Goal: Information Seeking & Learning: Learn about a topic

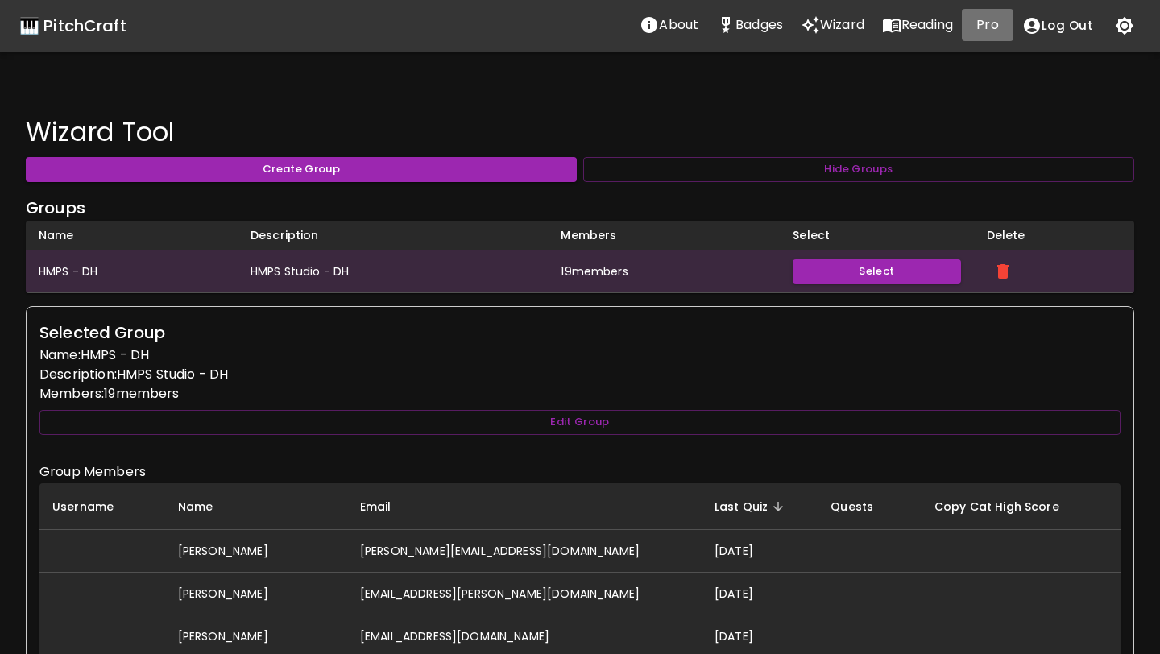
click at [989, 24] on p "Pro" at bounding box center [988, 24] width 22 height 19
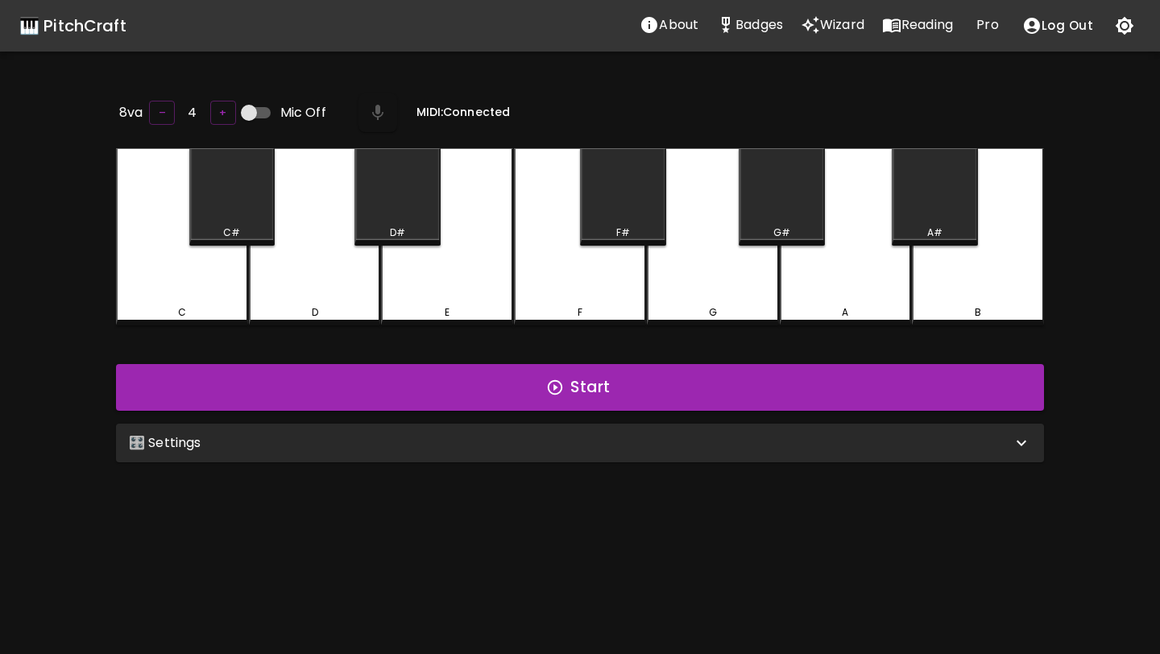
click at [570, 437] on div "🎛️ Settings" at bounding box center [570, 442] width 883 height 19
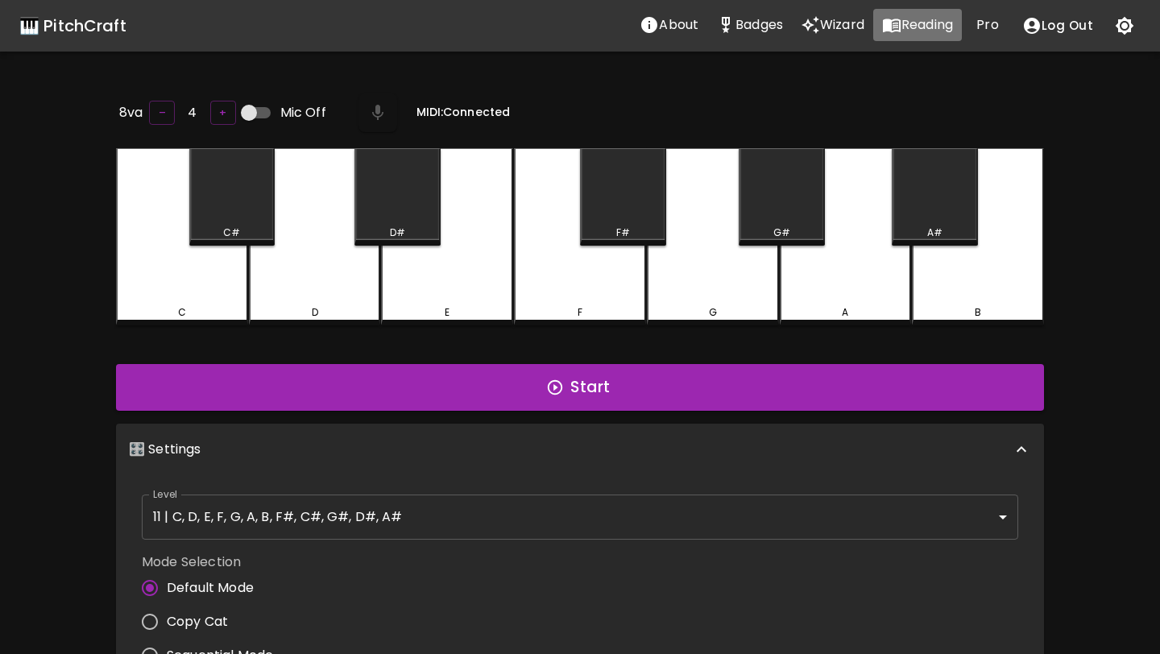
click at [894, 29] on icon "Reading" at bounding box center [891, 24] width 19 height 19
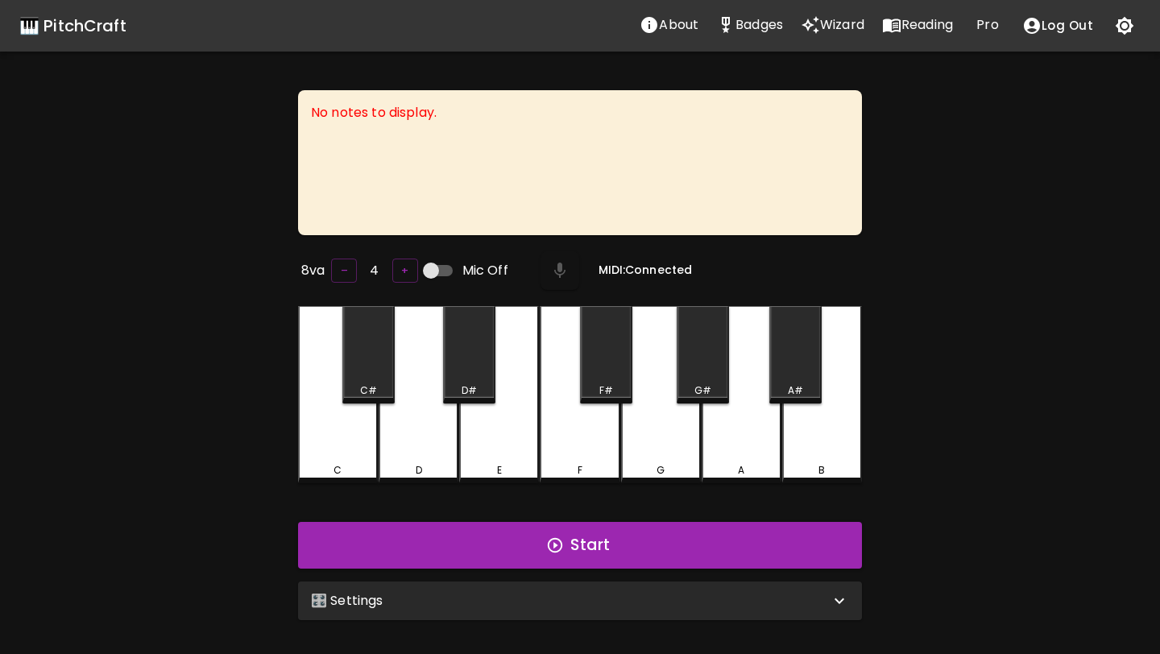
click at [399, 601] on div "🎛️ Settings" at bounding box center [570, 600] width 519 height 19
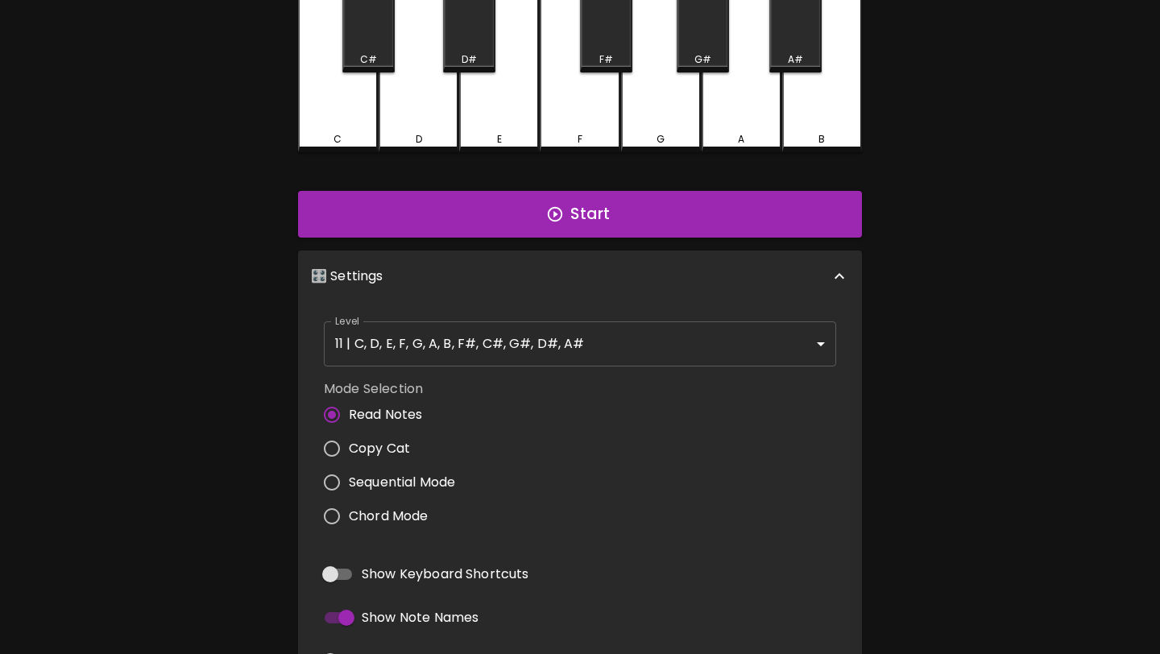
scroll to position [330, 0]
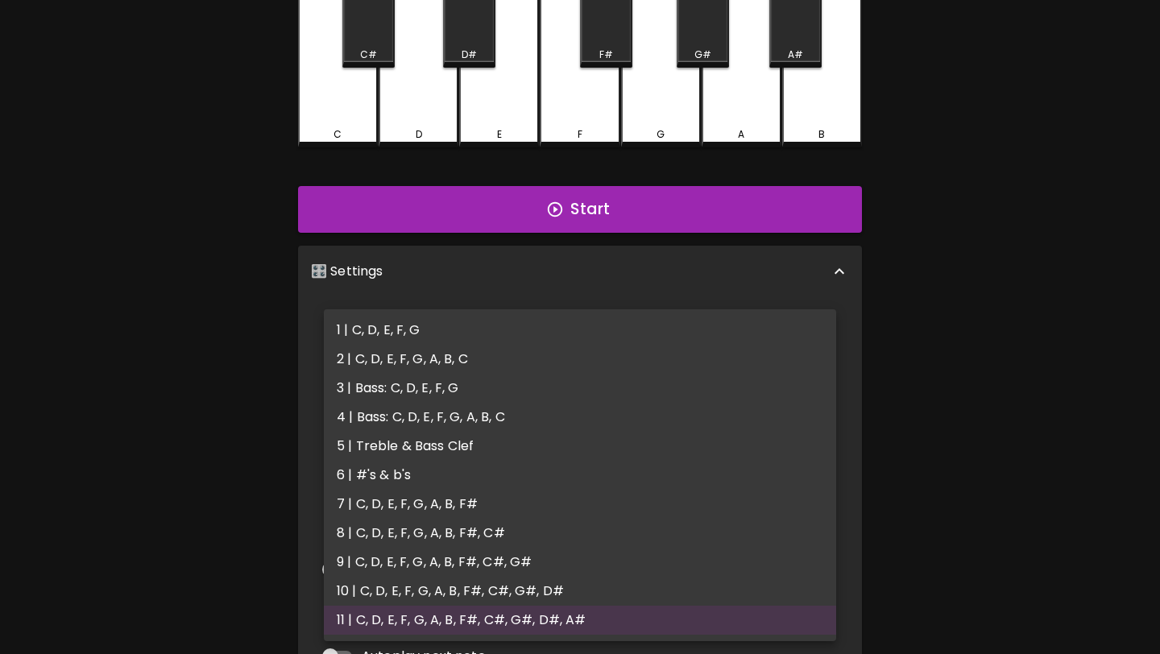
click at [462, 346] on body "🎹 PitchCraft About Badges Wizard Reading Pro Log Out No notes to display. 8va –…" at bounding box center [580, 251] width 1160 height 1163
click at [451, 326] on li "1 | C, D, E, F, G" at bounding box center [580, 330] width 512 height 29
type input "1"
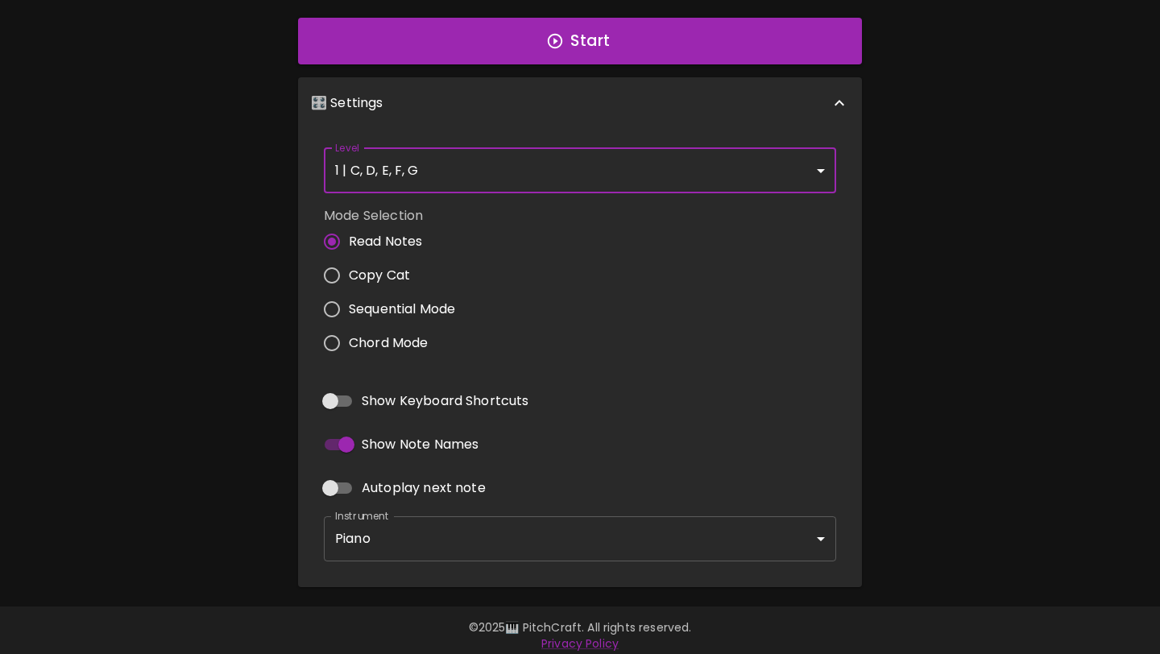
scroll to position [504, 0]
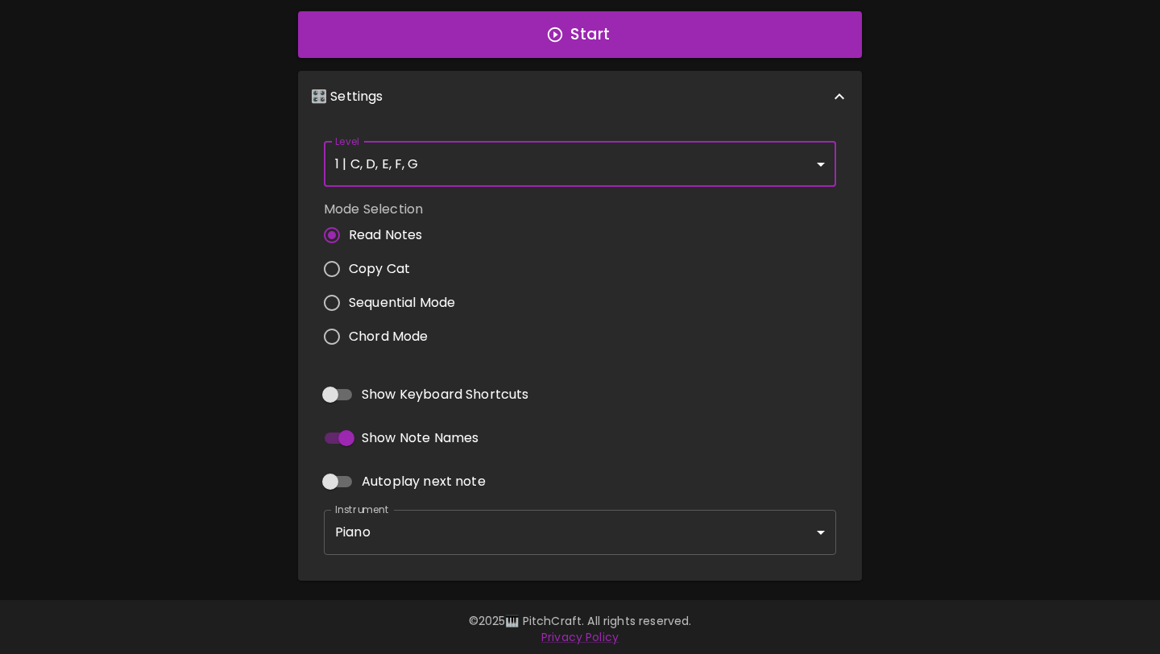
click at [342, 474] on input "Autoplay next note" at bounding box center [330, 482] width 92 height 31
checkbox input "true"
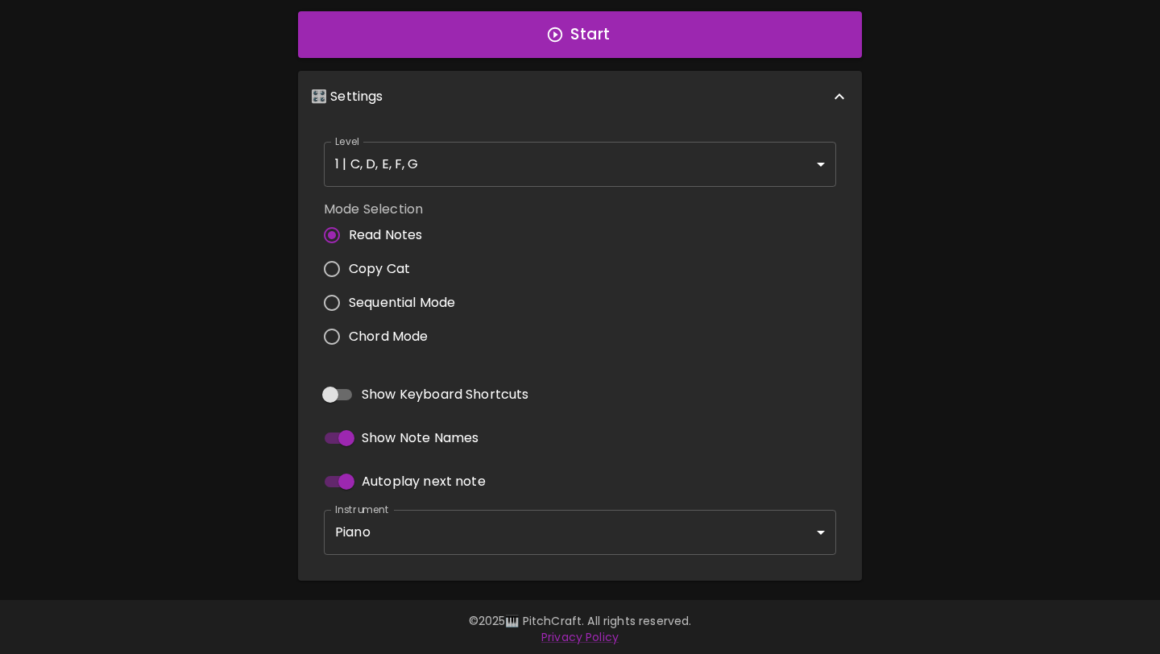
scroll to position [0, 0]
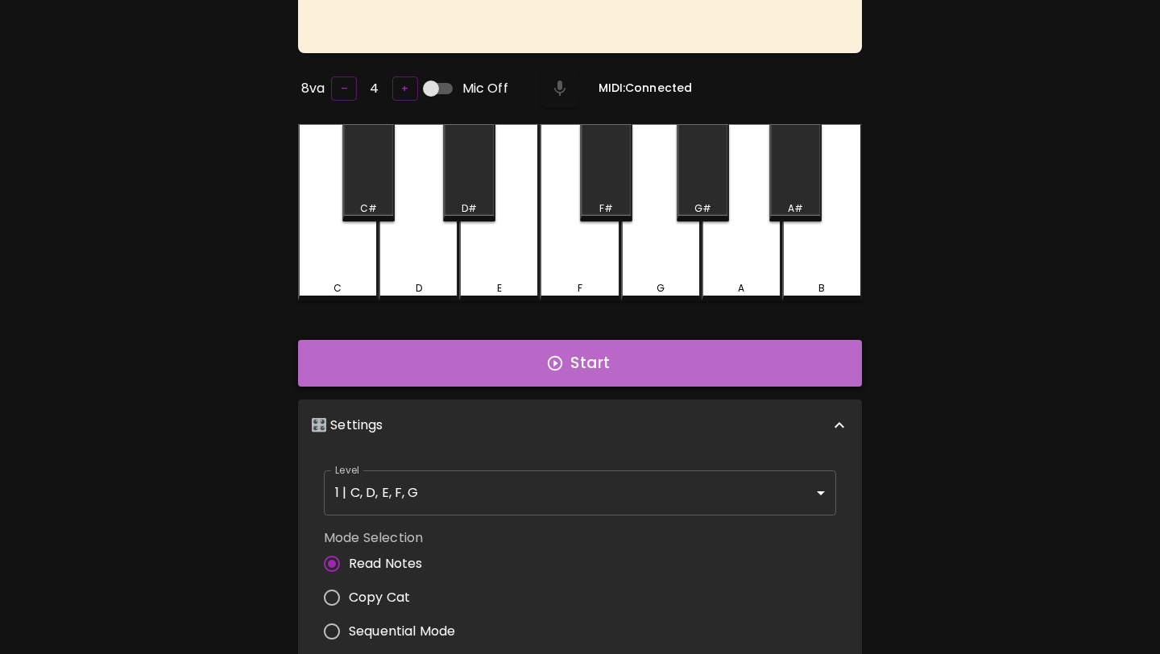
click at [556, 361] on icon "button" at bounding box center [555, 364] width 18 height 18
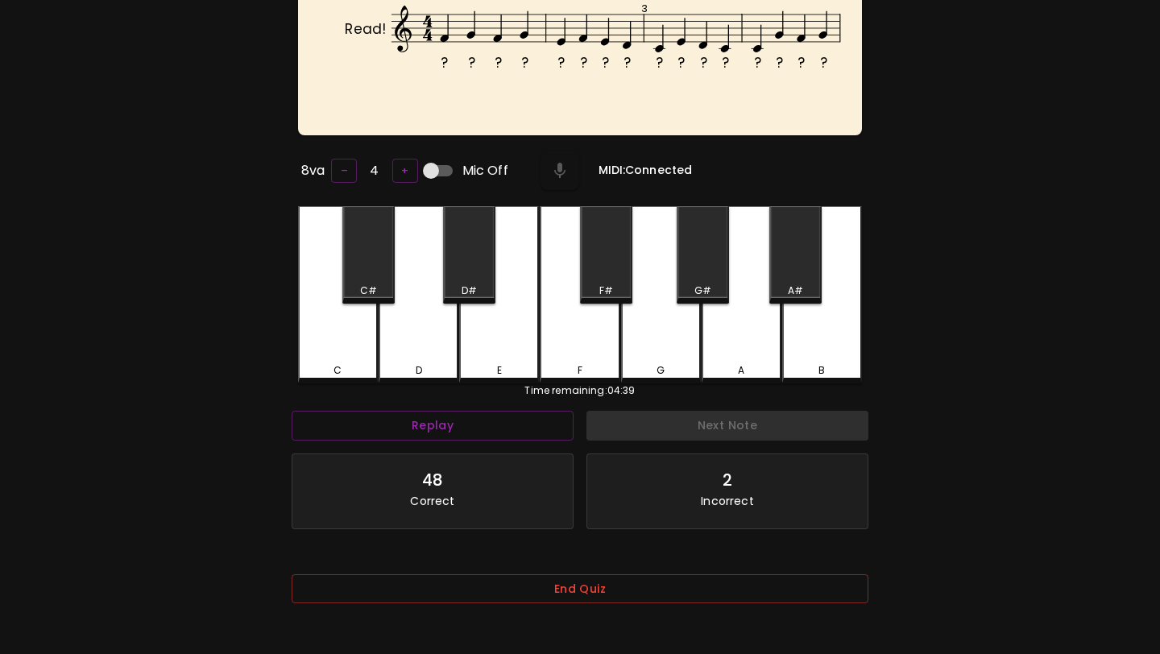
scroll to position [161, 0]
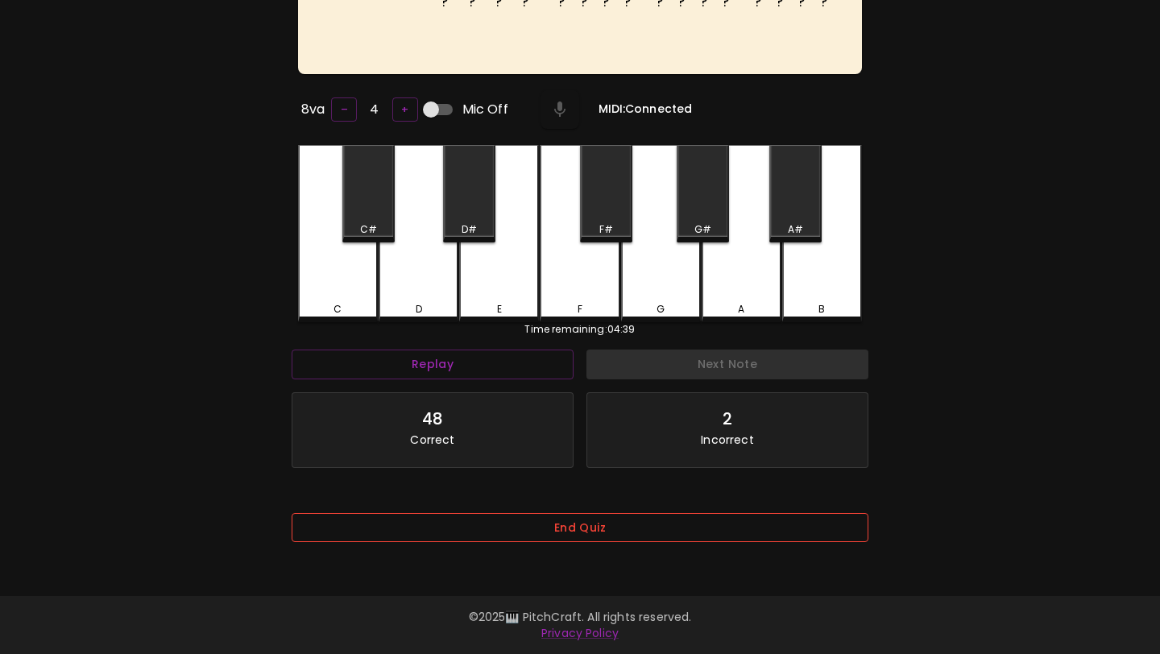
click at [518, 523] on button "End Quiz" at bounding box center [580, 528] width 577 height 30
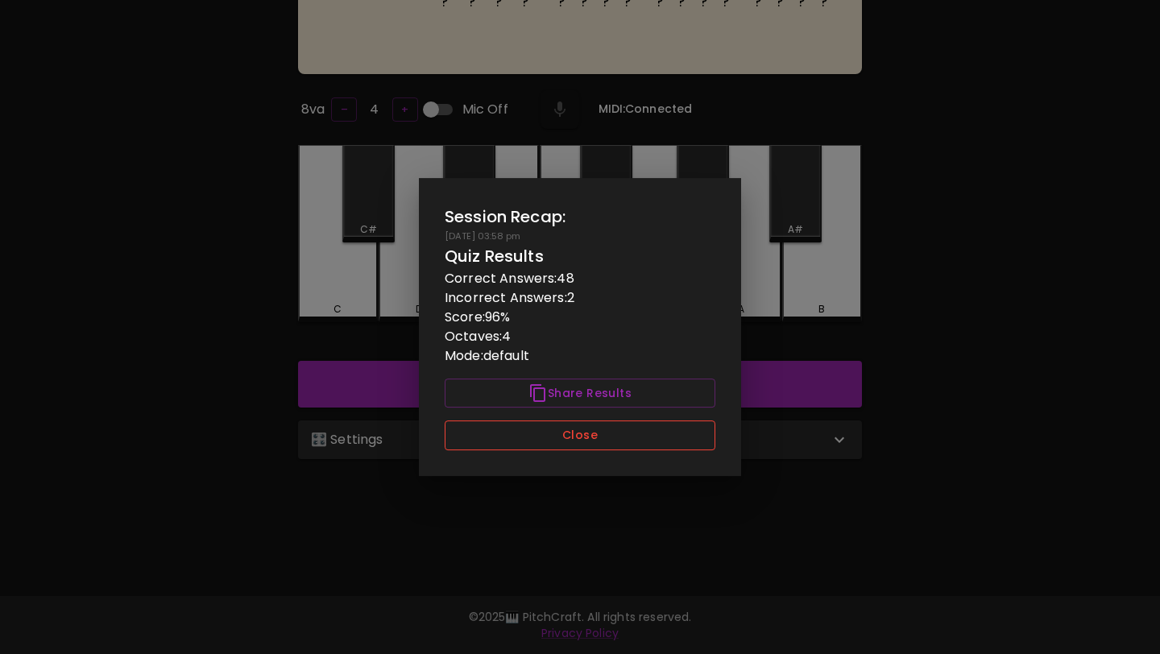
click at [553, 435] on button "Close" at bounding box center [580, 436] width 271 height 30
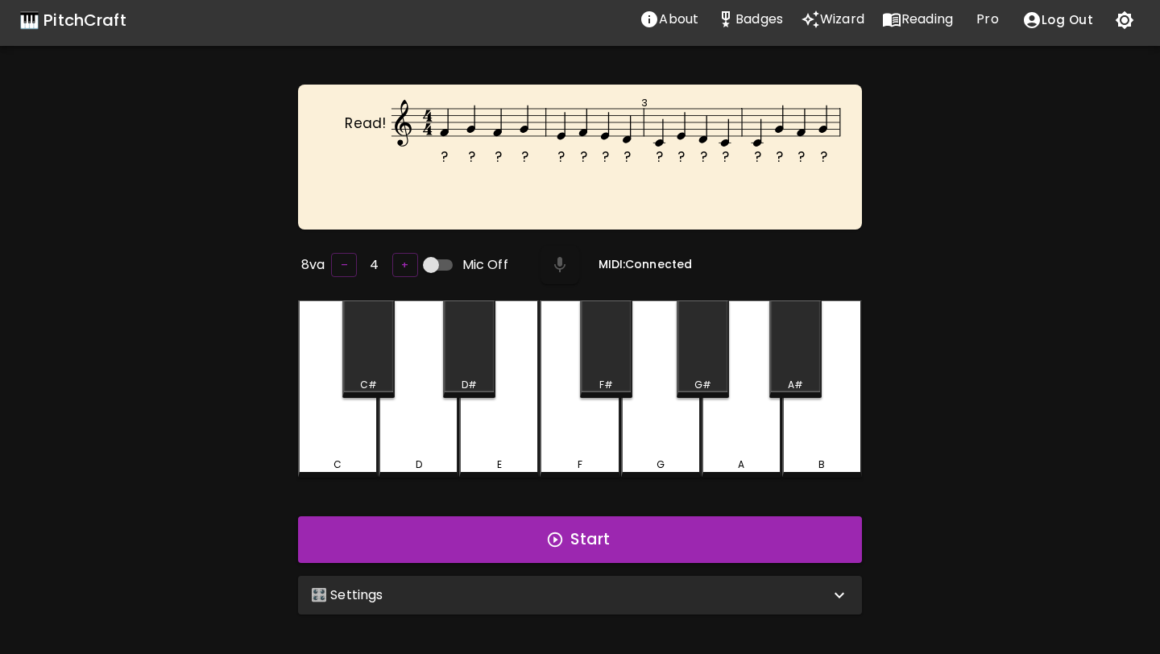
scroll to position [0, 0]
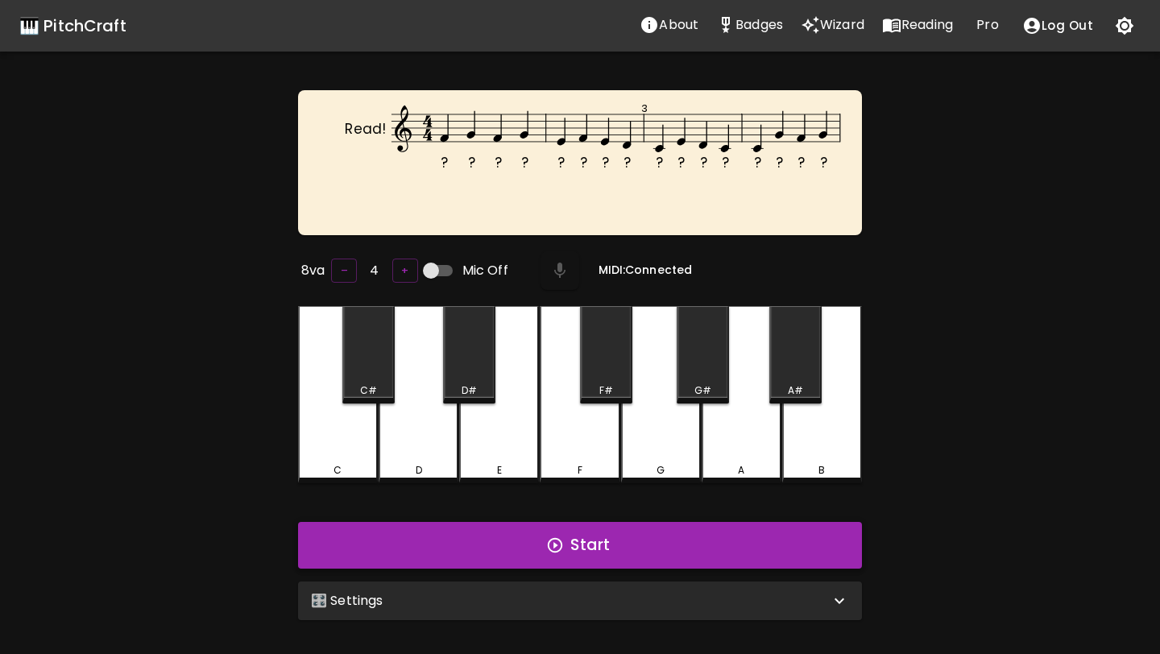
click at [770, 554] on button "Start" at bounding box center [580, 545] width 564 height 47
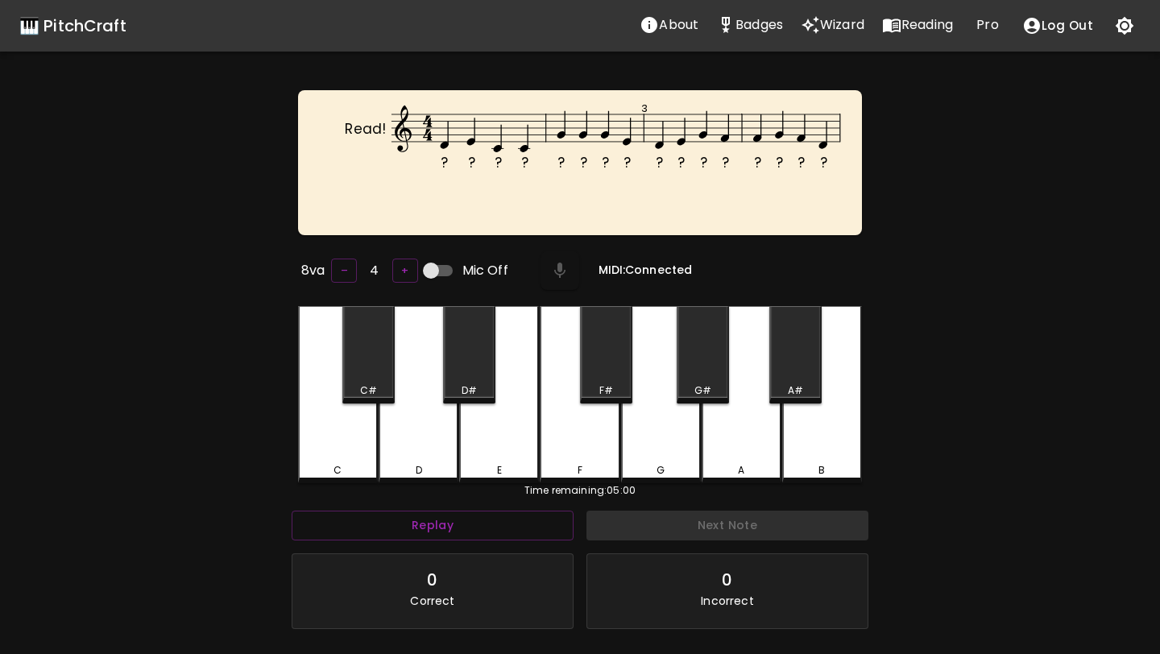
click at [404, 420] on div "D" at bounding box center [419, 394] width 80 height 177
click at [471, 431] on div "E" at bounding box center [499, 394] width 80 height 177
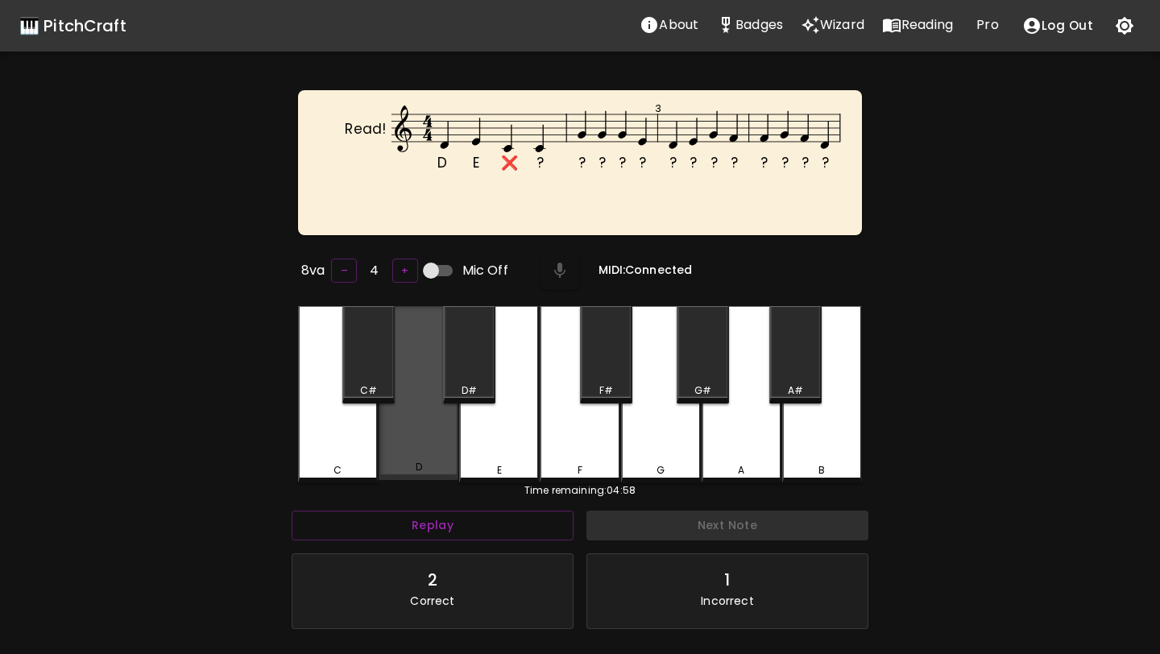
click at [416, 431] on div "D" at bounding box center [419, 393] width 80 height 174
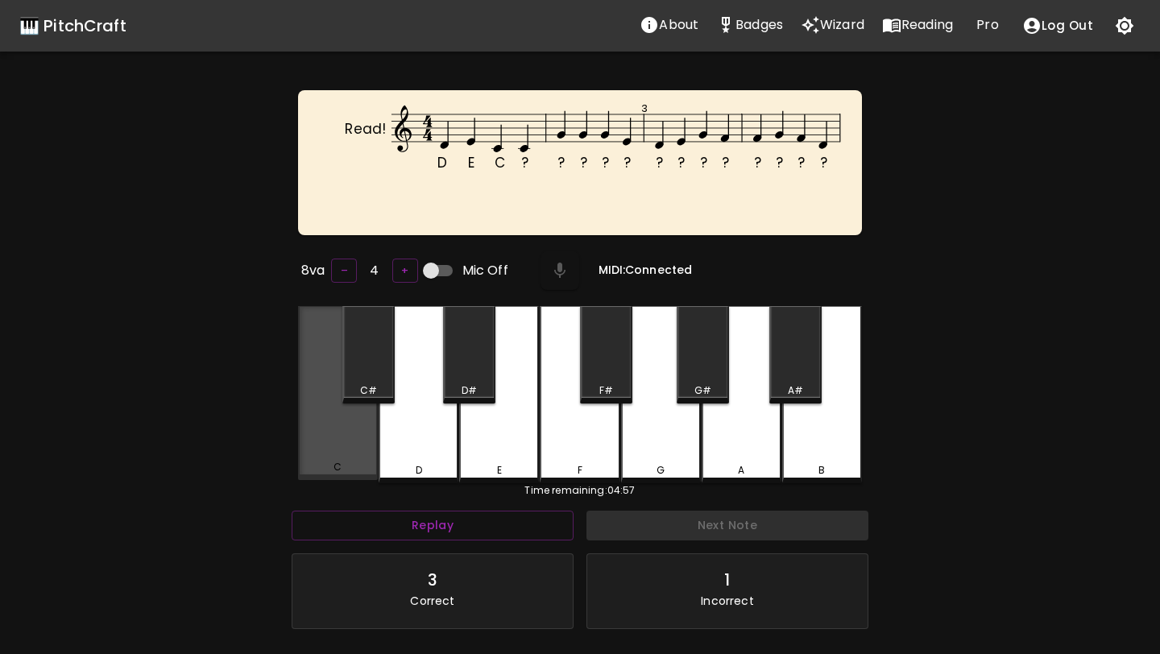
click at [365, 443] on div "C" at bounding box center [338, 393] width 80 height 174
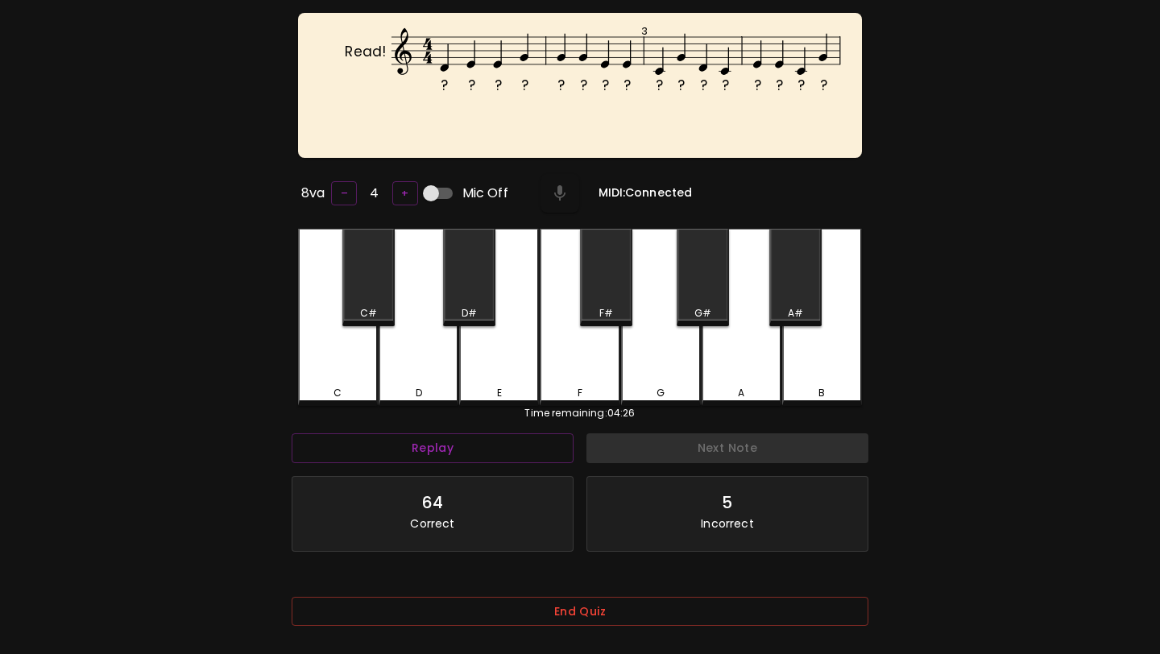
scroll to position [161, 0]
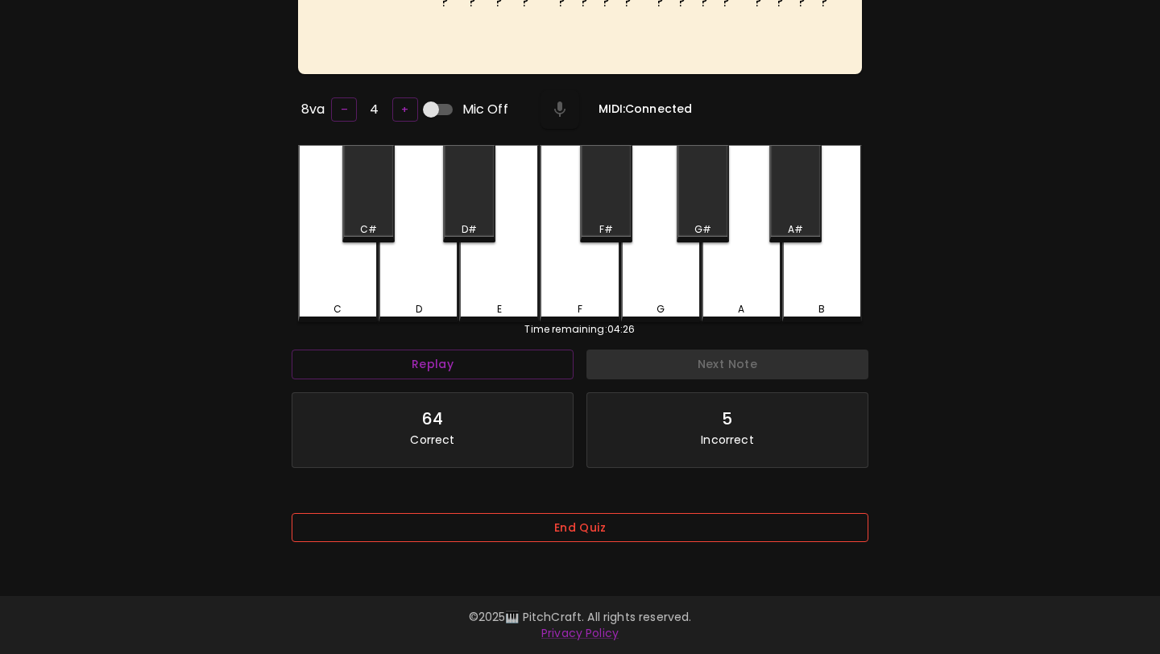
click at [416, 530] on button "End Quiz" at bounding box center [580, 528] width 577 height 30
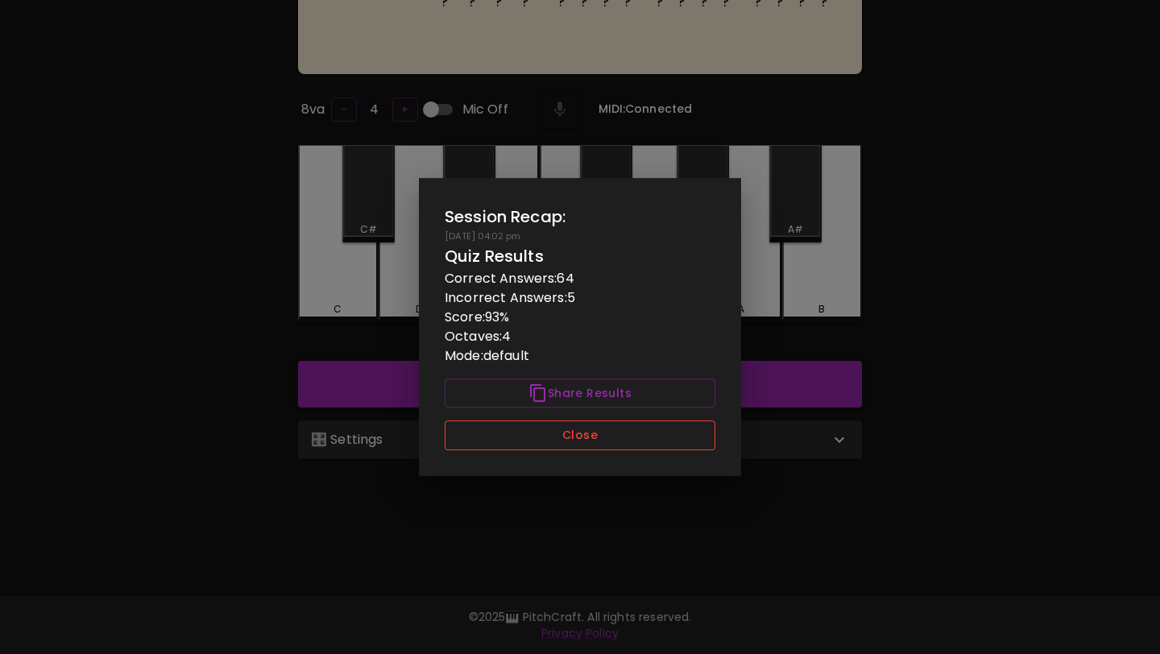
click at [473, 430] on button "Close" at bounding box center [580, 436] width 271 height 30
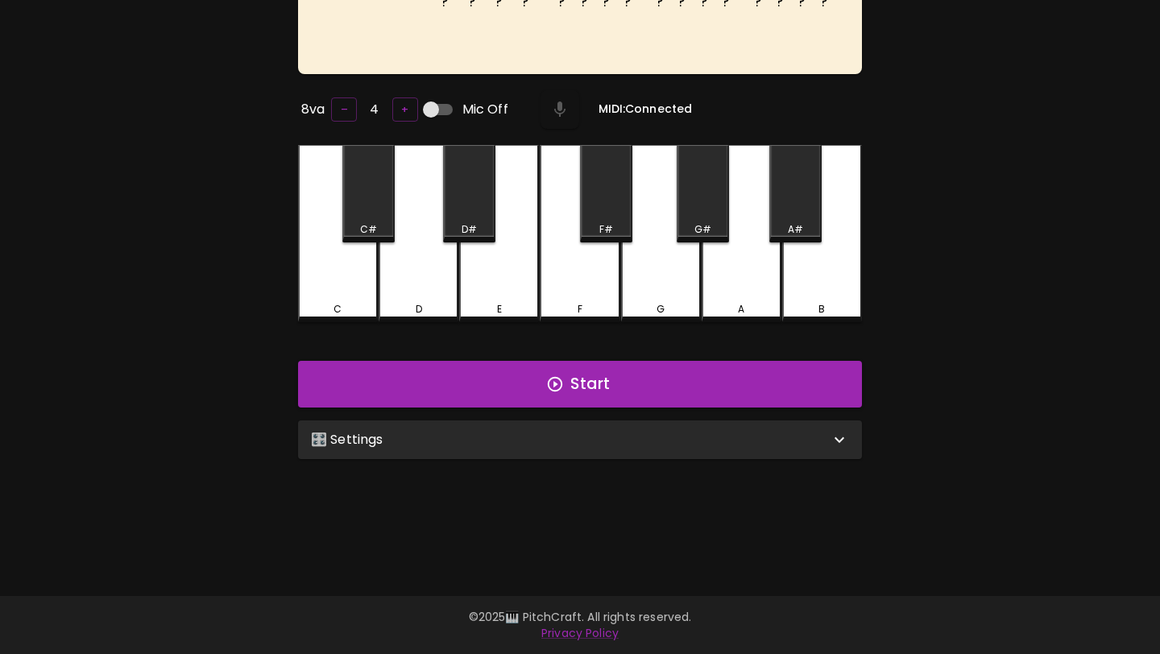
scroll to position [0, 0]
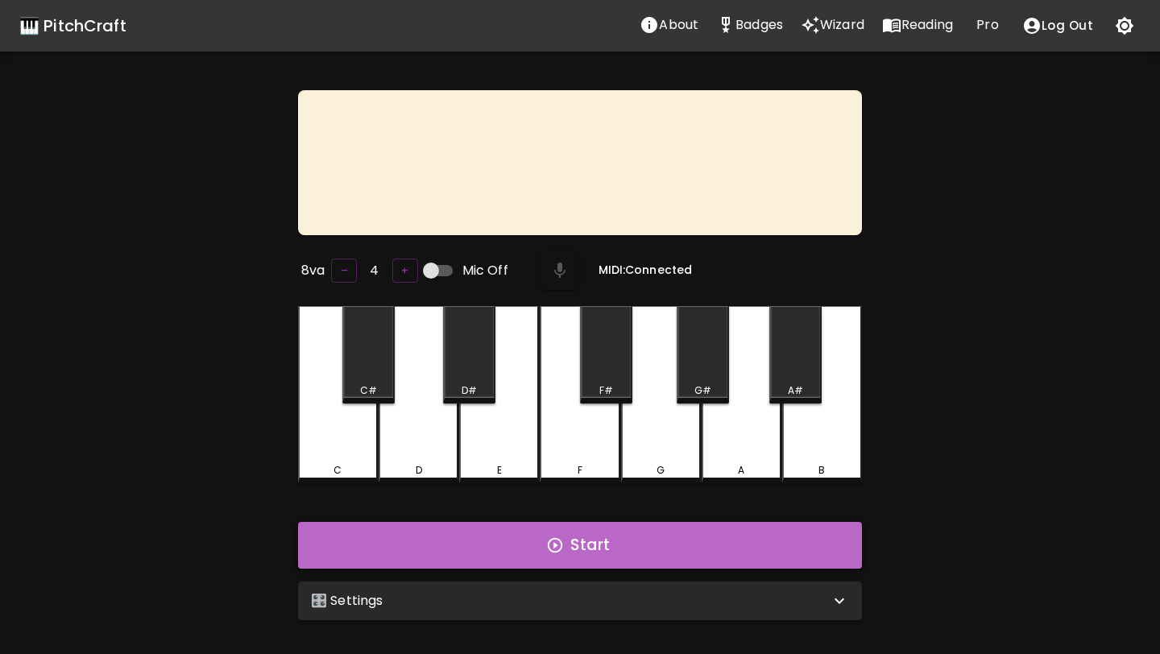
click at [601, 531] on button "Start" at bounding box center [580, 545] width 564 height 47
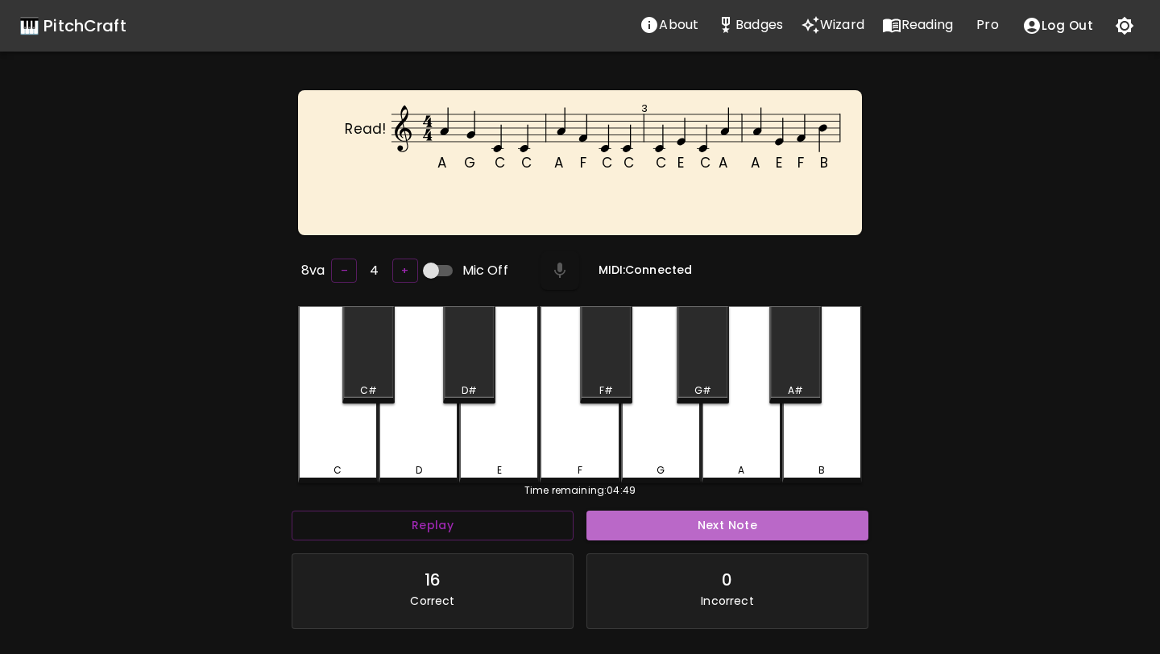
click at [601, 531] on button "Next Note" at bounding box center [728, 526] width 282 height 30
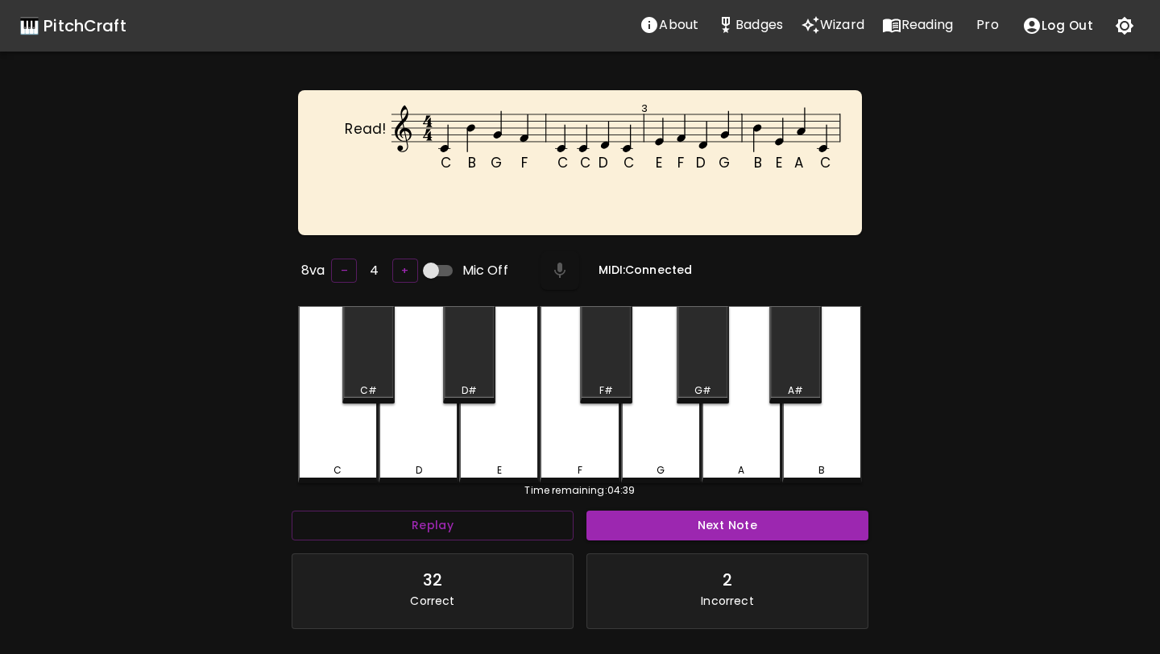
click at [601, 524] on button "Next Note" at bounding box center [728, 526] width 282 height 30
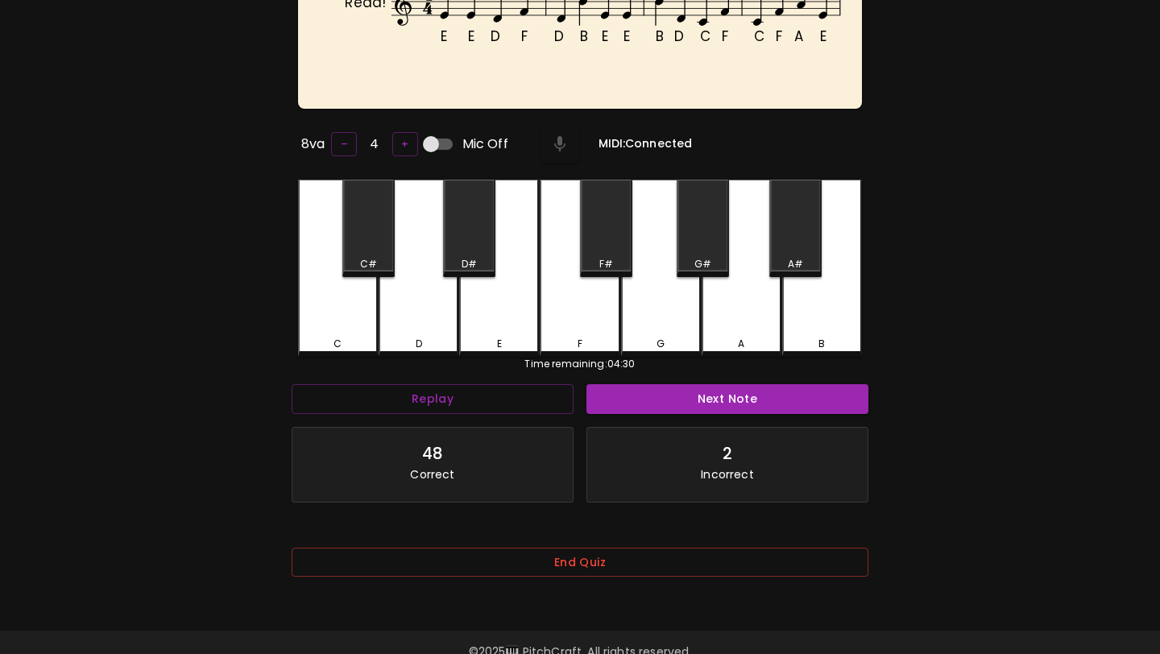
scroll to position [161, 0]
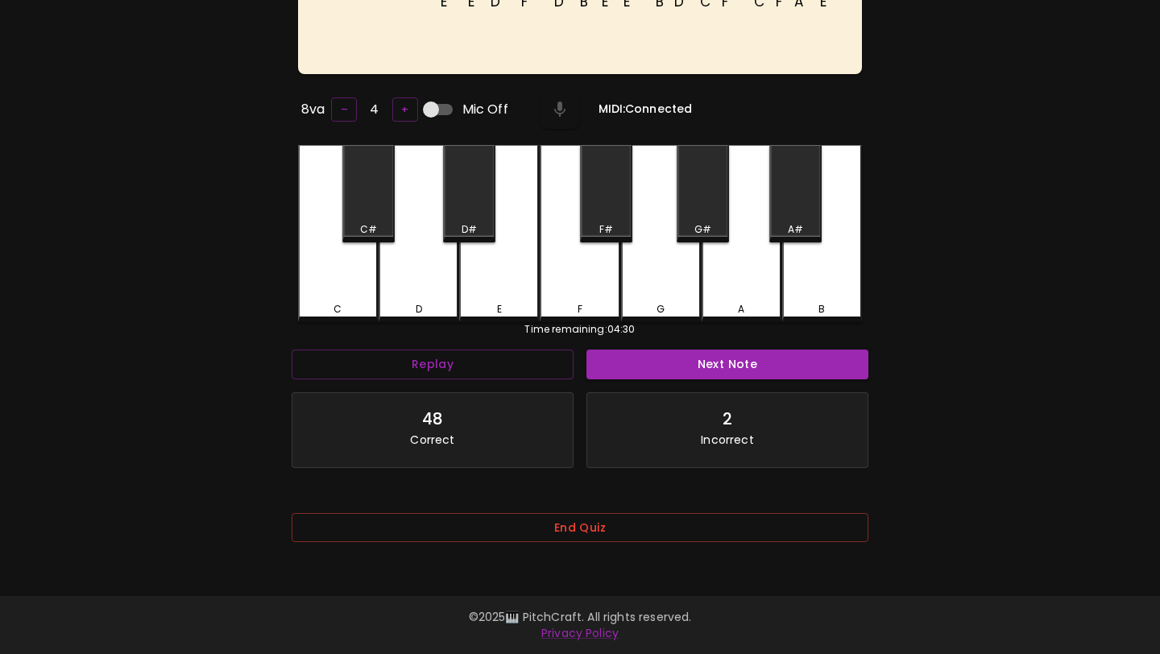
click at [566, 322] on div "Time remaining: 04:30" at bounding box center [580, 329] width 564 height 15
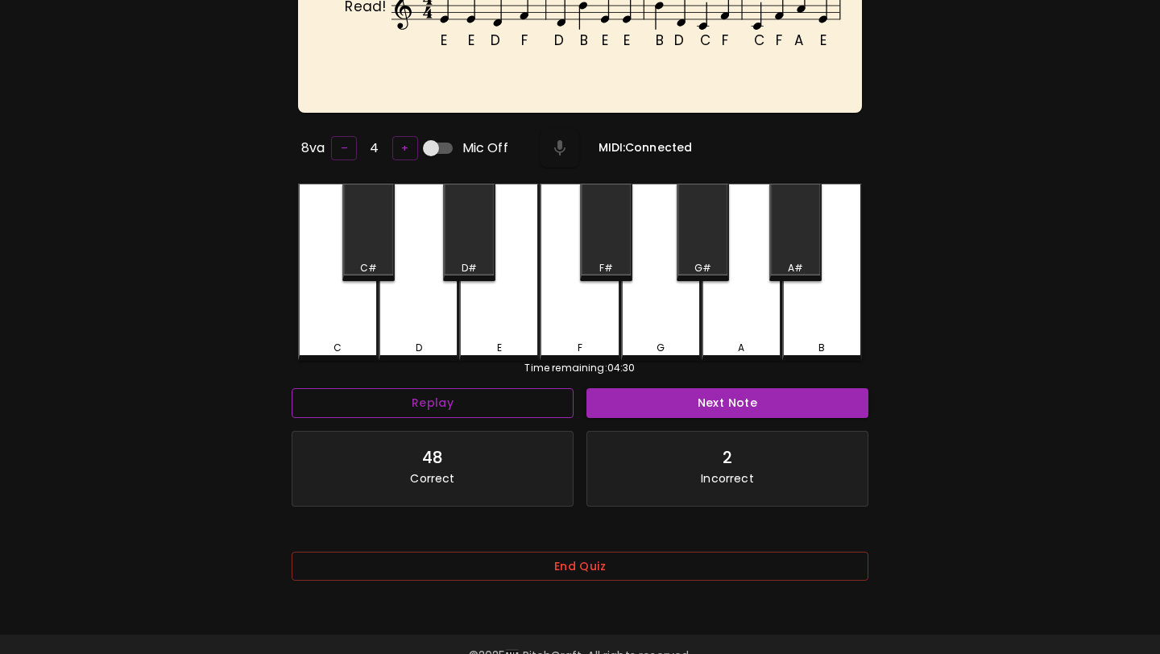
scroll to position [121, 0]
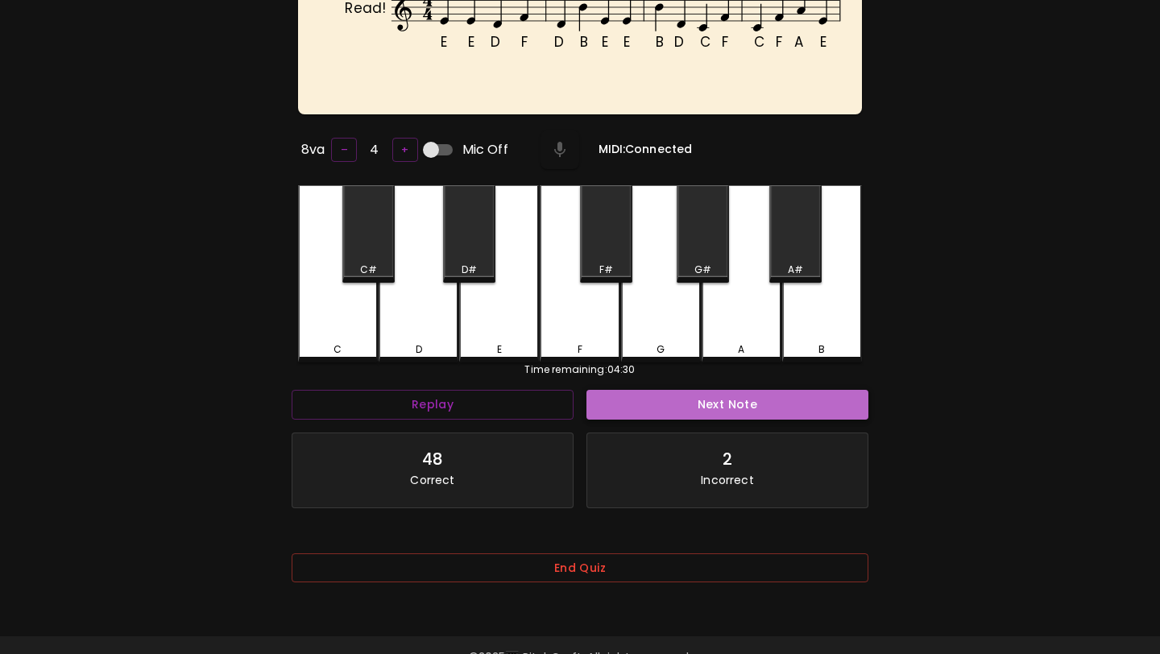
click at [624, 396] on button "Next Note" at bounding box center [728, 405] width 282 height 30
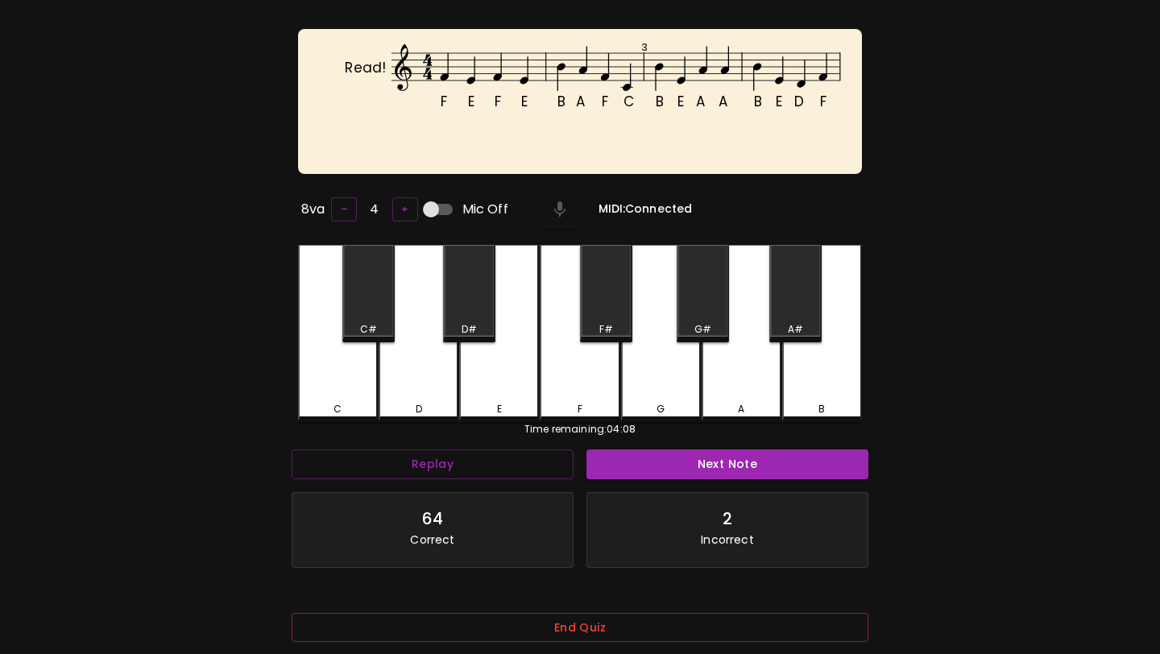
scroll to position [161, 0]
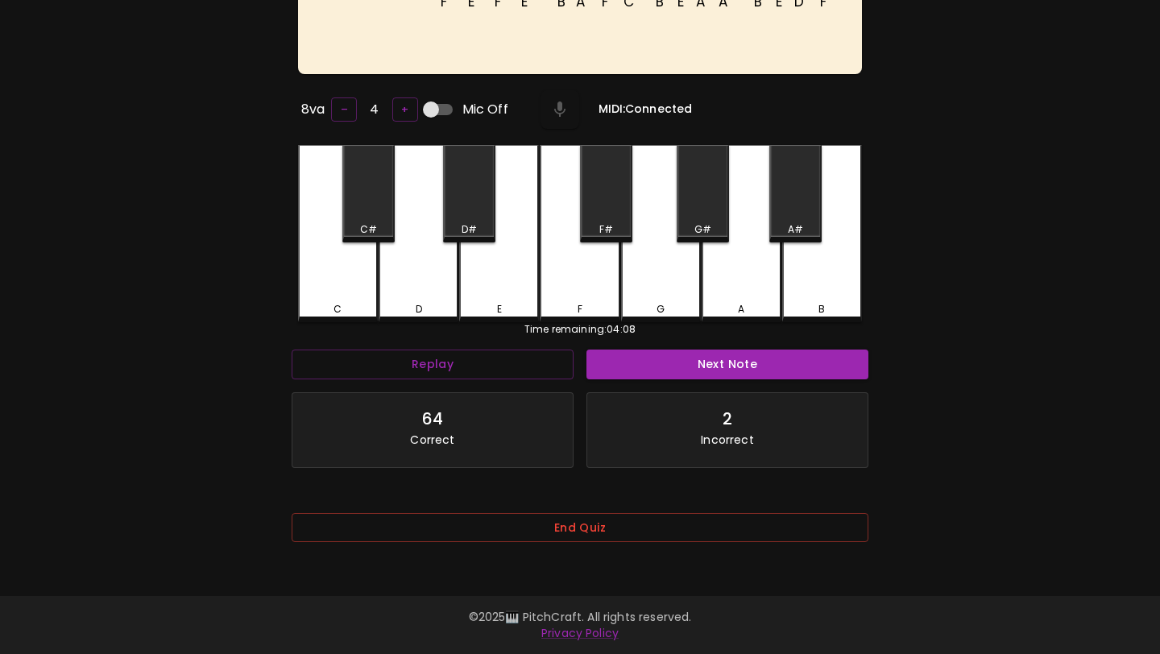
click at [571, 515] on div "End Quiz" at bounding box center [580, 532] width 577 height 65
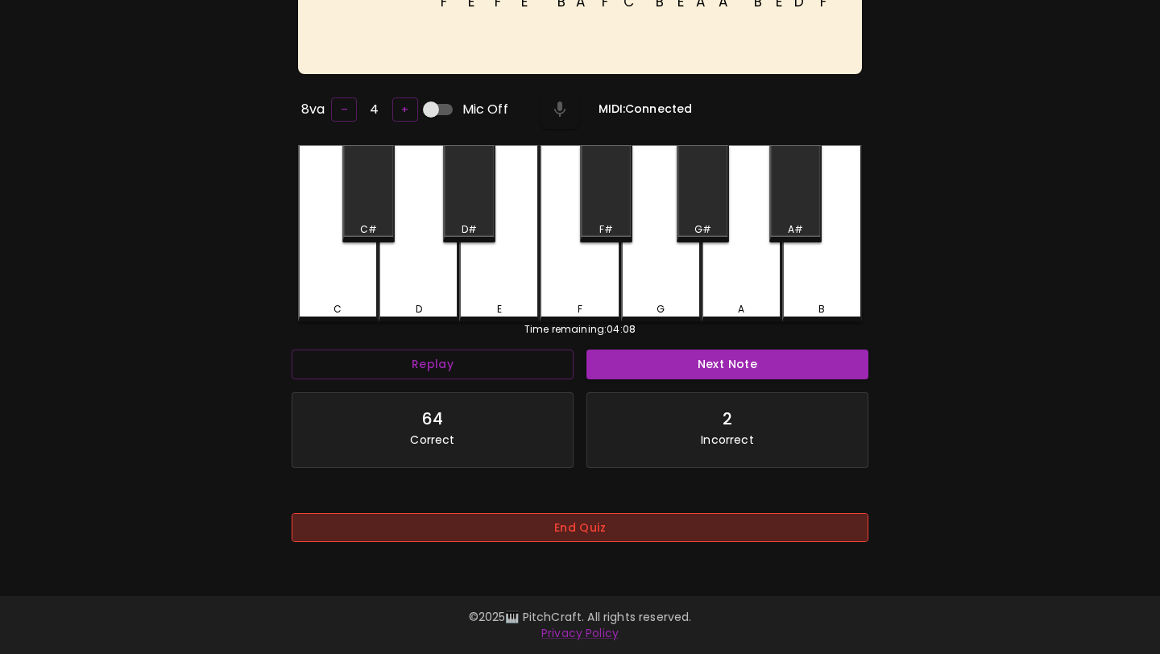
click at [572, 526] on button "End Quiz" at bounding box center [580, 528] width 577 height 30
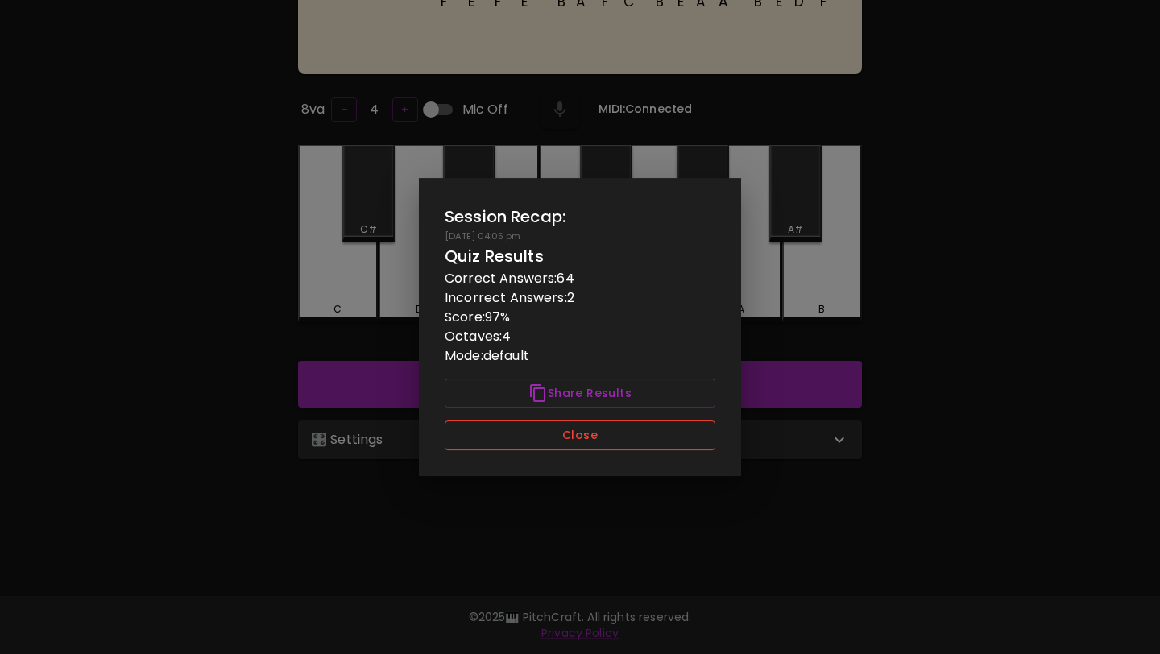
click at [584, 431] on button "Close" at bounding box center [580, 436] width 271 height 30
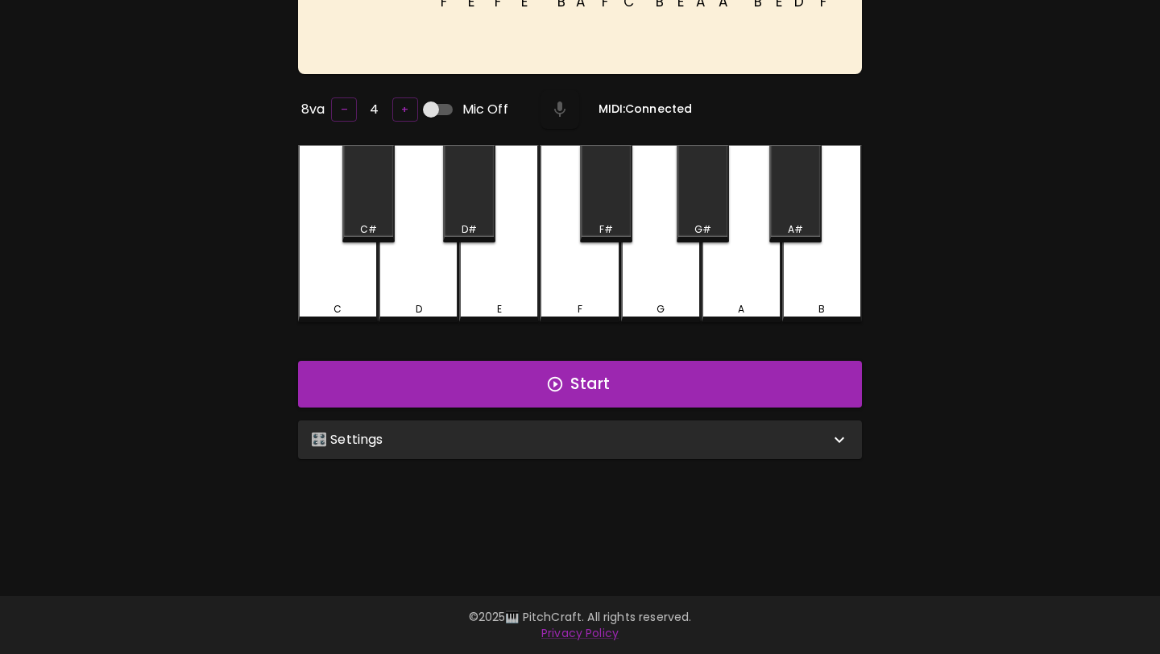
click at [583, 435] on div "🎛️ Settings" at bounding box center [570, 439] width 519 height 19
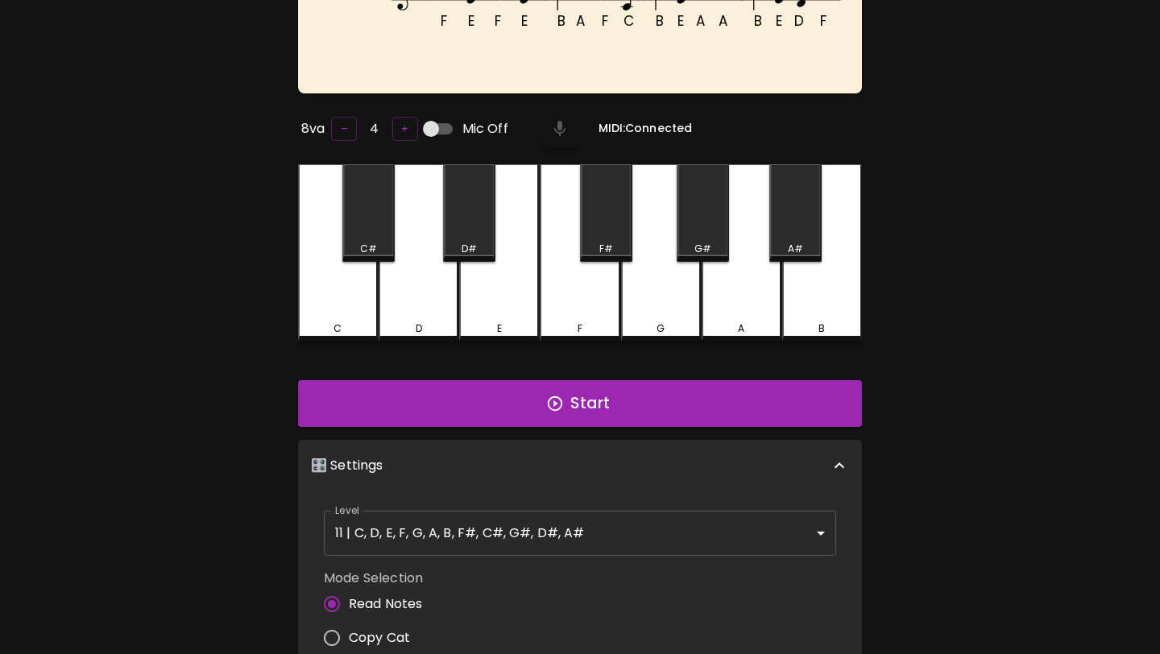
scroll to position [6, 0]
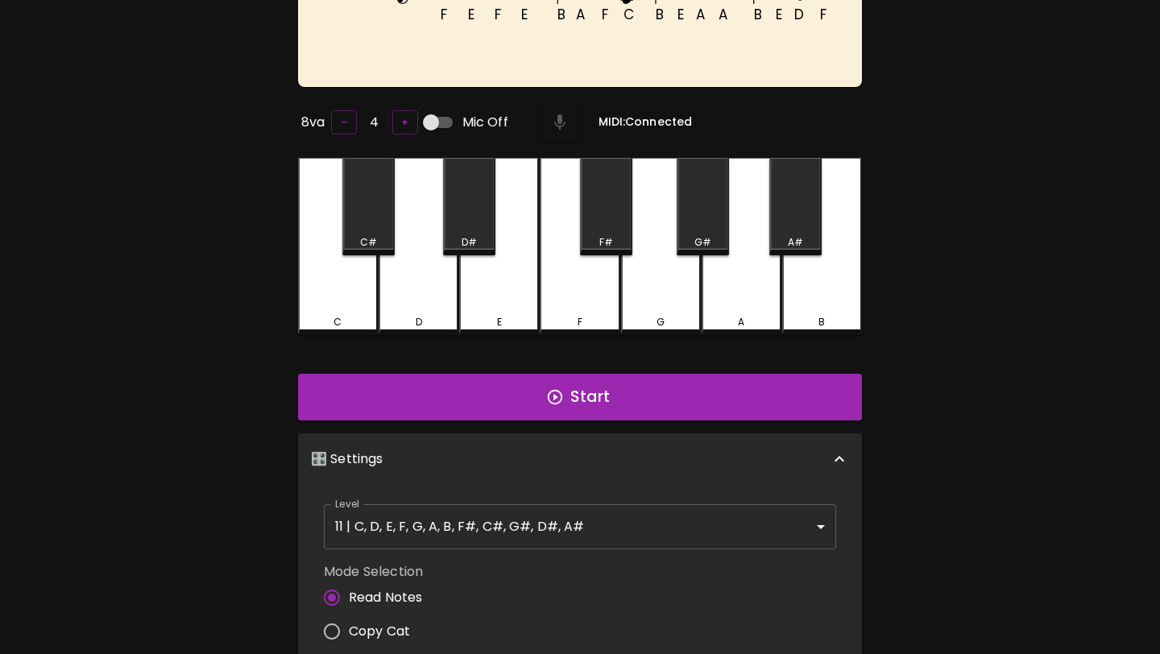
click at [515, 538] on body "🎹 PitchCraft About Badges Wizard Reading Pro Log Out F E F E B A F C B E A A B …" at bounding box center [580, 439] width 1160 height 1163
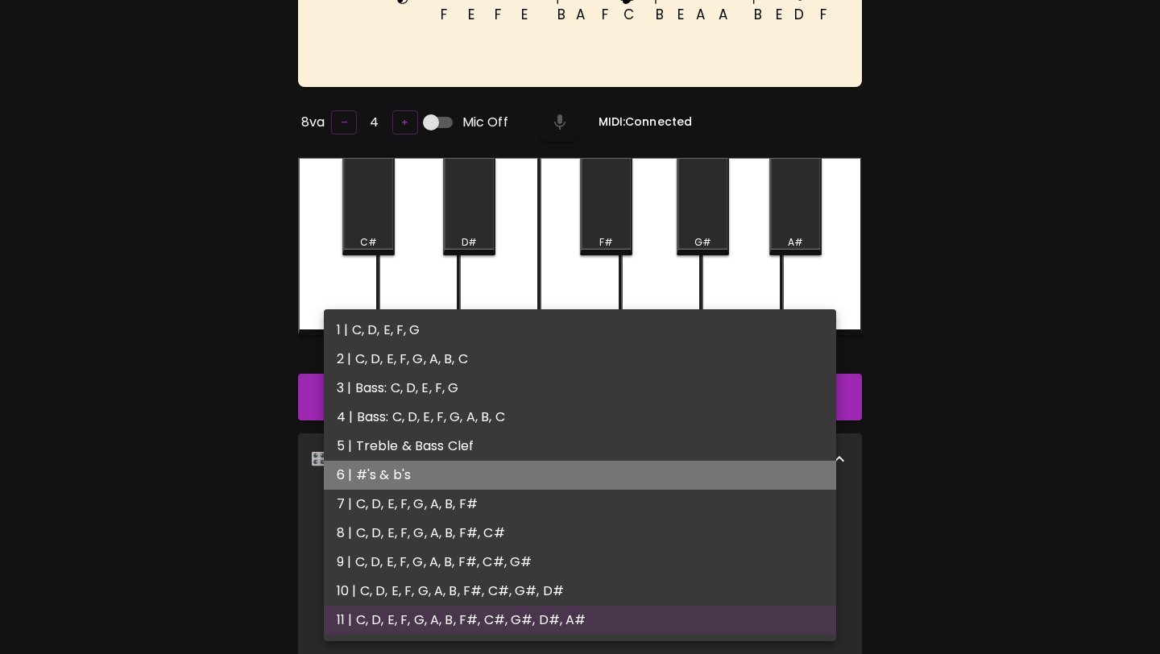
click at [504, 463] on li "6 | #'s & b's" at bounding box center [580, 475] width 512 height 29
type input "11"
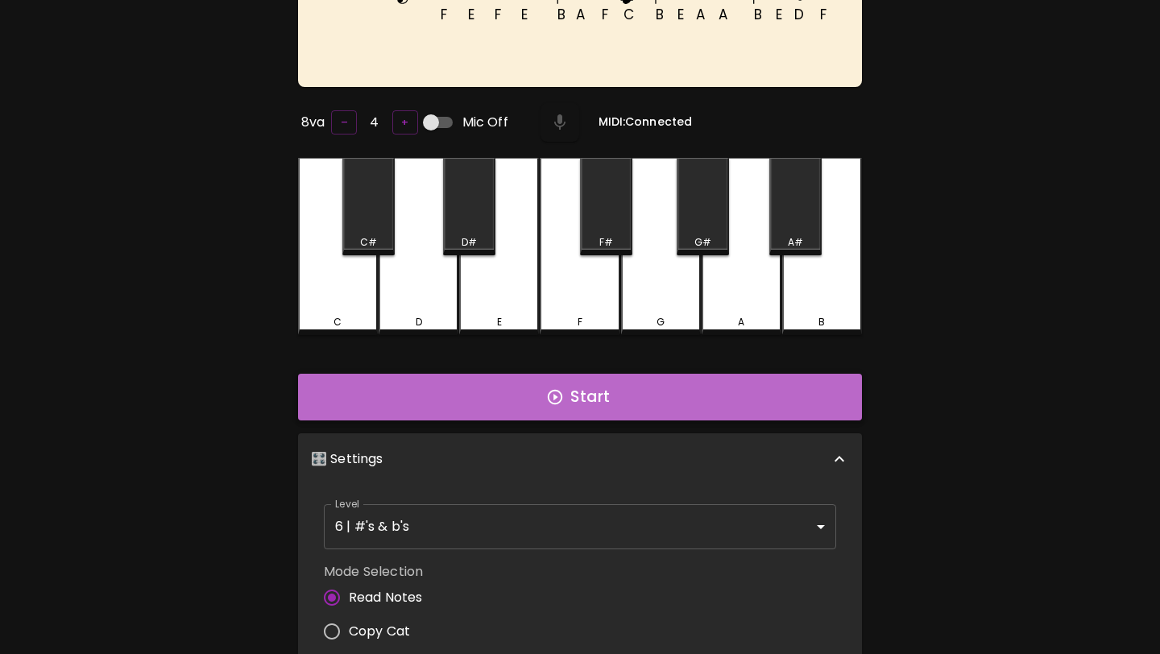
click at [550, 390] on icon "button" at bounding box center [555, 397] width 15 height 15
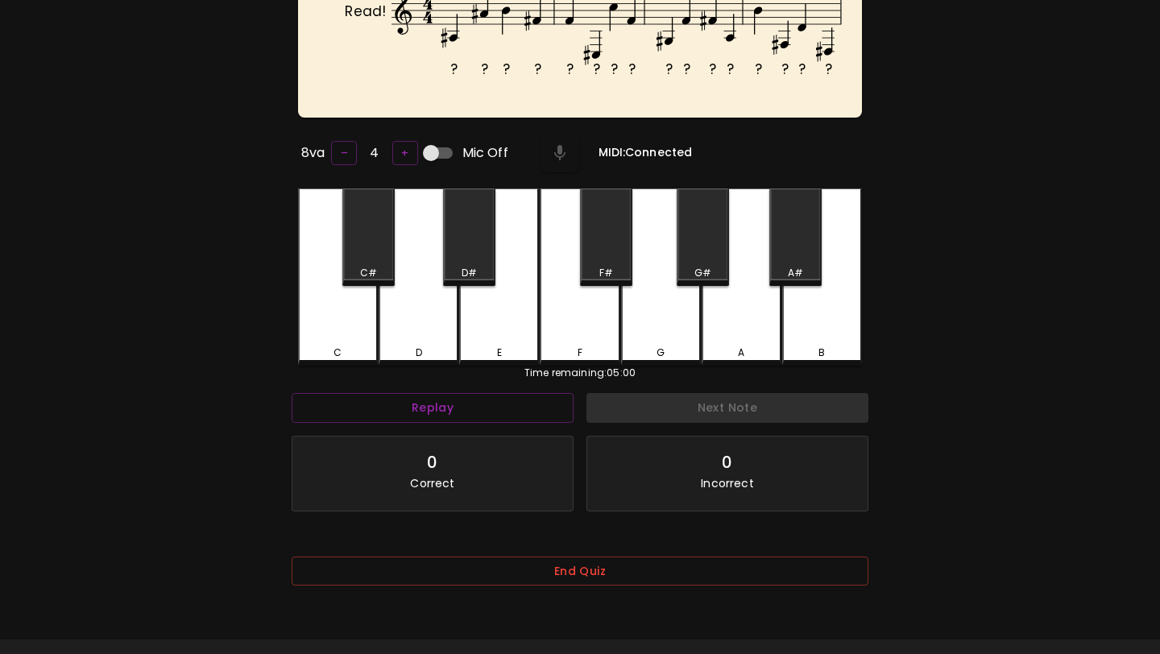
scroll to position [161, 0]
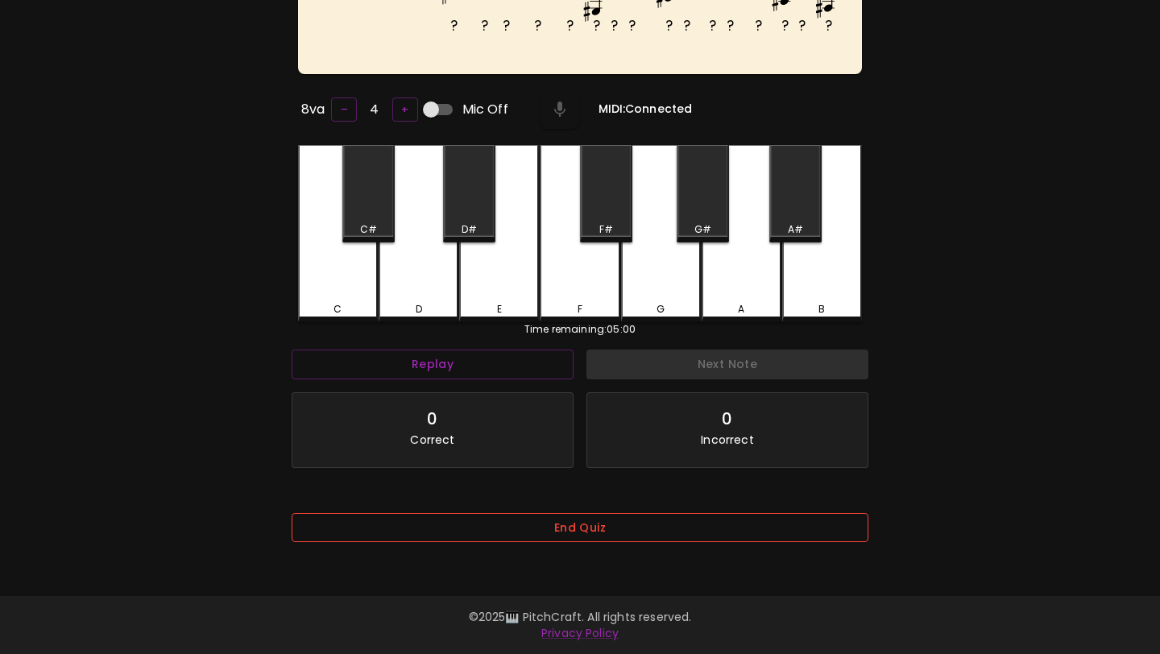
click at [548, 529] on button "End Quiz" at bounding box center [580, 528] width 577 height 30
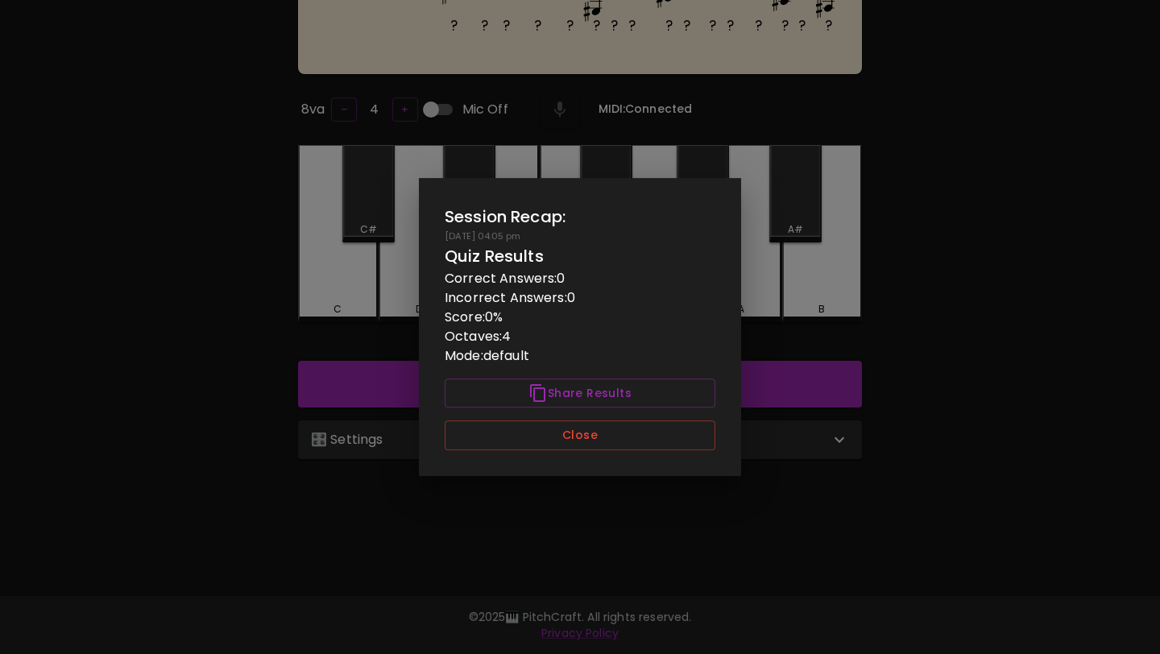
click at [568, 413] on div "Session Recap: [DATE] 04:05 pm Quiz Results Correct Answers: 0 Incorrect Answer…" at bounding box center [580, 327] width 322 height 298
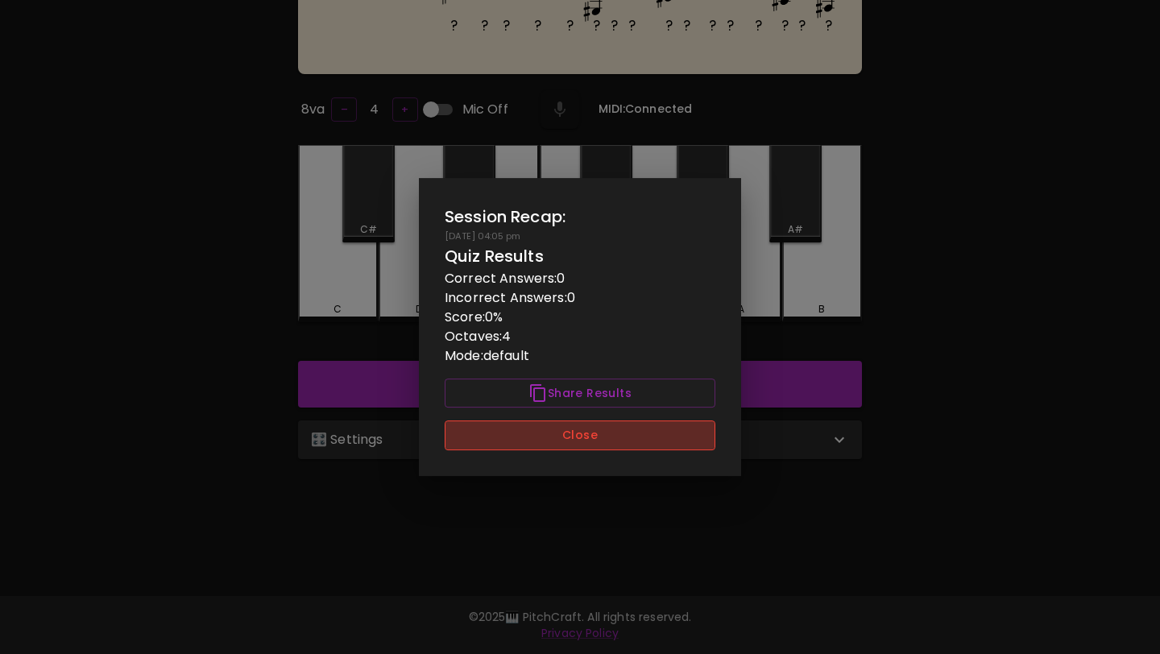
click at [563, 432] on button "Close" at bounding box center [580, 436] width 271 height 30
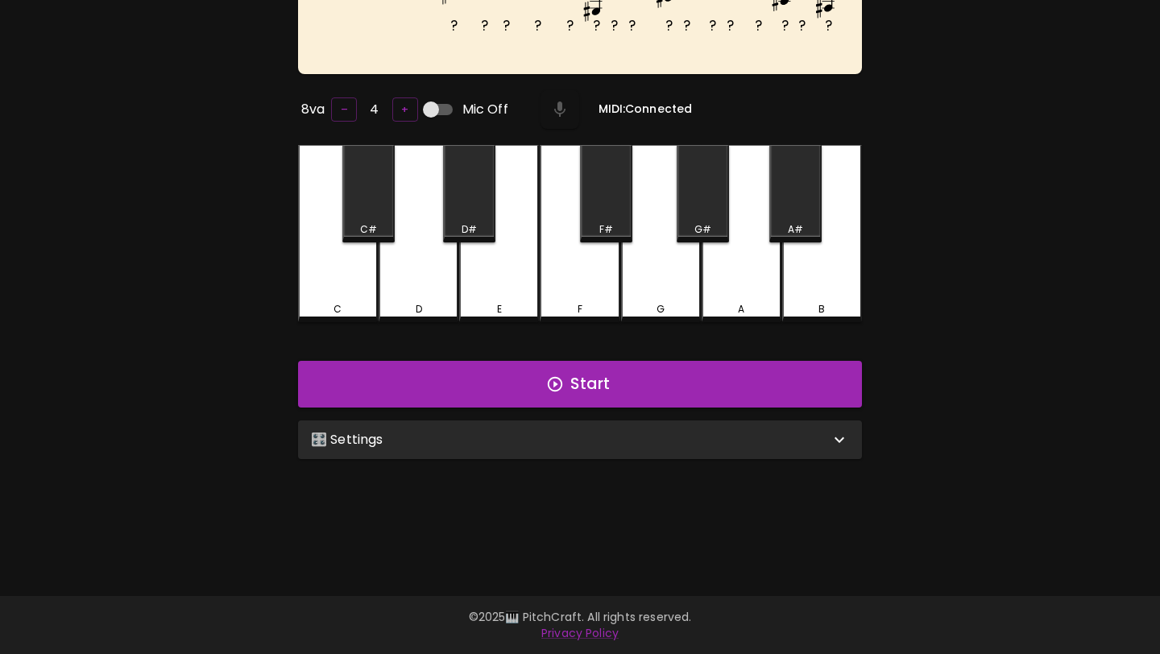
click at [562, 440] on div "🎛️ Settings" at bounding box center [570, 439] width 519 height 19
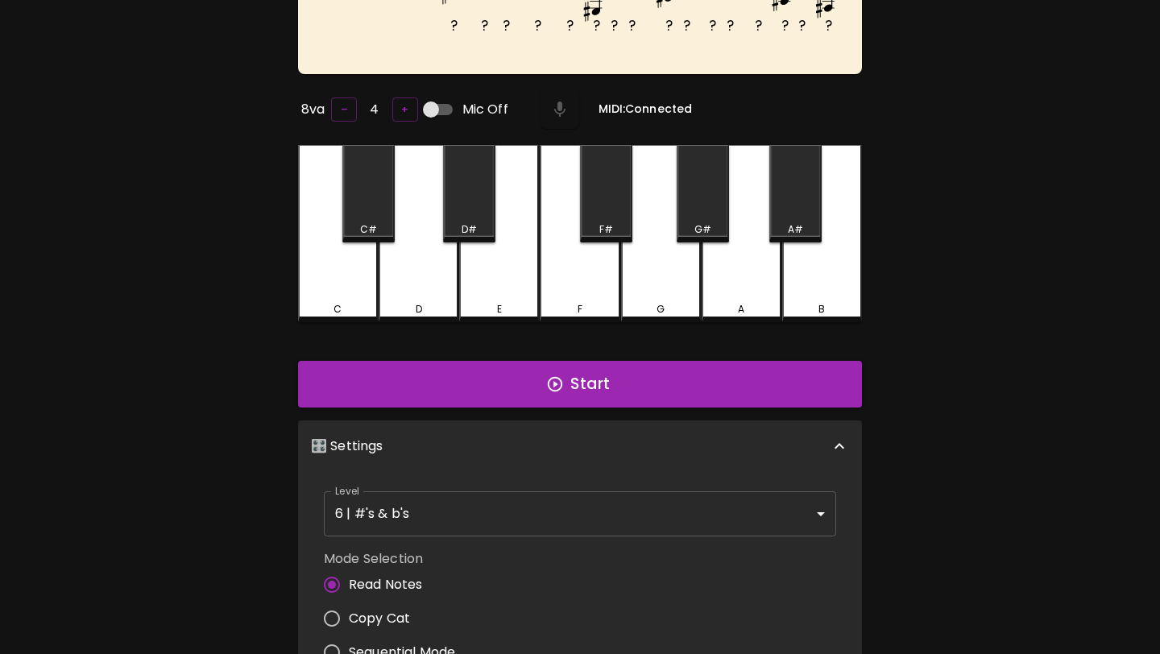
scroll to position [6, 0]
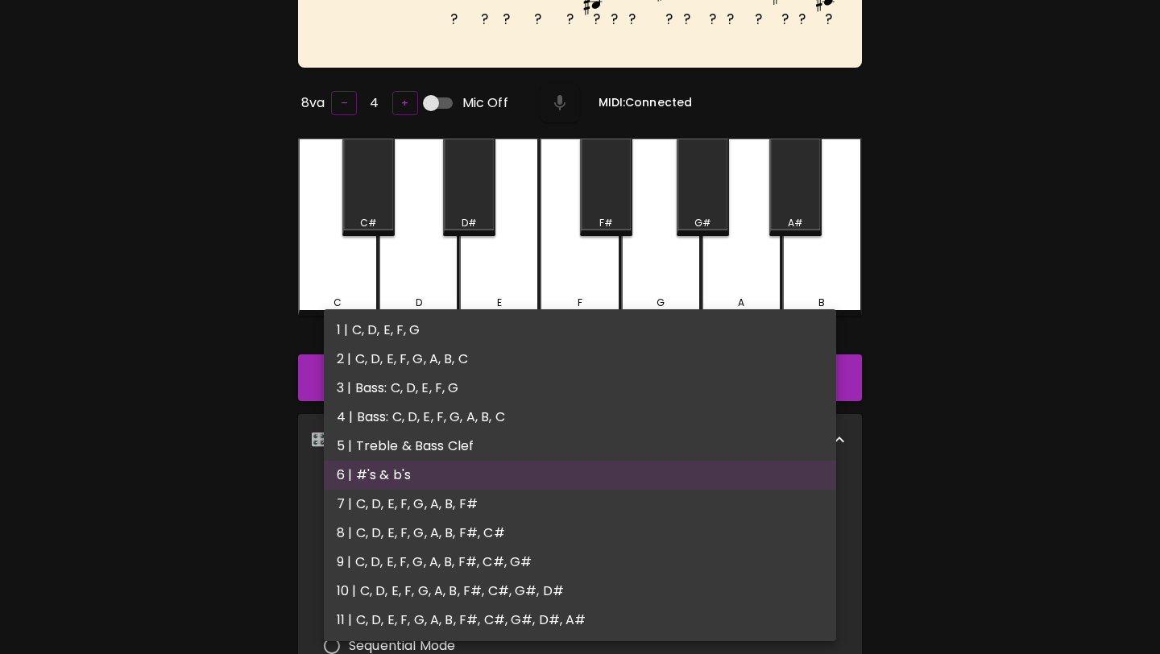
click at [510, 500] on body "🎹 PitchCraft About Badges Wizard Reading Pro Log Out ? ? ? ? ? ? ? ? ? ? ? ? ? …" at bounding box center [580, 420] width 1160 height 1163
click at [489, 374] on li "3 | Bass: C, D, E, F, G" at bounding box center [580, 388] width 512 height 29
type input "5"
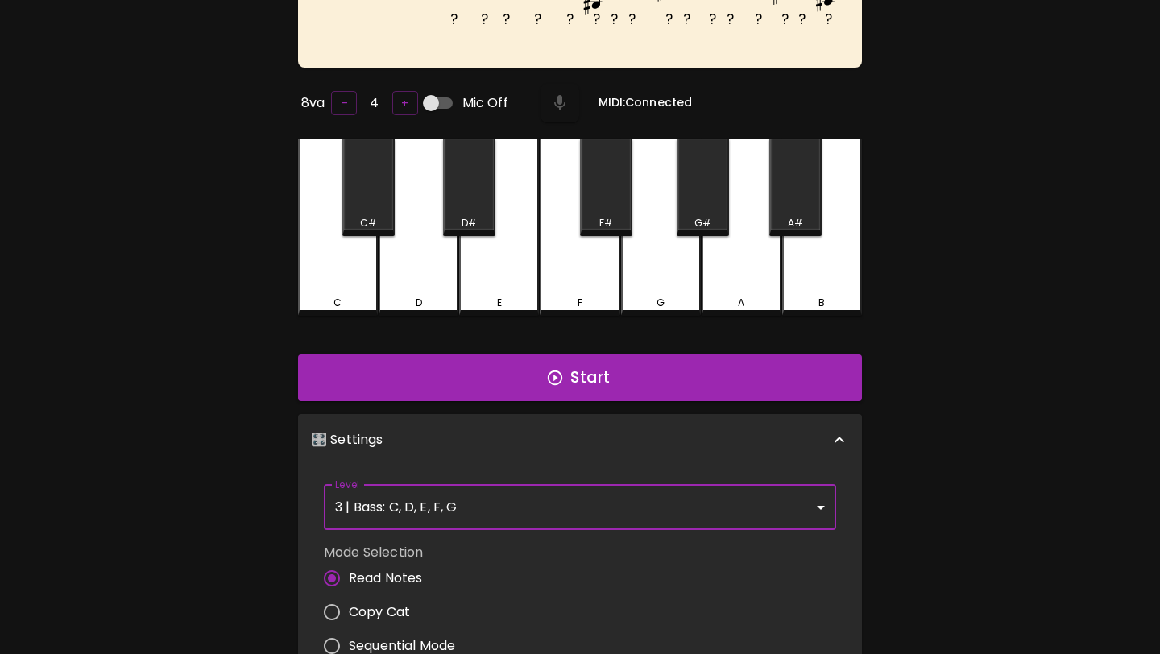
scroll to position [0, 0]
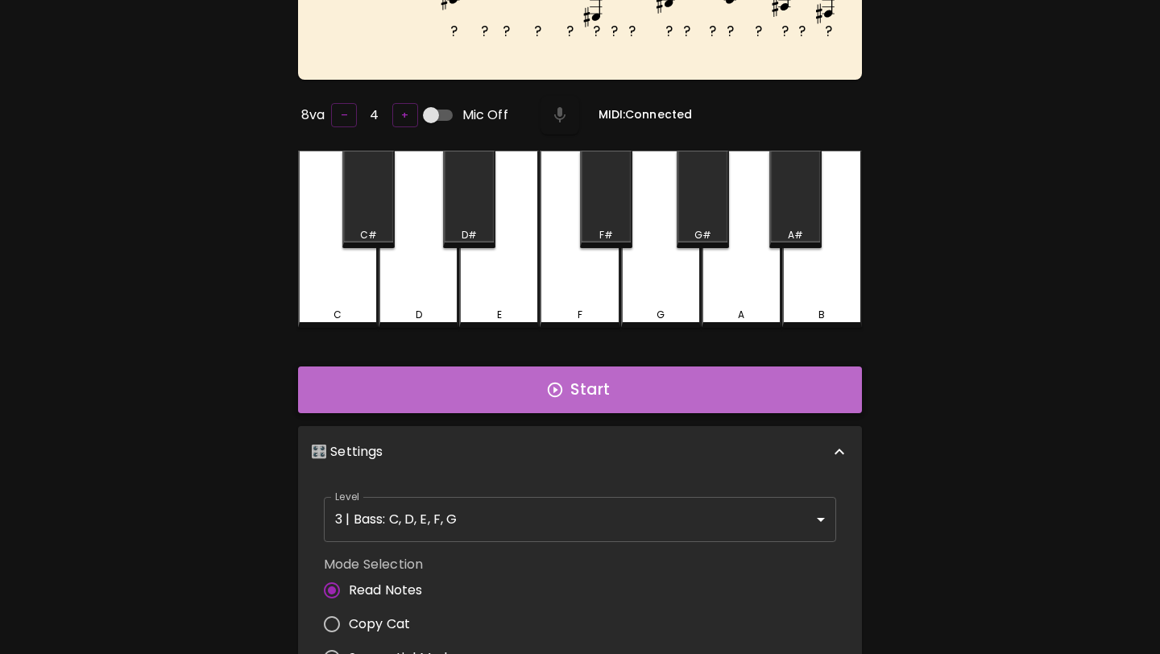
click at [489, 374] on button "Start" at bounding box center [580, 390] width 564 height 47
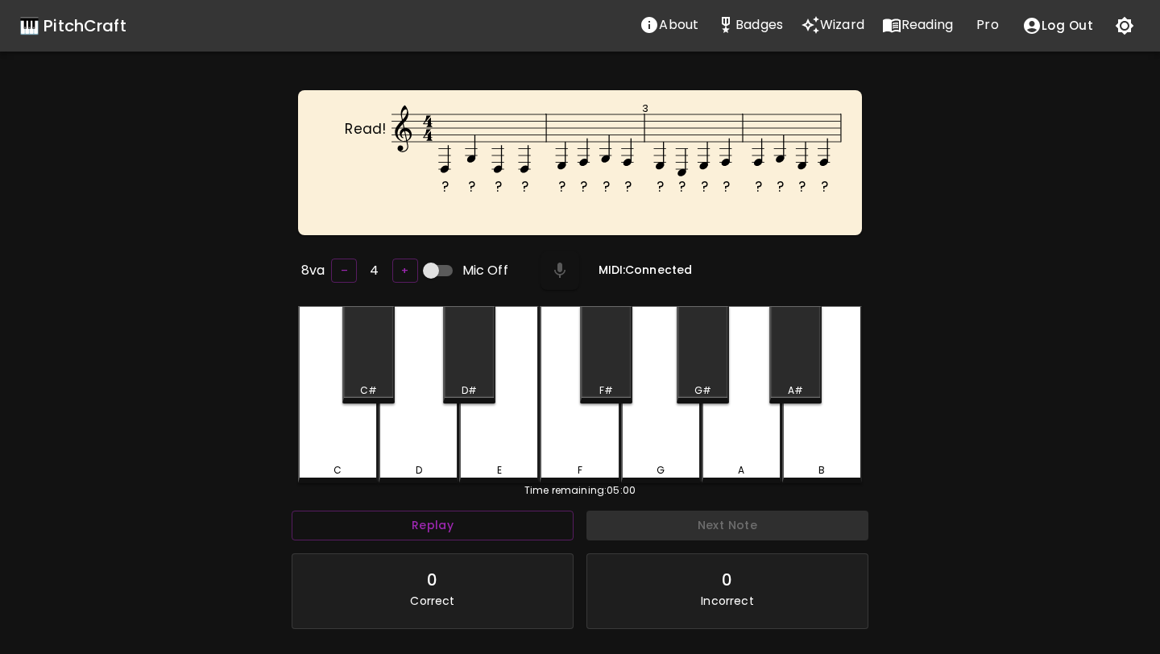
scroll to position [161, 0]
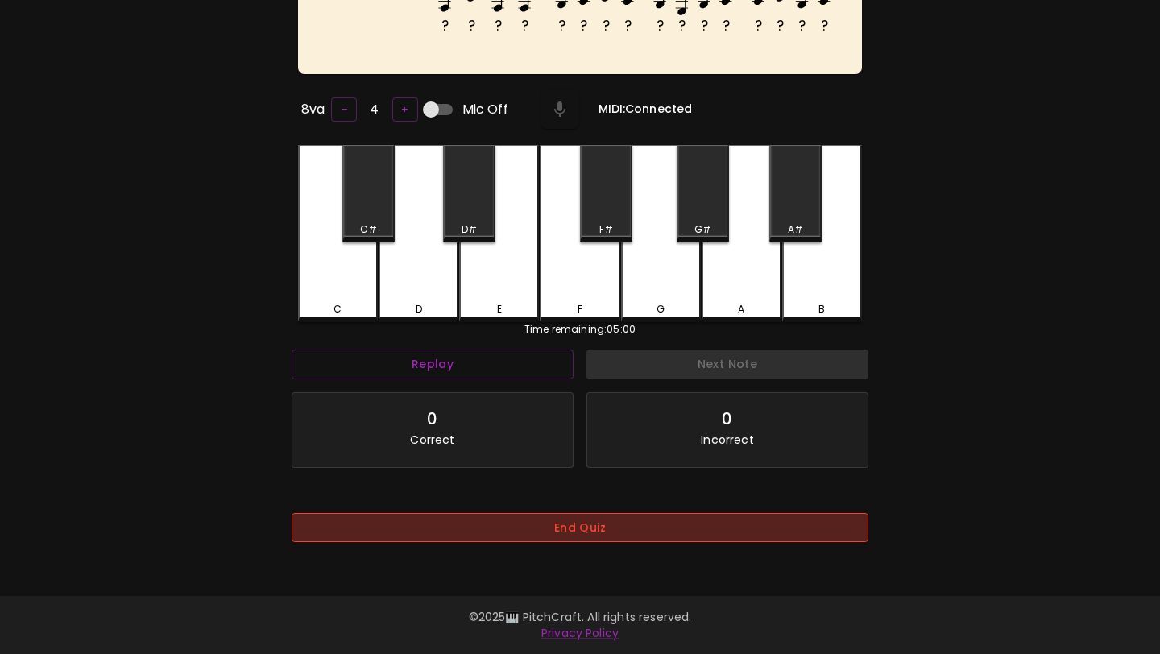
click at [528, 540] on button "End Quiz" at bounding box center [580, 528] width 577 height 30
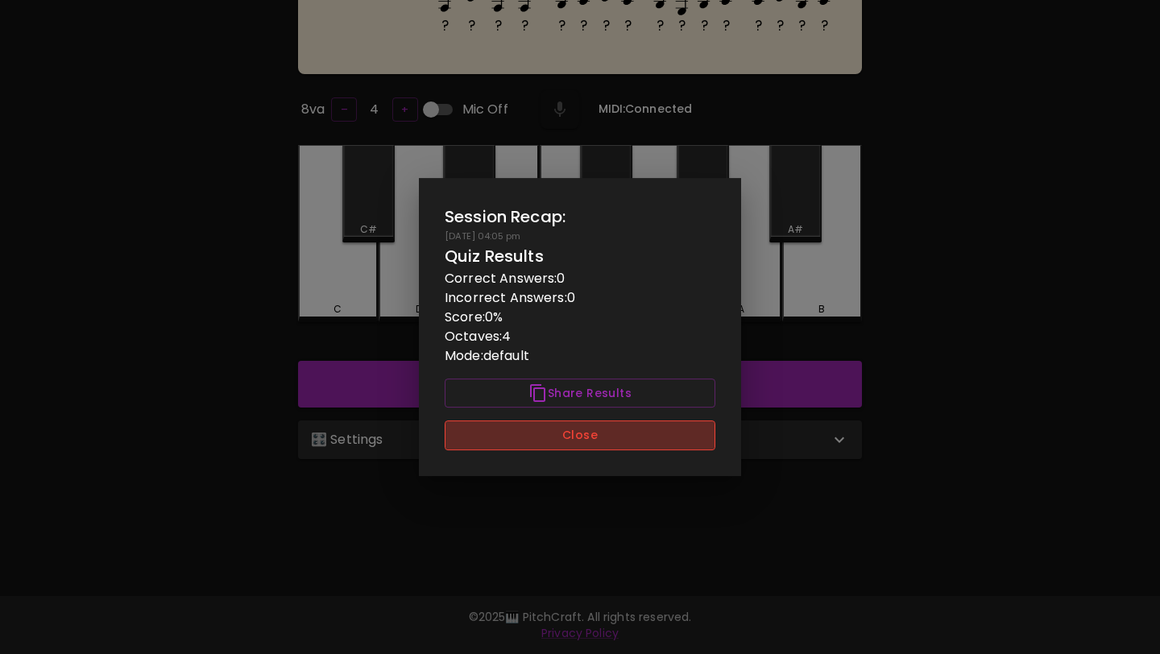
click at [554, 446] on button "Close" at bounding box center [580, 436] width 271 height 30
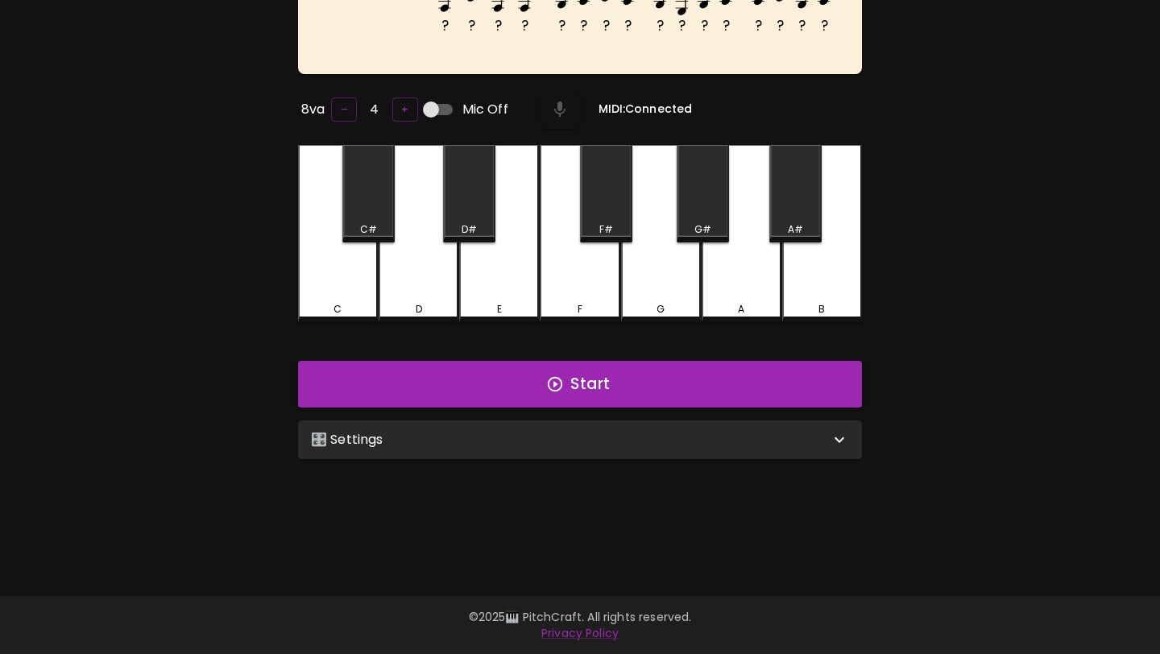
click at [559, 435] on div "🎛️ Settings" at bounding box center [570, 439] width 519 height 19
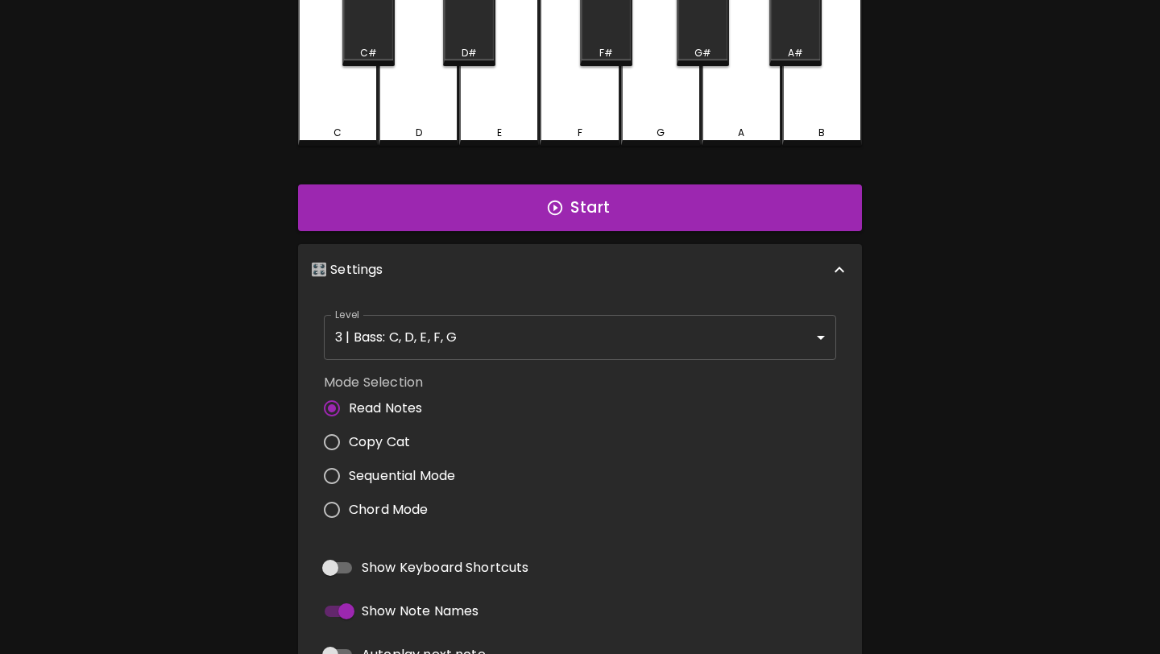
scroll to position [437, 0]
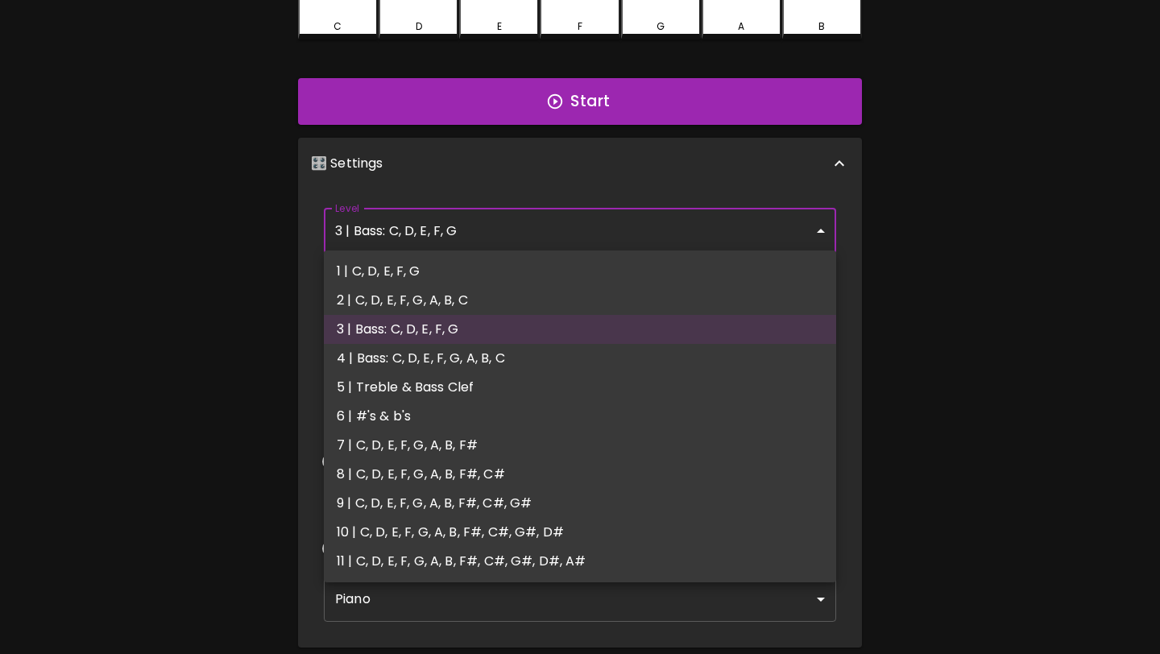
click at [566, 228] on body "🎹 PitchCraft About Badges Wizard Reading Pro Log Out ? ? ? ? ? ? ? ? ? ? ? ? ? …" at bounding box center [580, 144] width 1160 height 1163
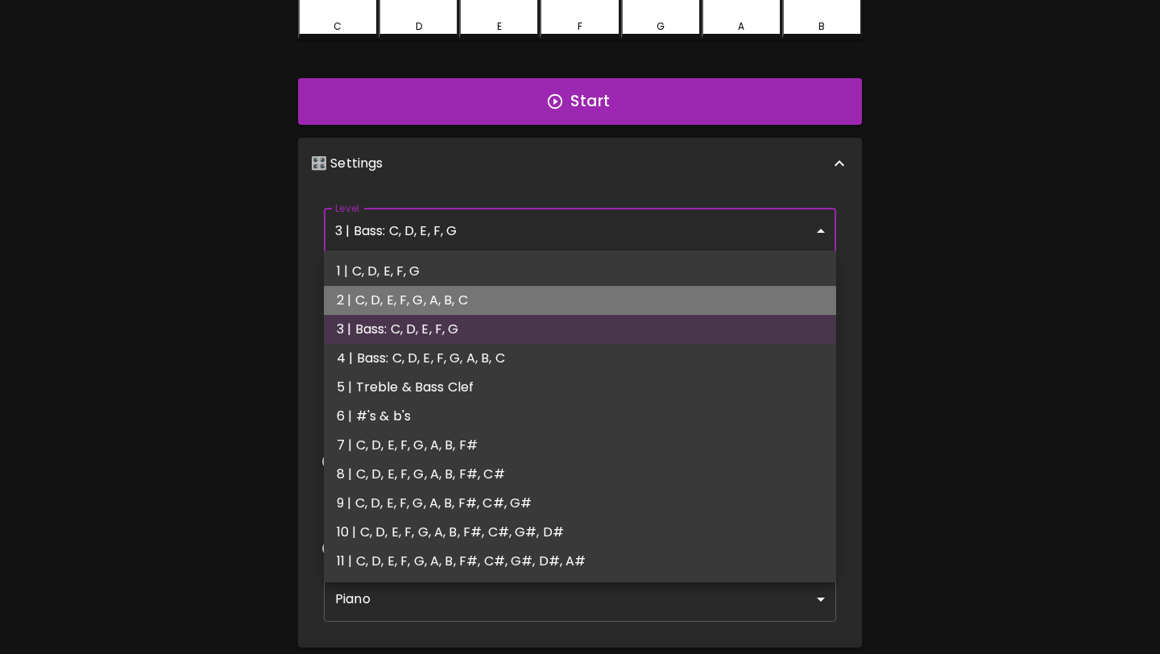
click at [557, 286] on li "2 | C, D, E, F, G, A, B, C" at bounding box center [580, 300] width 512 height 29
type input "3"
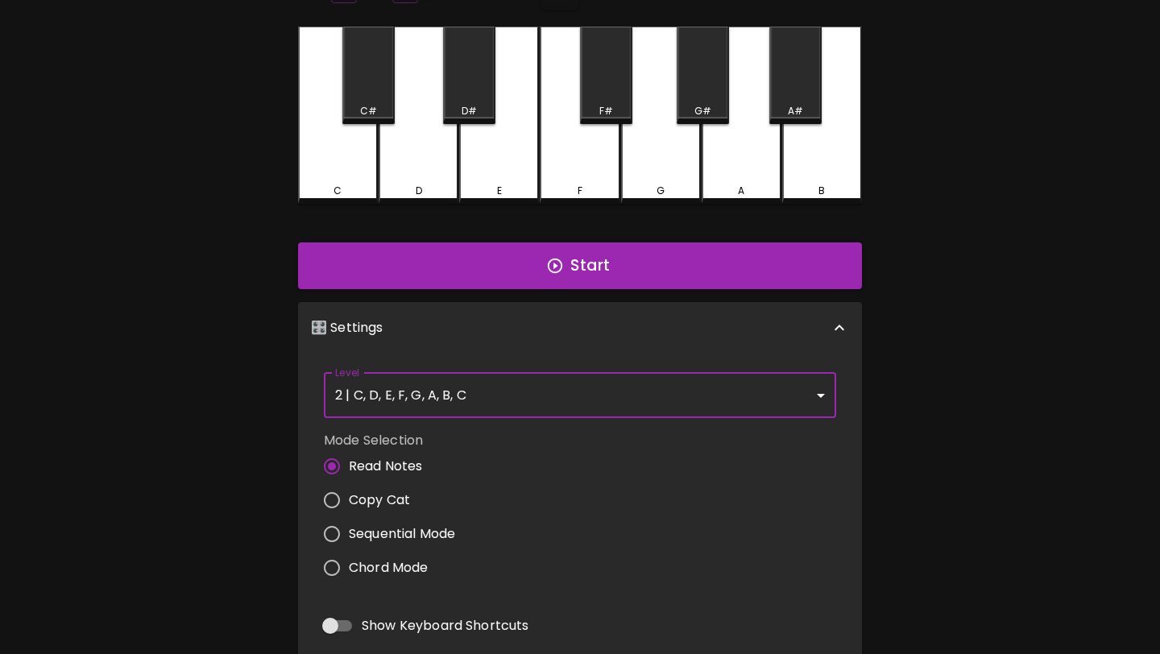
scroll to position [211, 0]
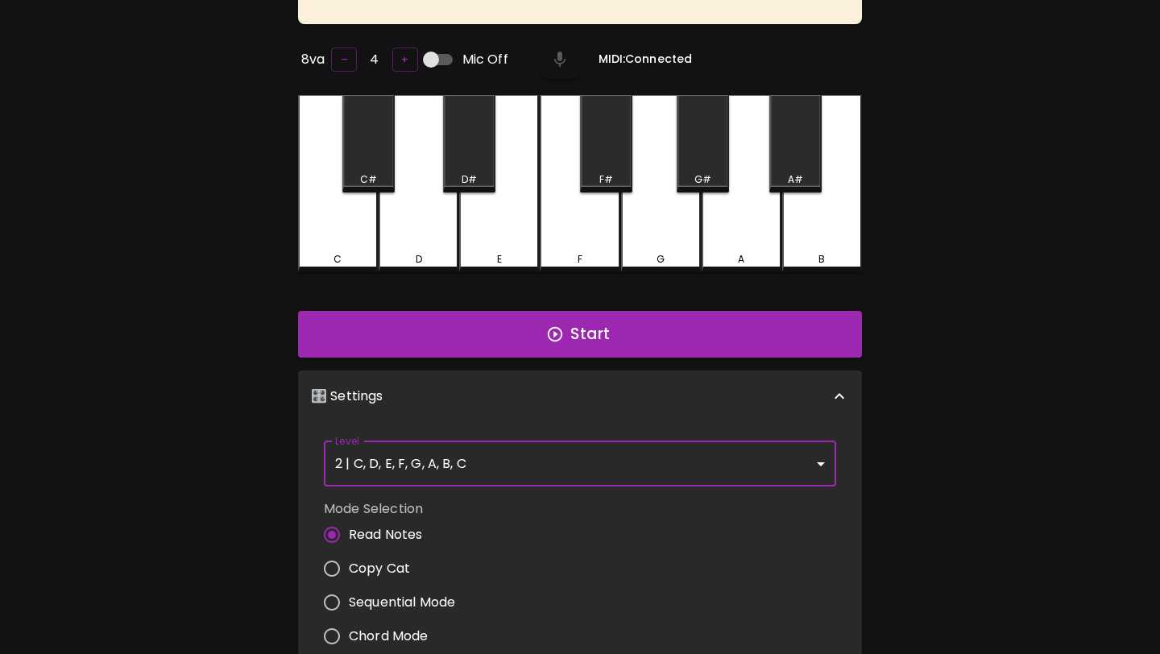
click at [556, 305] on div "Start" at bounding box center [580, 335] width 577 height 60
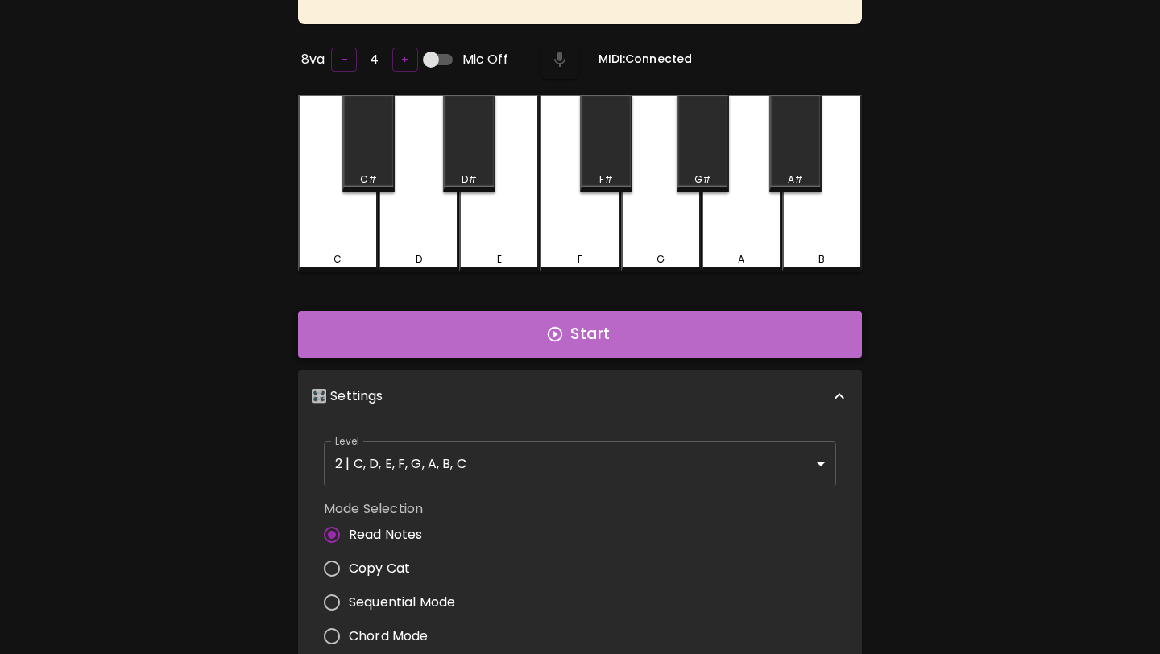
click at [559, 339] on icon "button" at bounding box center [555, 335] width 18 height 18
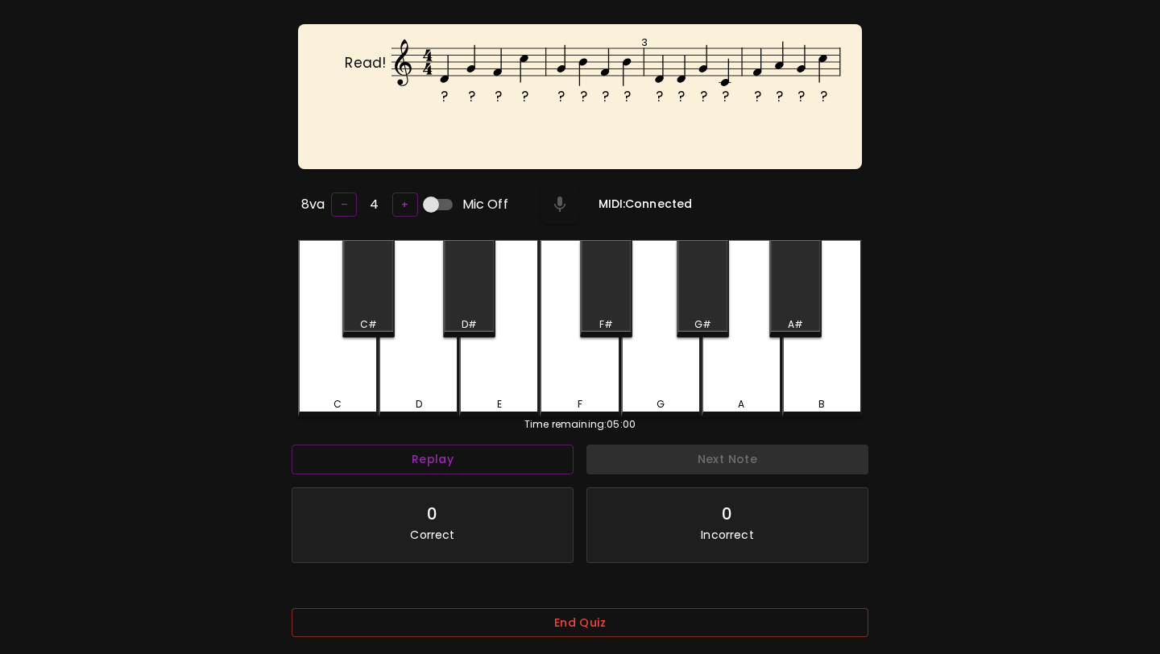
scroll to position [0, 0]
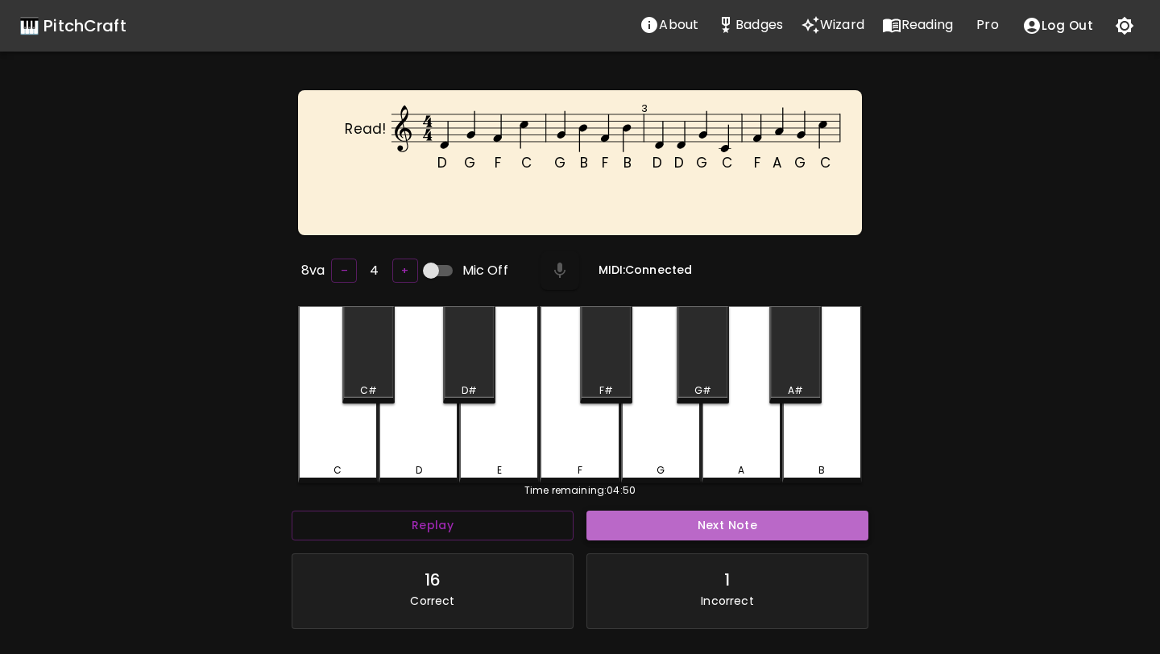
click at [607, 511] on button "Next Note" at bounding box center [728, 526] width 282 height 30
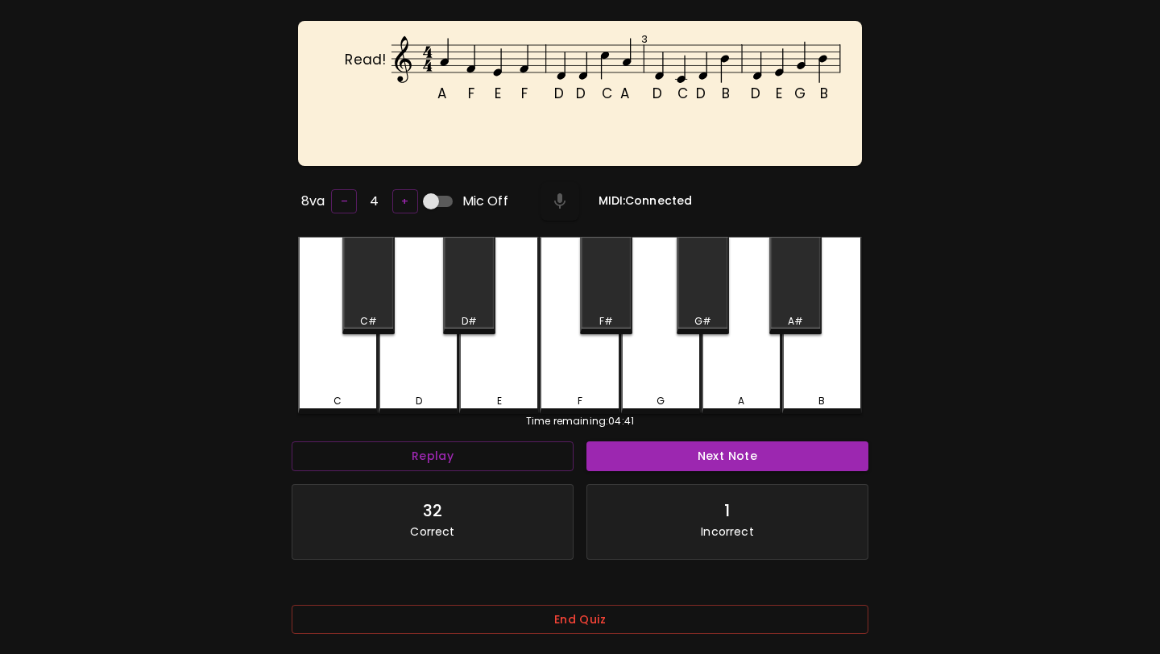
scroll to position [161, 0]
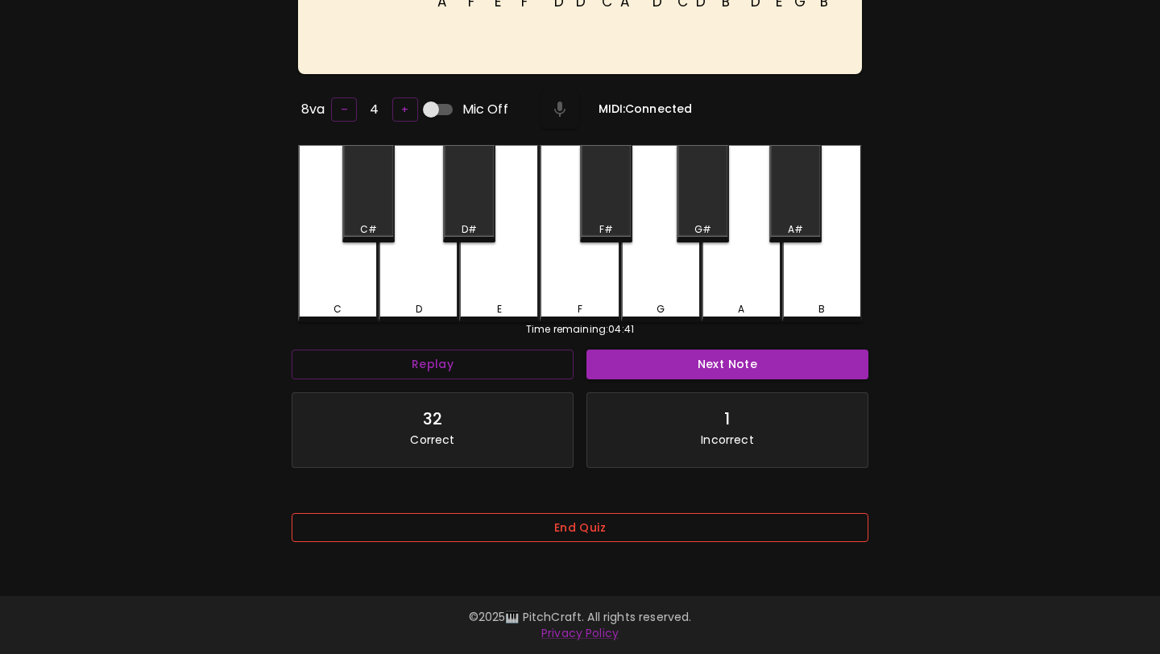
click at [592, 525] on button "End Quiz" at bounding box center [580, 528] width 577 height 30
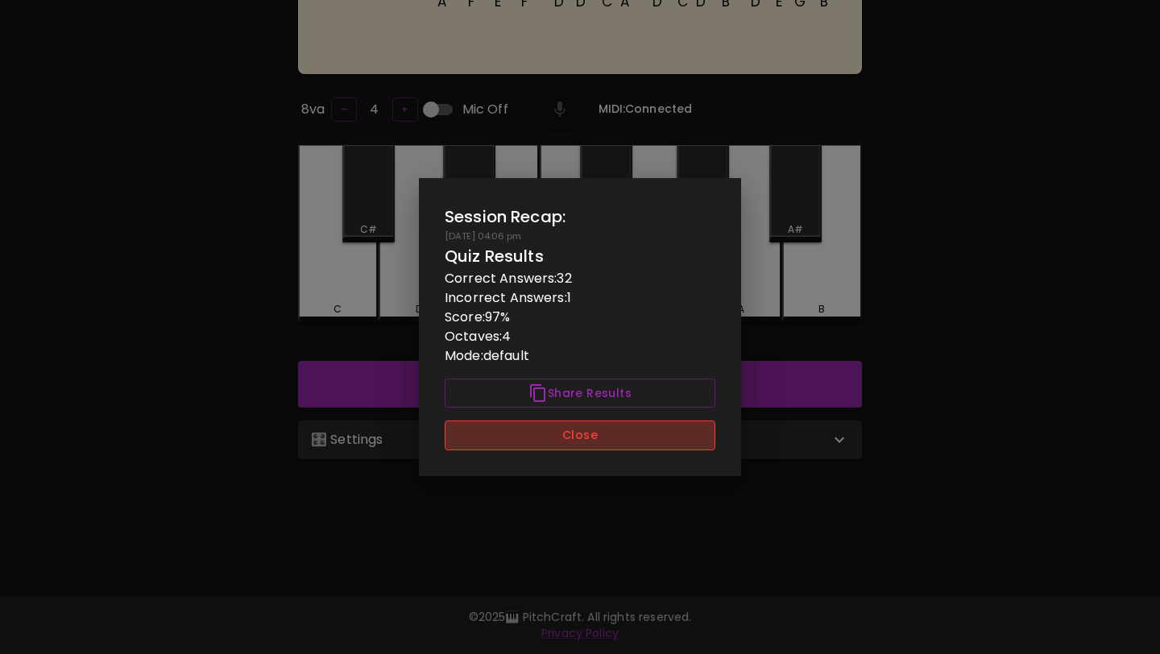
click at [607, 433] on button "Close" at bounding box center [580, 436] width 271 height 30
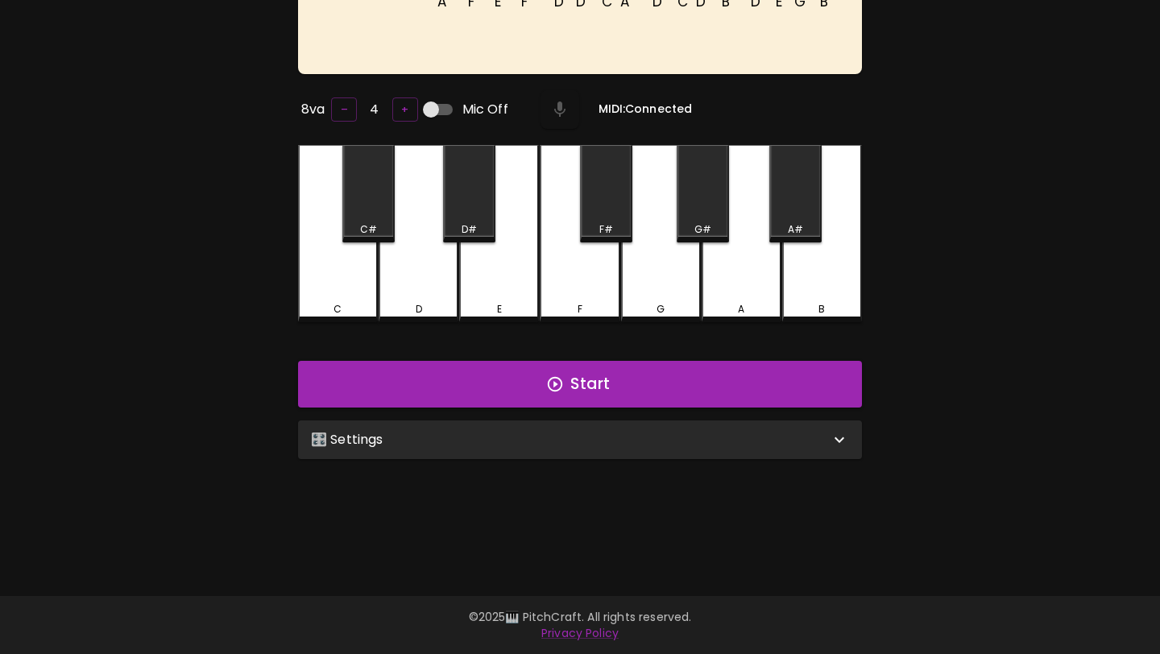
click at [607, 433] on div "🎛️ Settings" at bounding box center [570, 439] width 519 height 19
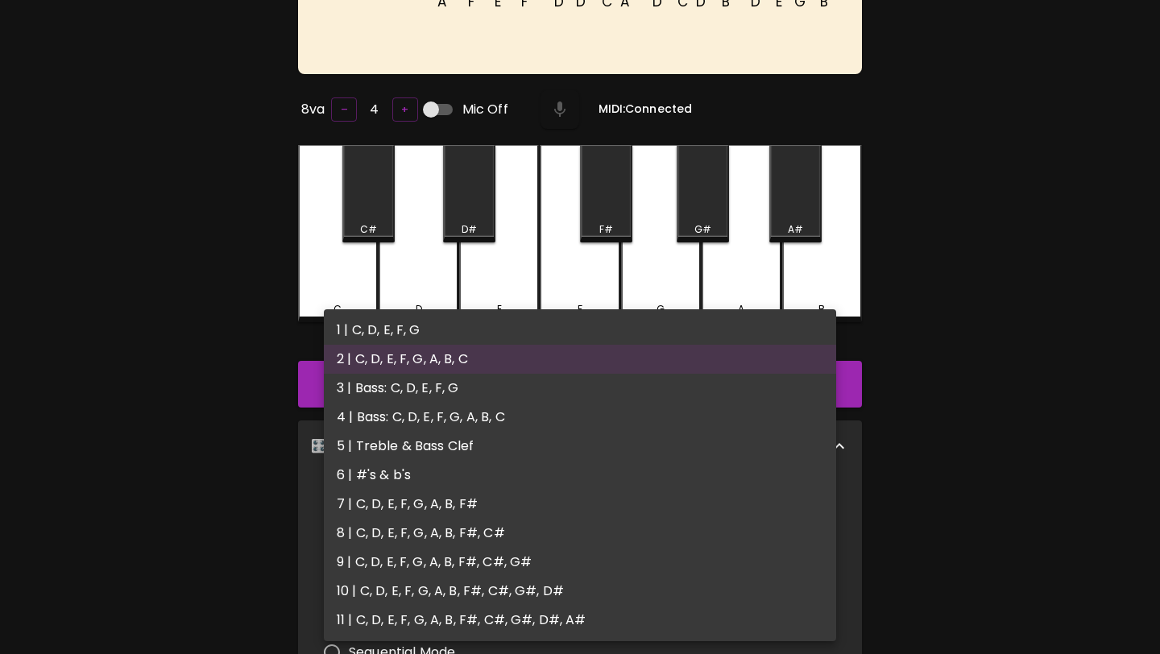
click at [603, 495] on body "🎹 PitchCraft About Badges Wizard Reading Pro Log Out A F E F D D C A D C D B D …" at bounding box center [580, 420] width 1160 height 1163
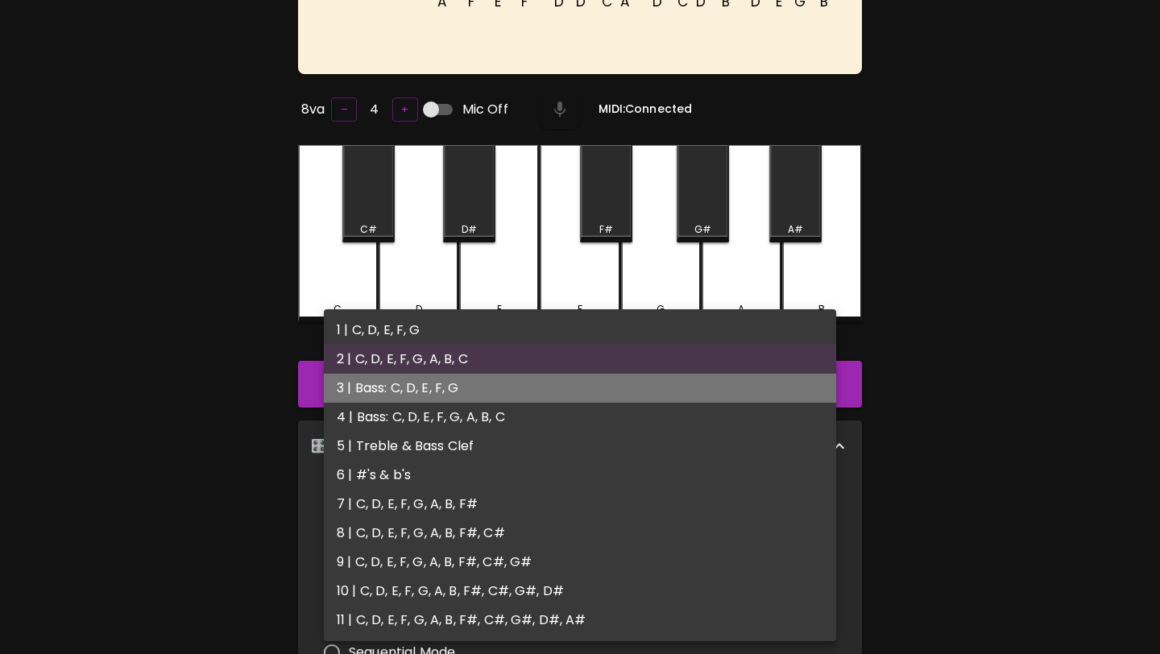
click at [603, 382] on li "3 | Bass: C, D, E, F, G" at bounding box center [580, 388] width 512 height 29
type input "5"
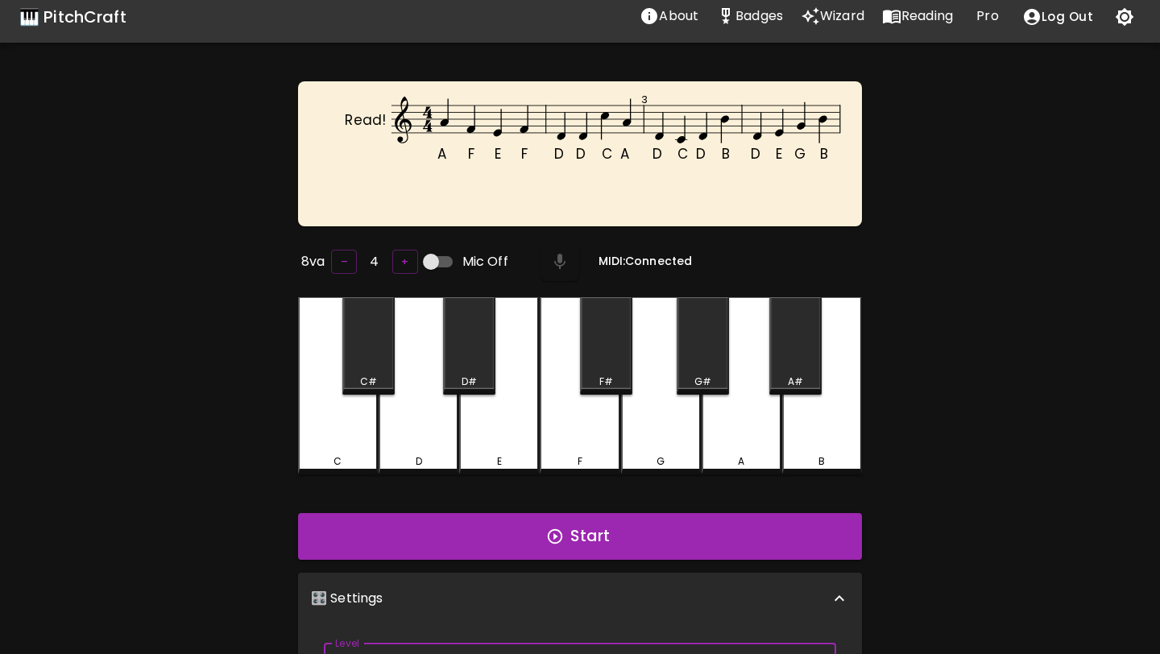
scroll to position [0, 0]
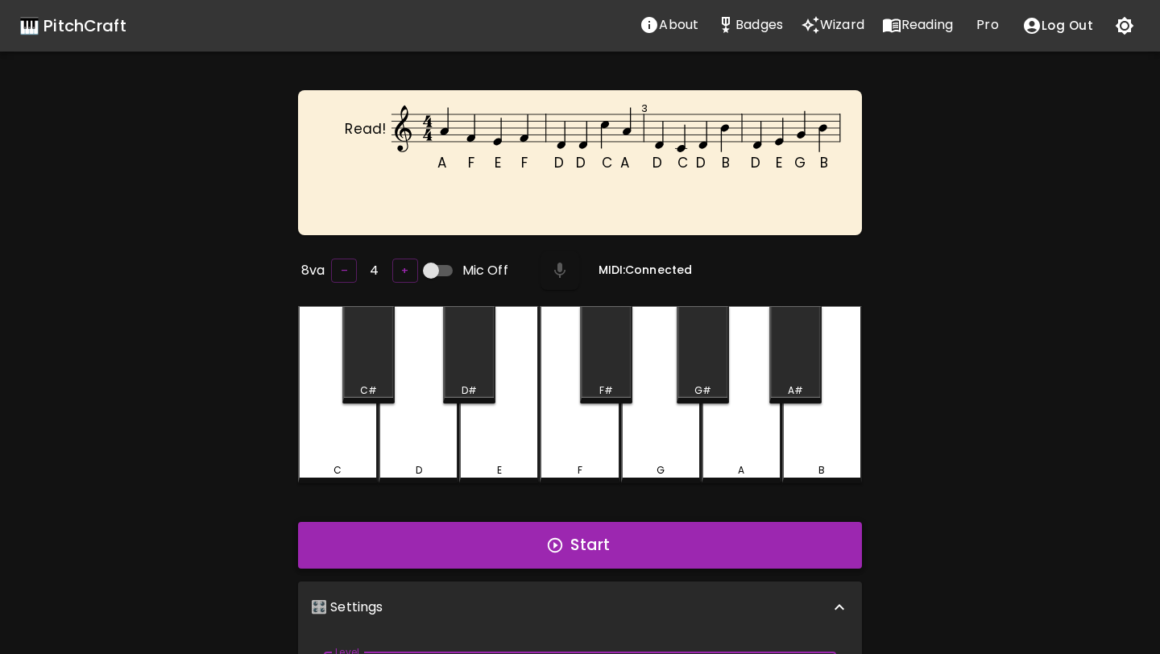
click at [596, 554] on button "Start" at bounding box center [580, 545] width 564 height 47
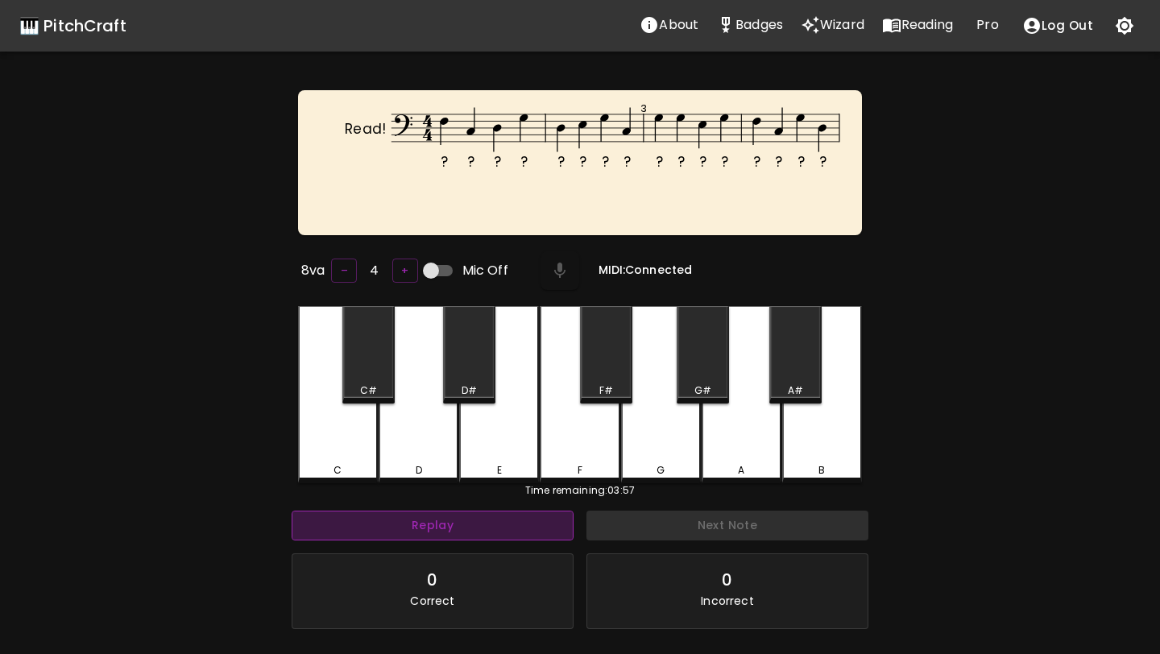
click at [492, 524] on button "Replay" at bounding box center [433, 526] width 282 height 30
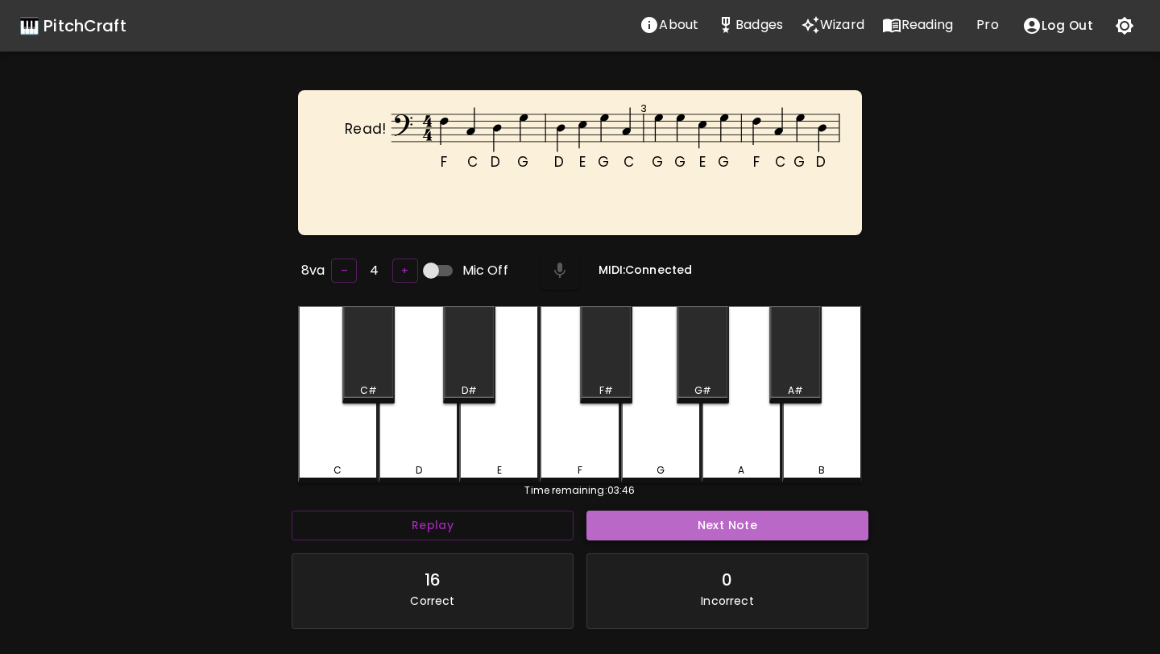
click at [643, 533] on button "Next Note" at bounding box center [728, 526] width 282 height 30
click at [642, 533] on button "Next Note" at bounding box center [728, 526] width 282 height 30
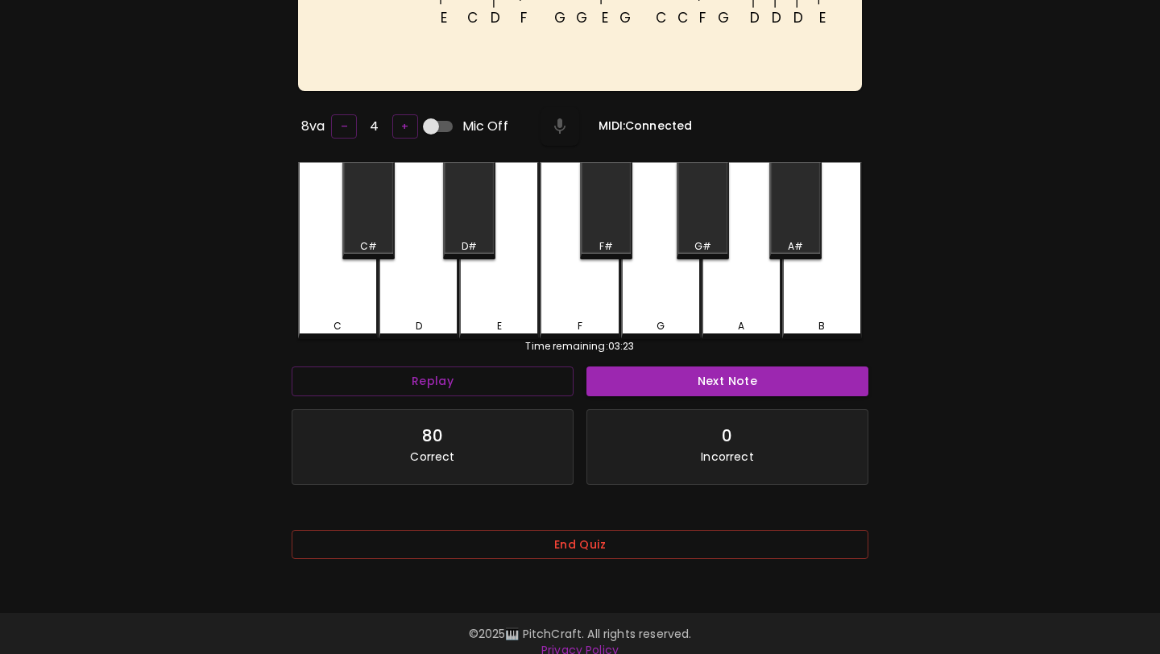
scroll to position [161, 0]
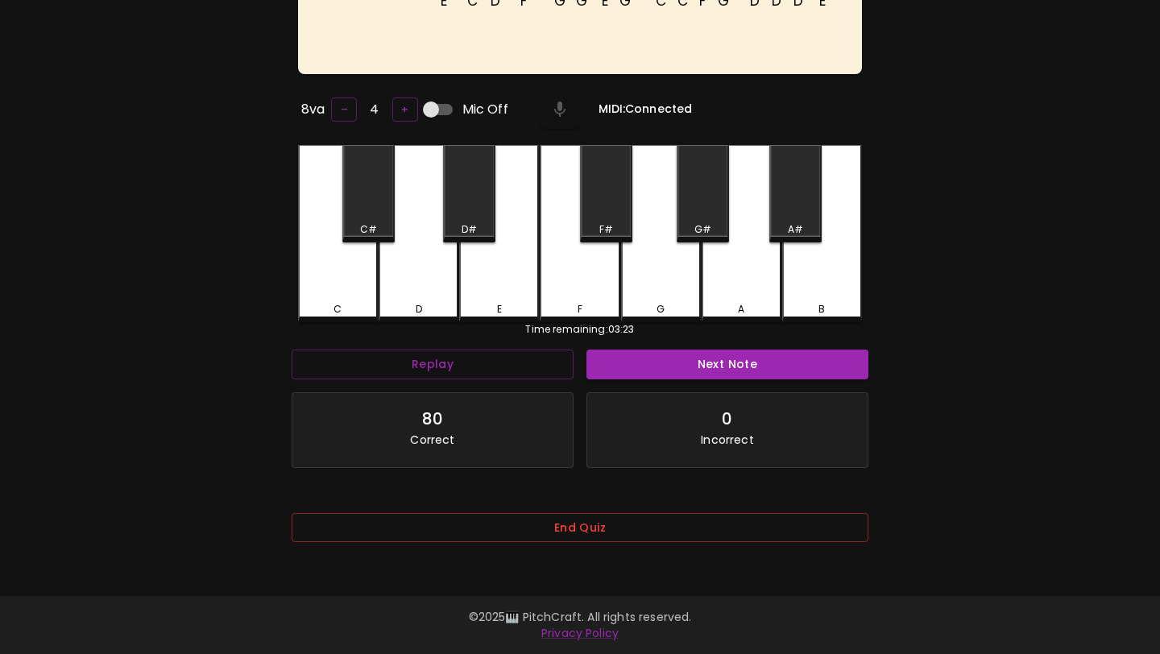
click at [642, 533] on button "End Quiz" at bounding box center [580, 528] width 577 height 30
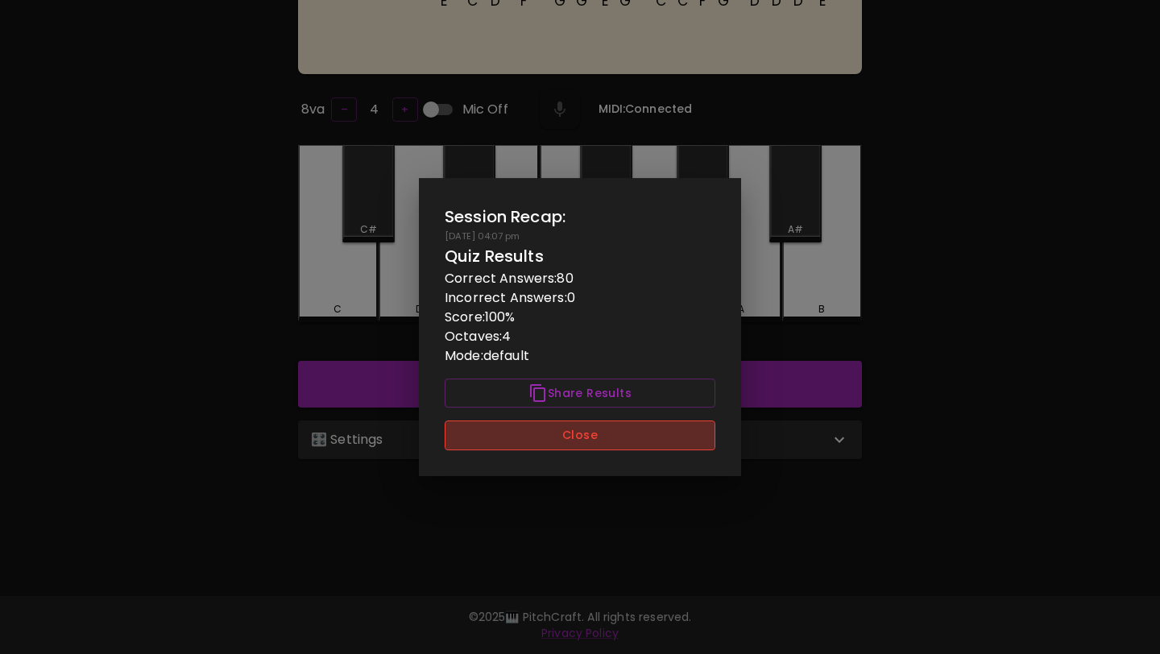
click at [660, 448] on button "Close" at bounding box center [580, 436] width 271 height 30
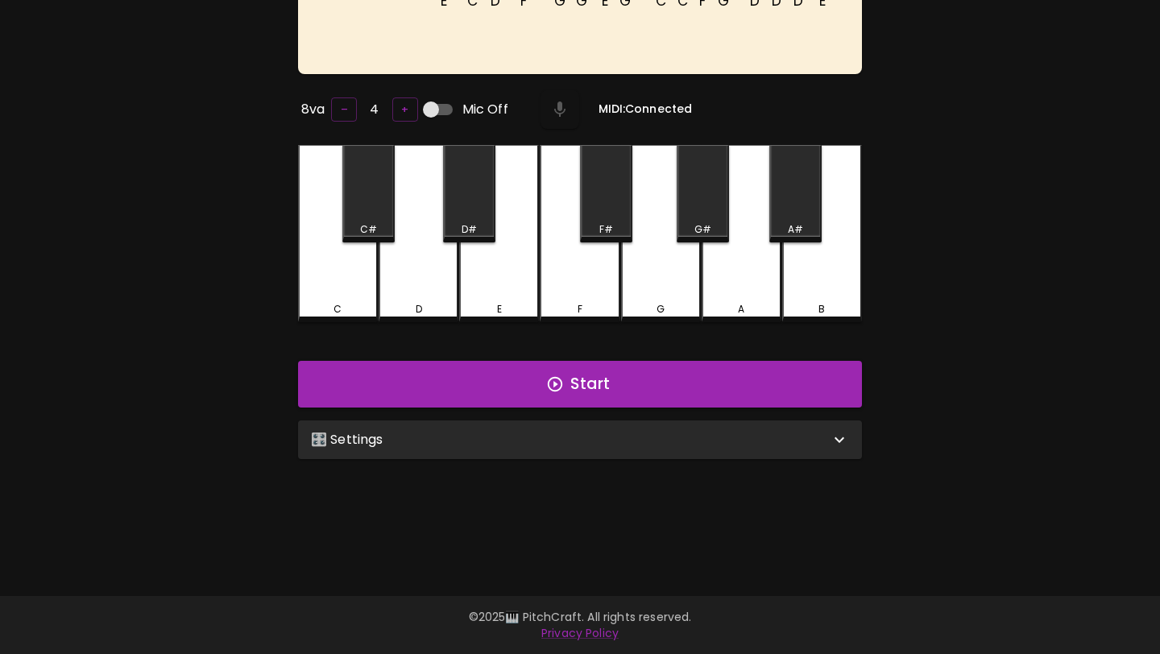
click at [660, 449] on div "🎛️ Settings" at bounding box center [580, 440] width 564 height 39
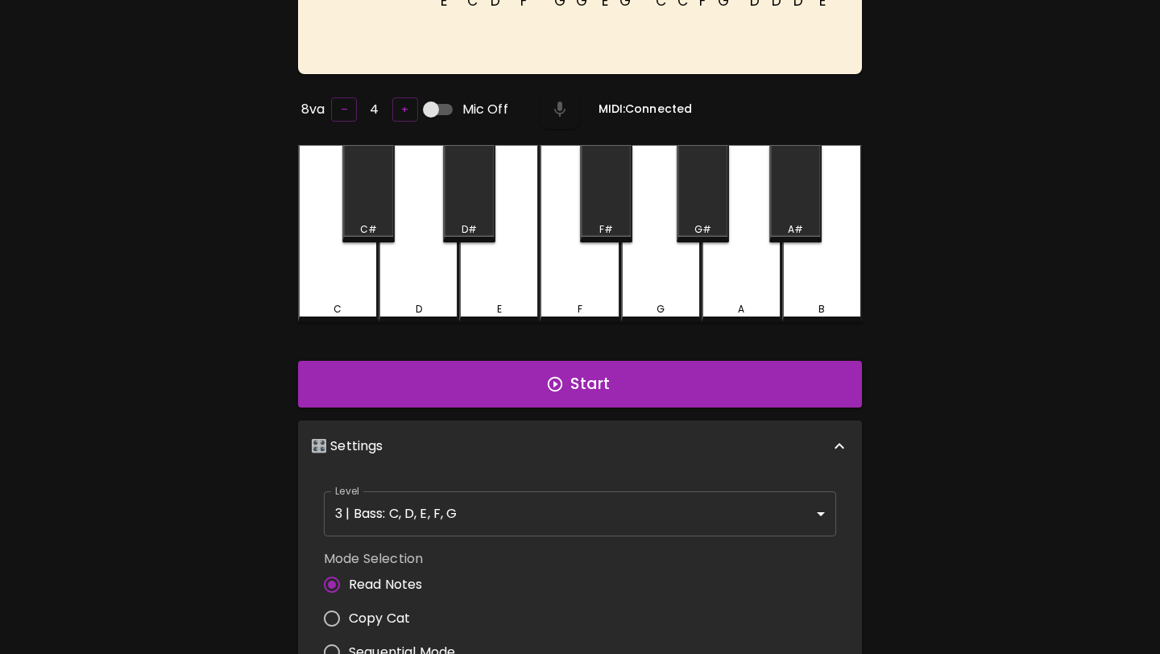
click at [628, 500] on body "🎹 PitchCraft About Badges Wizard Reading Pro Log Out E C D F G G E G C C F G D …" at bounding box center [580, 420] width 1160 height 1163
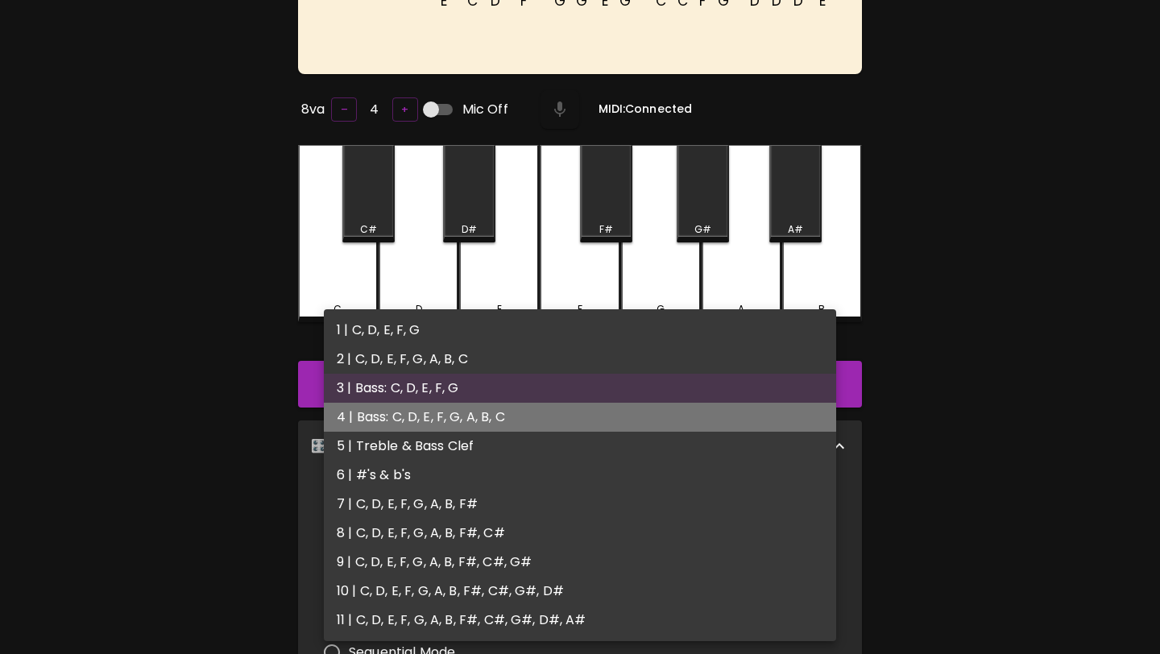
click at [644, 423] on li "4 | Bass: C, D, E, F, G, A, B, C" at bounding box center [580, 417] width 512 height 29
type input "7"
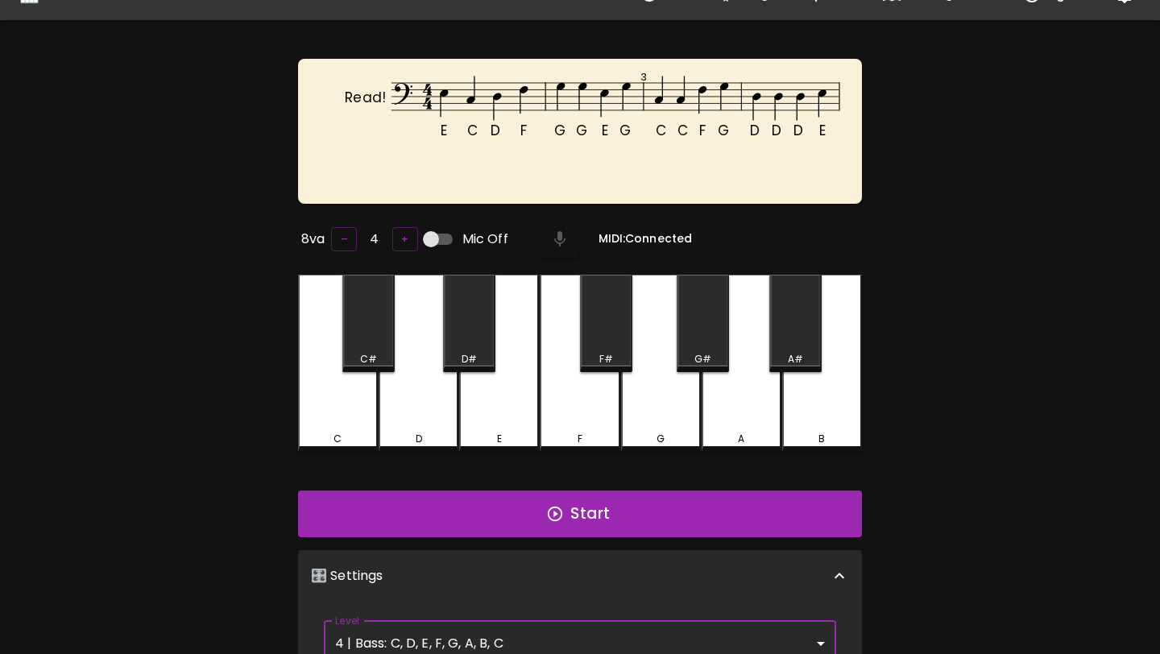
scroll to position [34, 0]
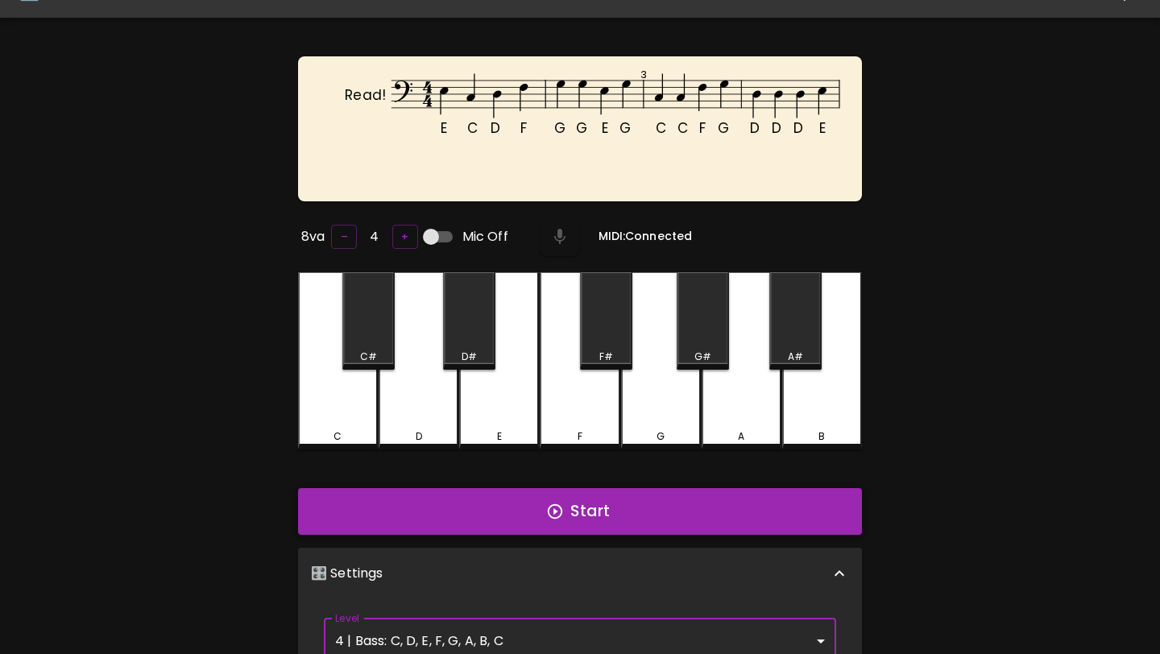
click at [636, 509] on button "Start" at bounding box center [580, 511] width 564 height 47
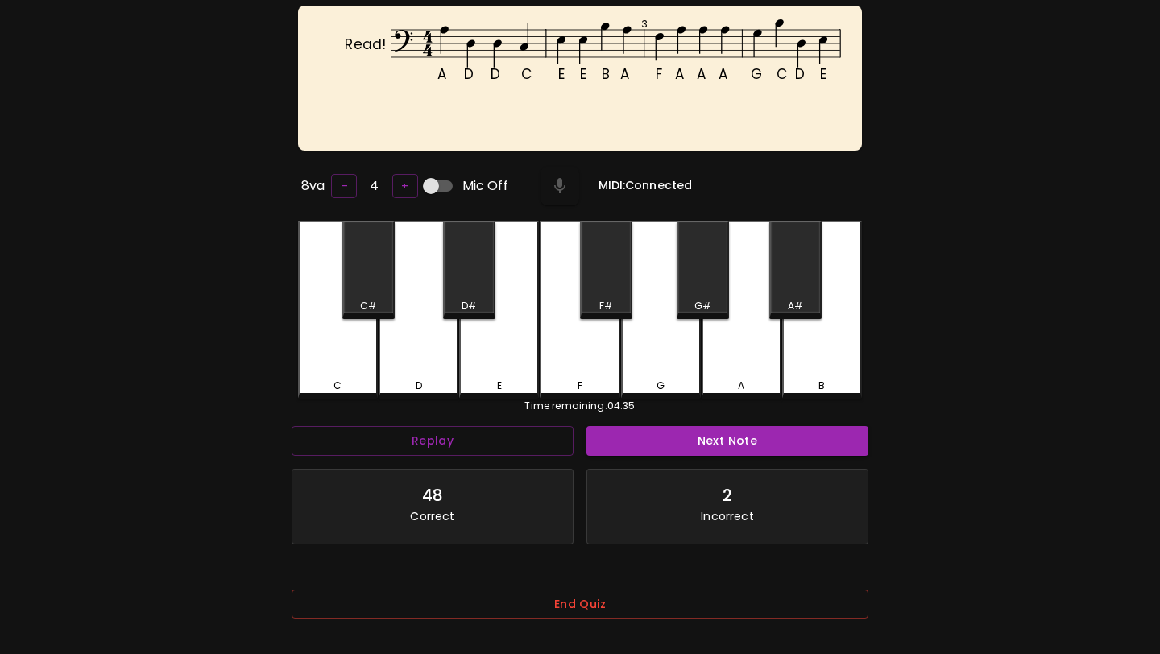
scroll to position [161, 0]
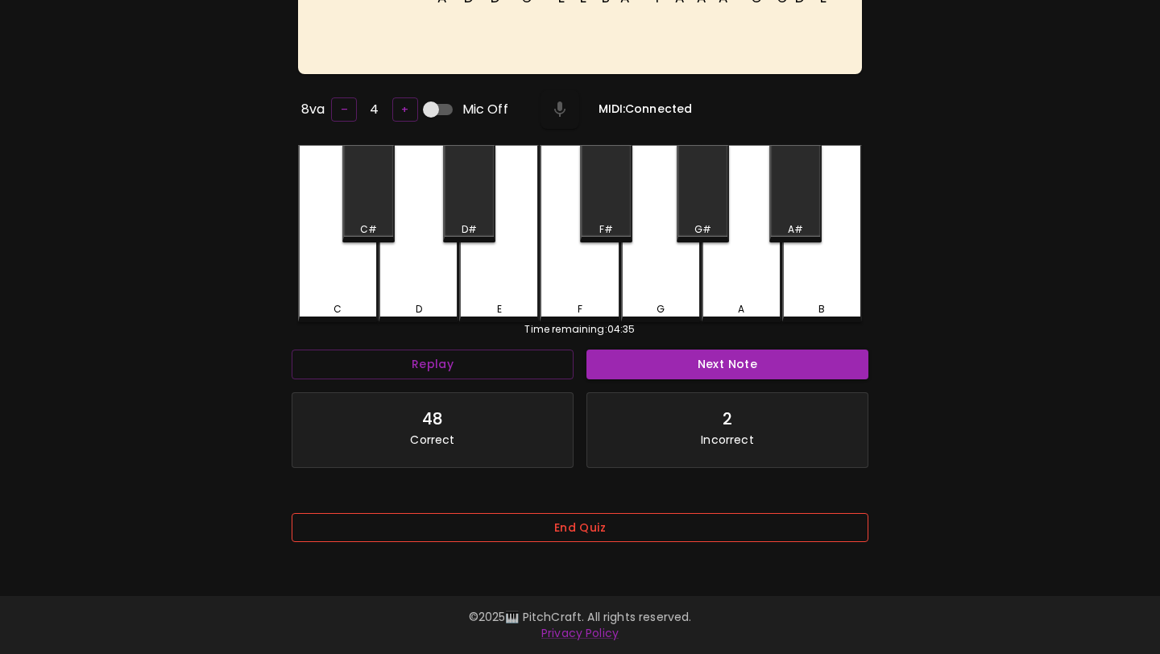
click at [620, 531] on button "End Quiz" at bounding box center [580, 528] width 577 height 30
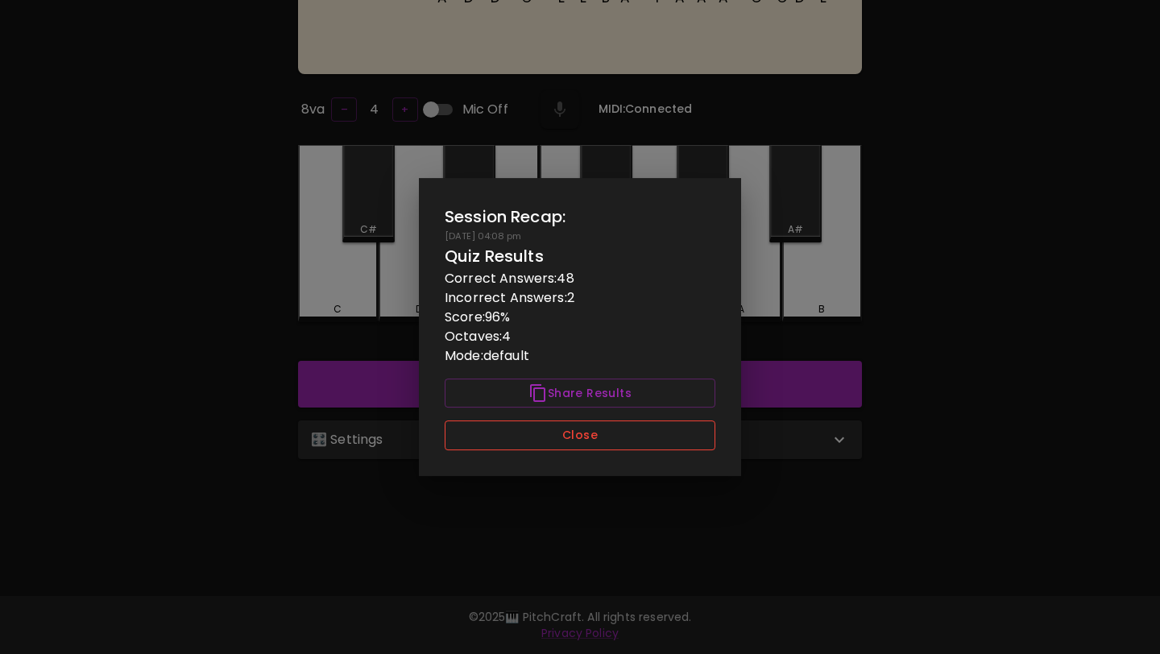
click at [629, 437] on button "Close" at bounding box center [580, 436] width 271 height 30
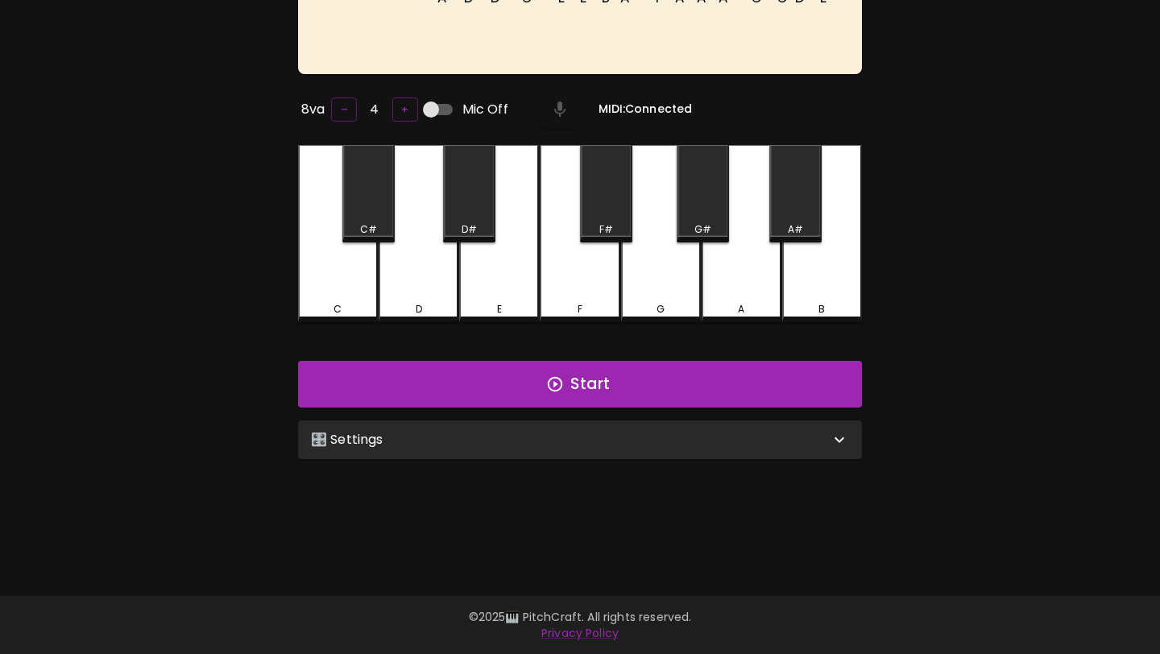
click at [629, 437] on div "🎛️ Settings" at bounding box center [570, 439] width 519 height 19
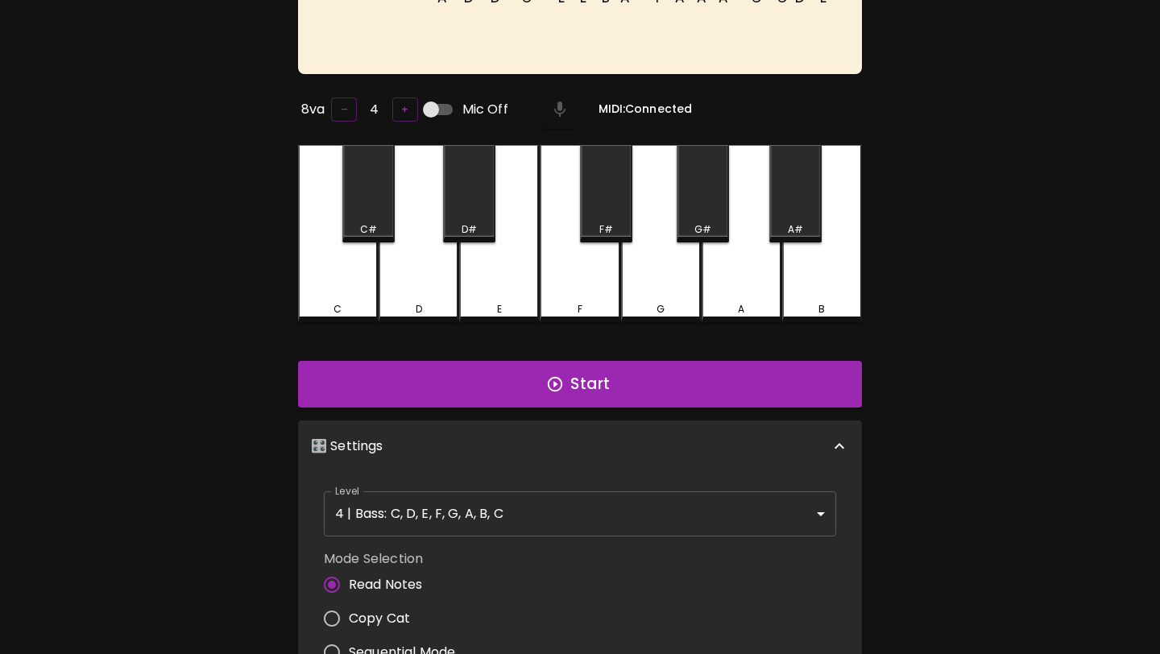
click at [595, 490] on body "🎹 PitchCraft About Badges Wizard Reading Pro Log Out A D D C E E B A F A A A G …" at bounding box center [580, 420] width 1160 height 1163
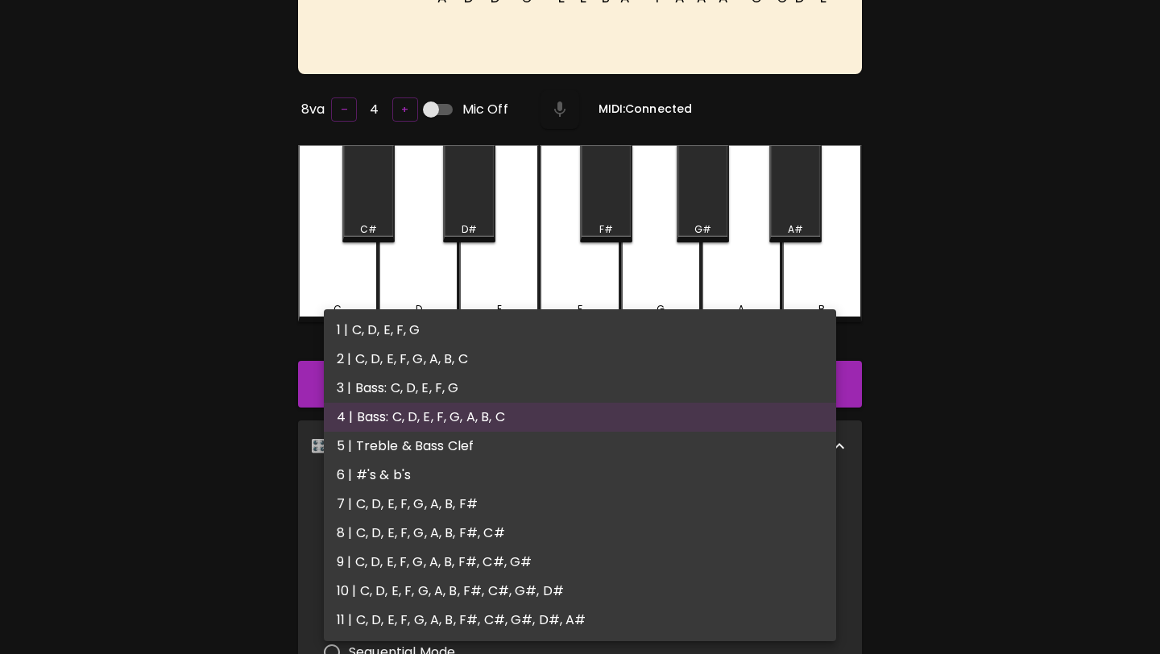
drag, startPoint x: 600, startPoint y: 462, endPoint x: 605, endPoint y: 450, distance: 12.3
click at [605, 450] on ul "1 | C, D, E, F, G 2 | C, D, E, F, G, A, B, C 3 | Bass: C, D, E, F, G 4 | Bass: …" at bounding box center [580, 475] width 512 height 332
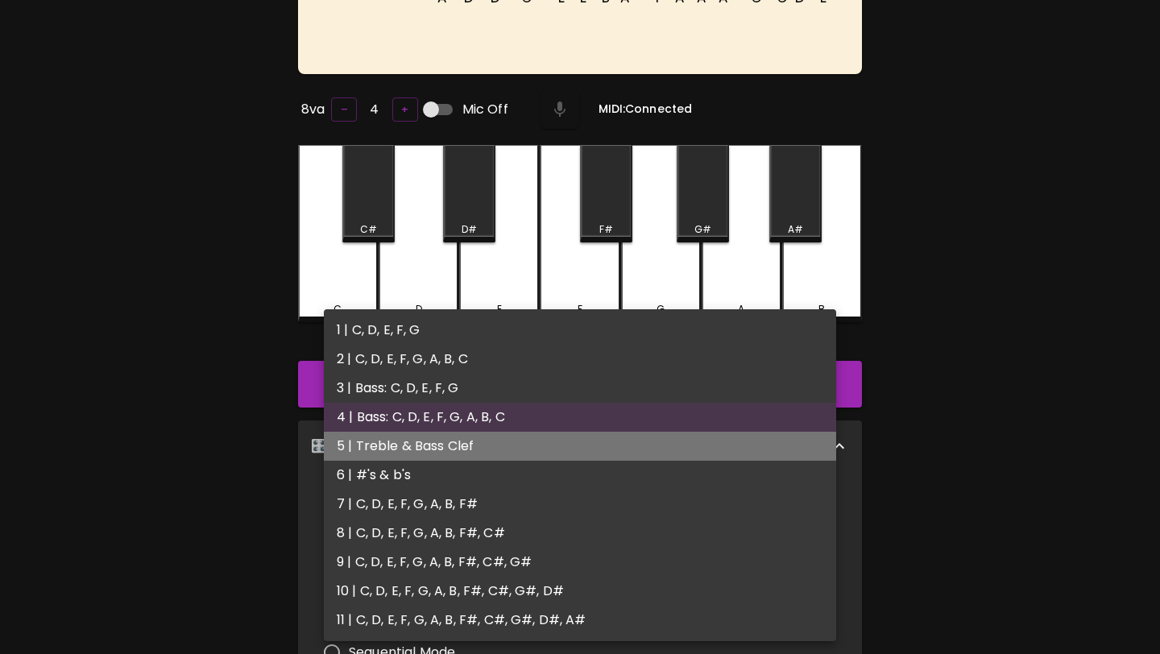
click at [605, 450] on li "5 | Treble & Bass Clef" at bounding box center [580, 446] width 512 height 29
type input "9"
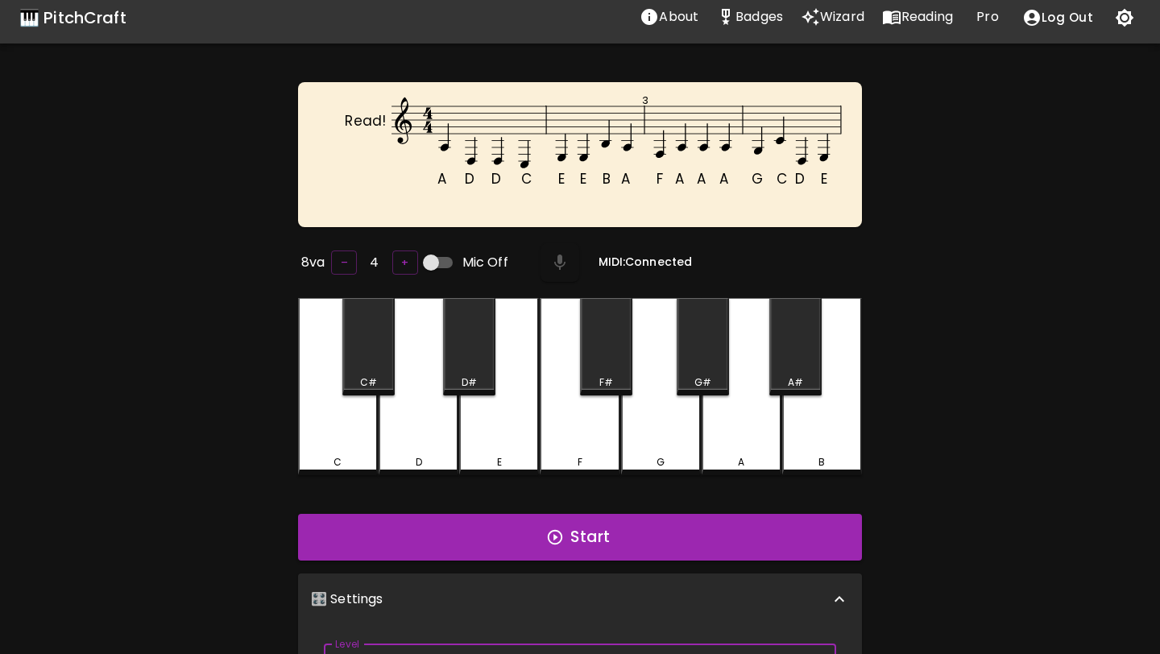
scroll to position [0, 0]
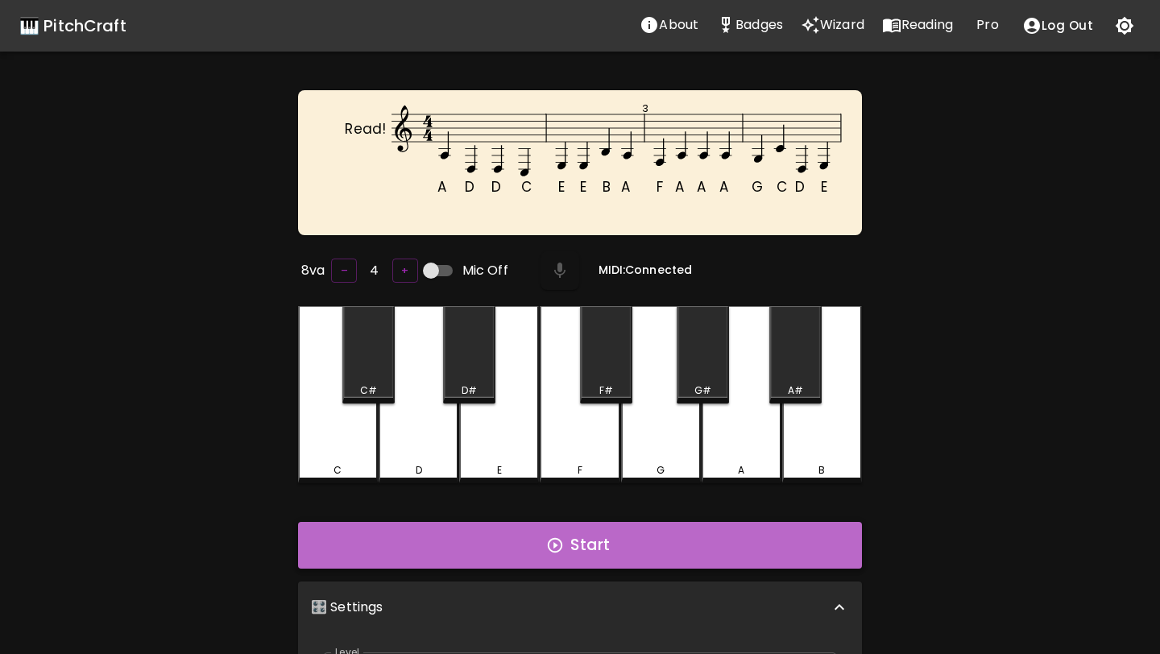
click at [599, 530] on button "Start" at bounding box center [580, 545] width 564 height 47
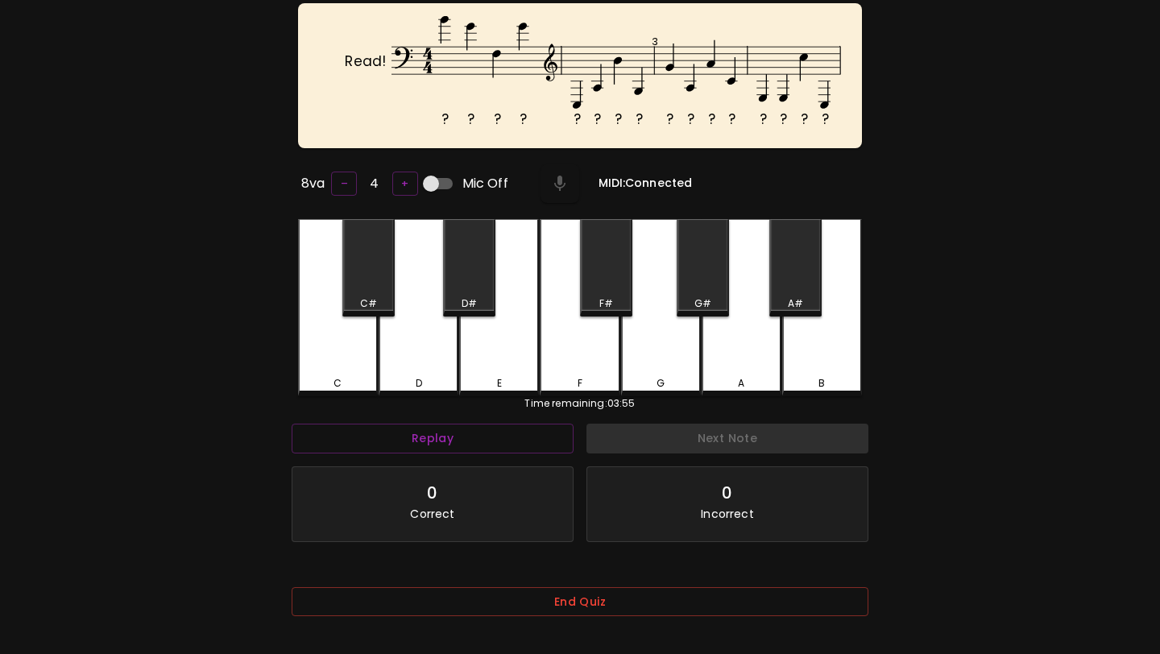
scroll to position [161, 0]
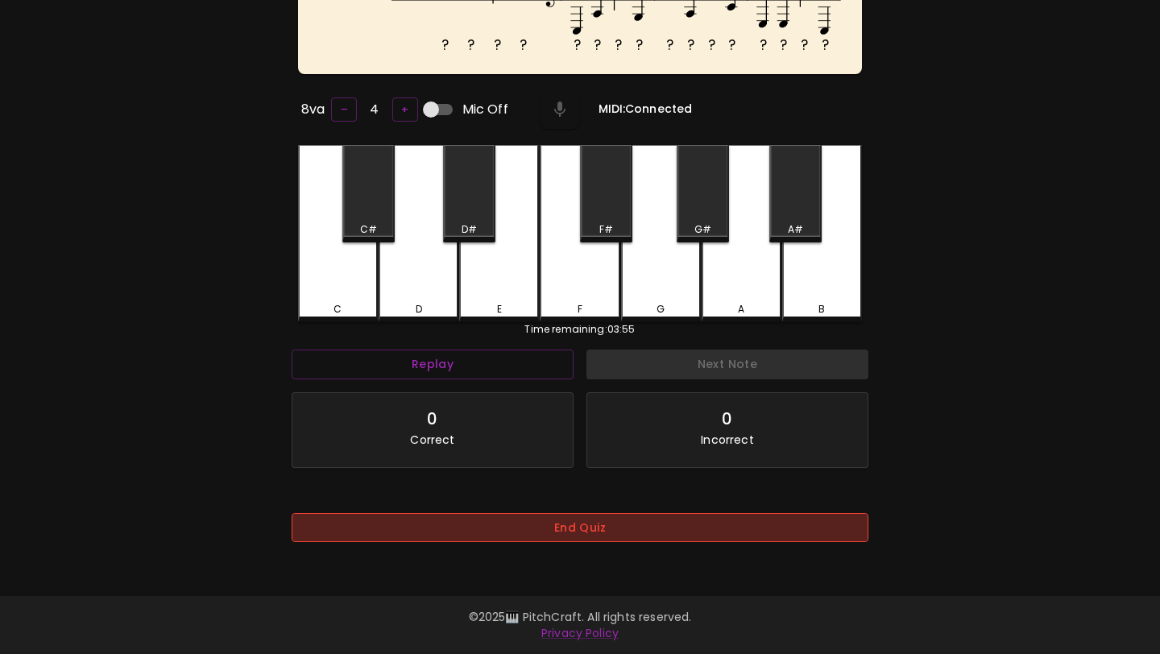
click at [587, 522] on button "End Quiz" at bounding box center [580, 528] width 577 height 30
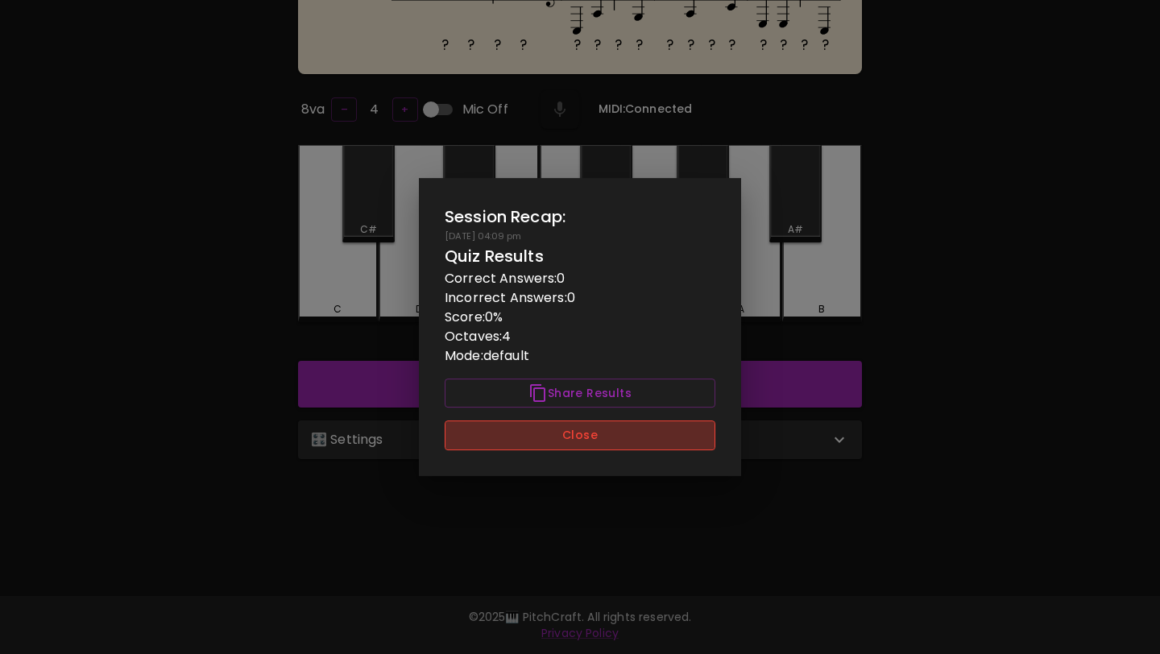
click at [605, 435] on button "Close" at bounding box center [580, 436] width 271 height 30
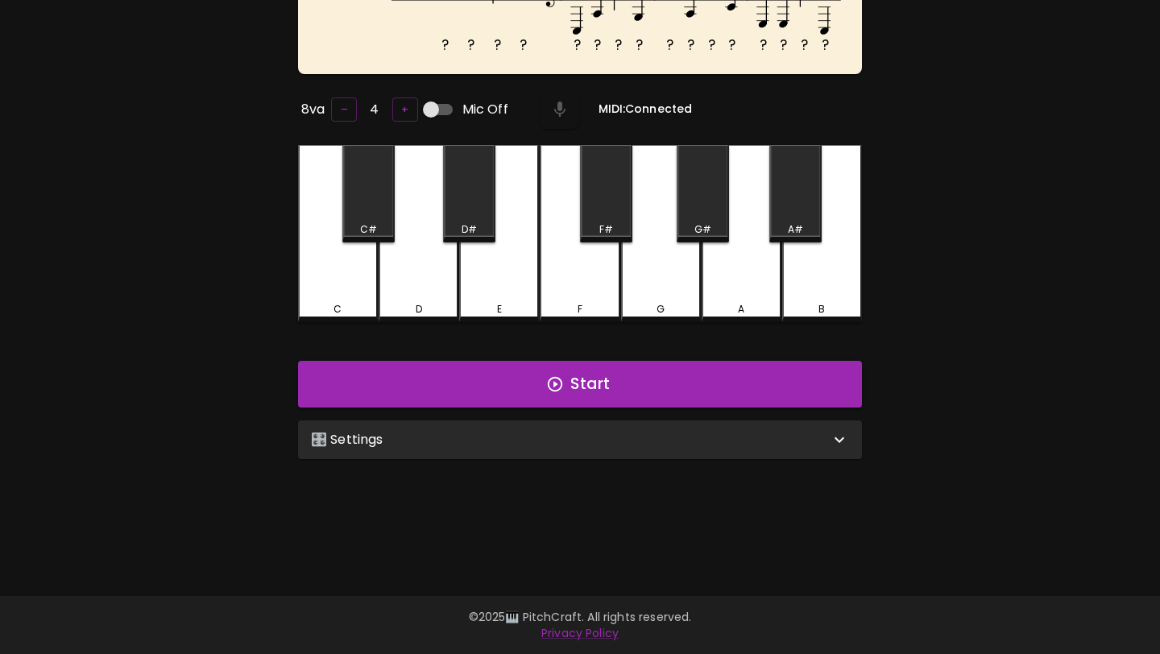
click at [600, 444] on div "🎛️ Settings" at bounding box center [570, 439] width 519 height 19
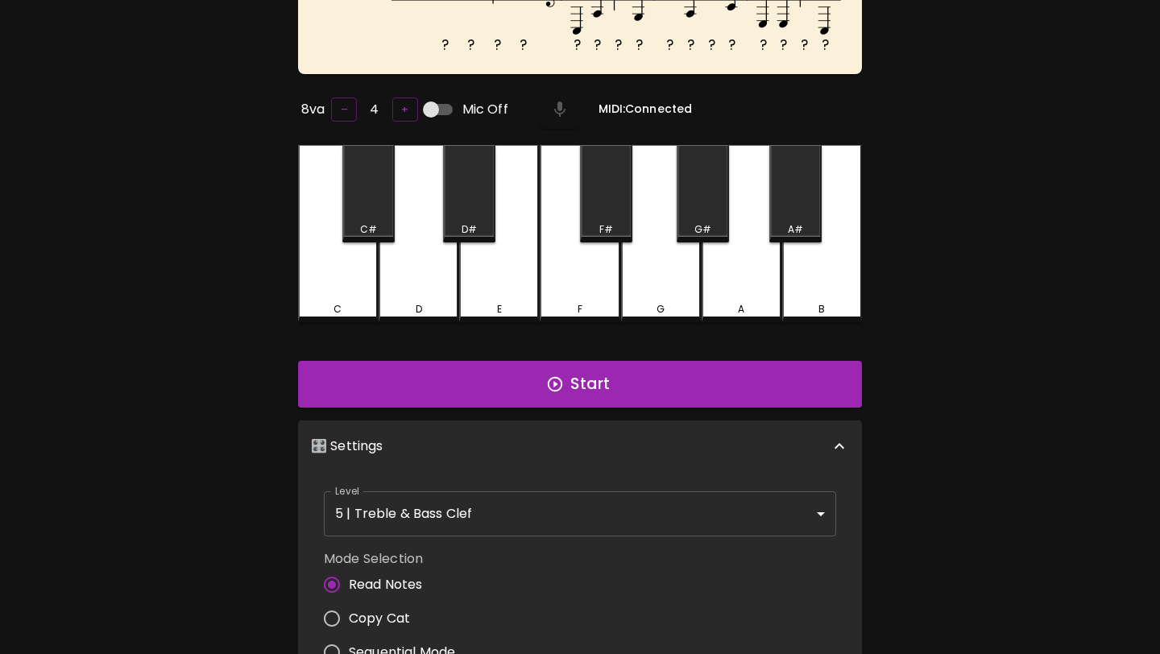
scroll to position [6, 0]
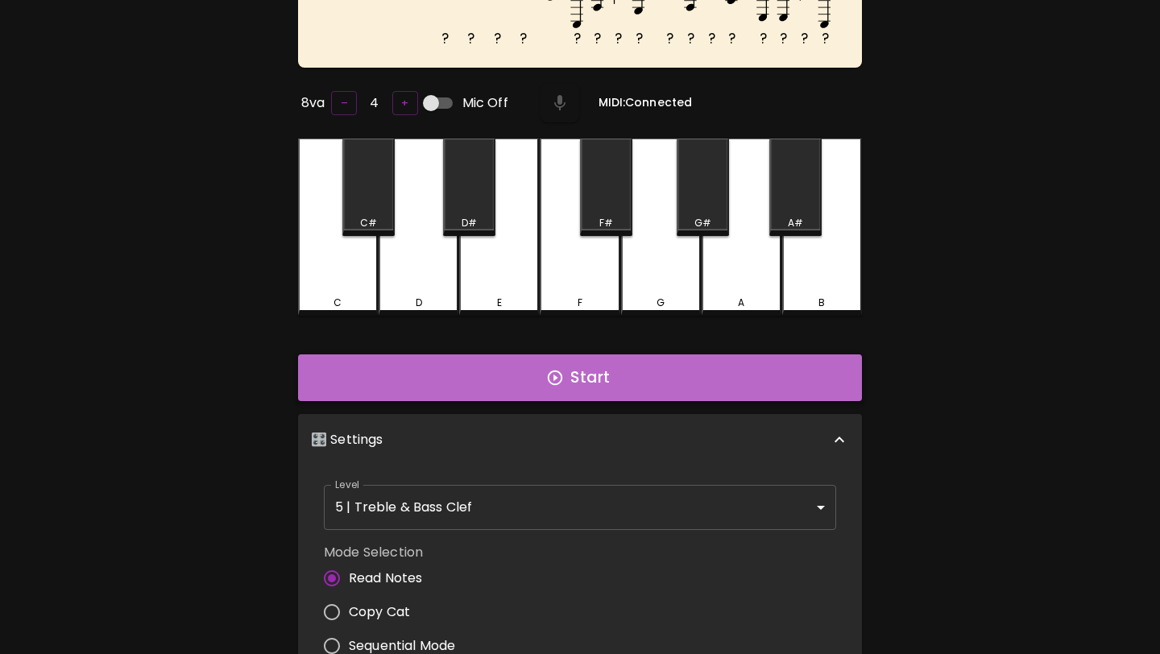
click at [570, 388] on button "Start" at bounding box center [580, 378] width 564 height 47
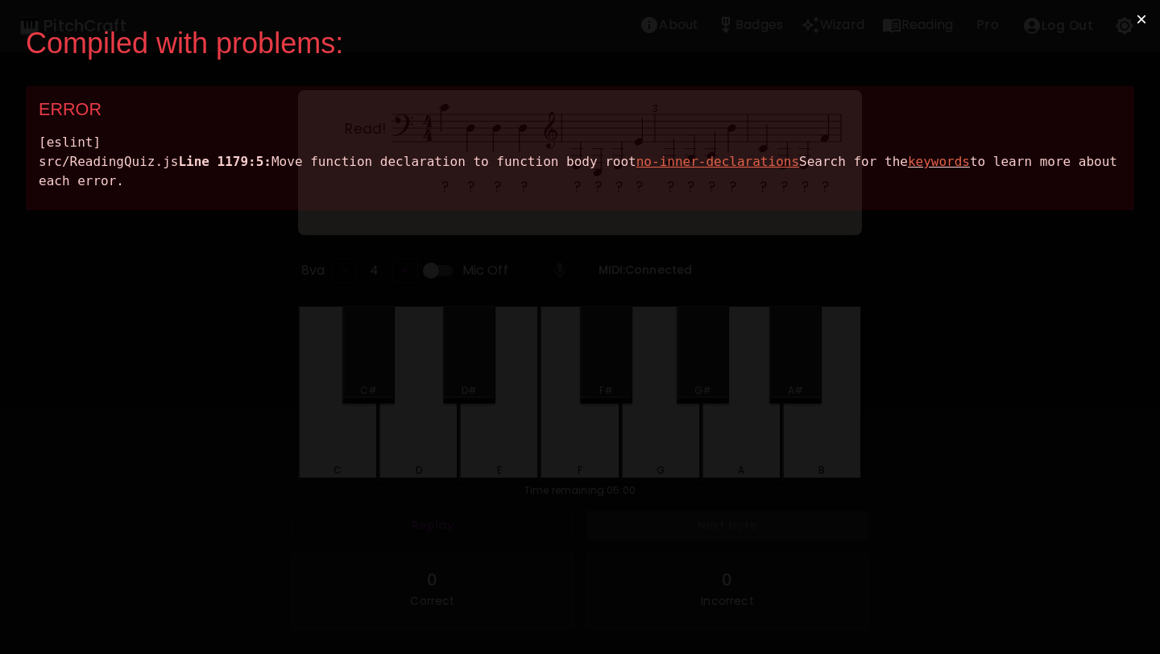
scroll to position [0, 0]
drag, startPoint x: 500, startPoint y: 226, endPoint x: 68, endPoint y: 89, distance: 453.8
click at [68, 89] on div "ERROR [eslint] src/ReadingQuiz.js Line 1179:5: Move function declaration to fun…" at bounding box center [580, 148] width 1109 height 124
copy div "ERROR [eslint] src/ReadingQuiz.js Line 1179:5: Move function declaration to fun…"
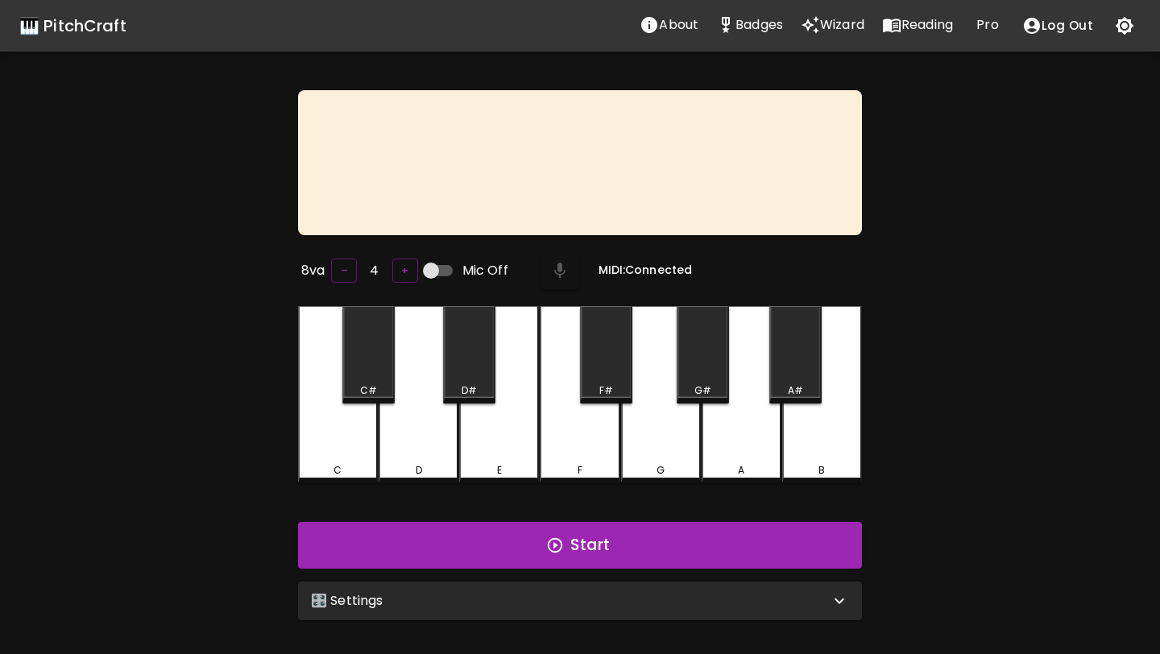
click at [694, 586] on div "🎛️ Settings" at bounding box center [580, 601] width 564 height 39
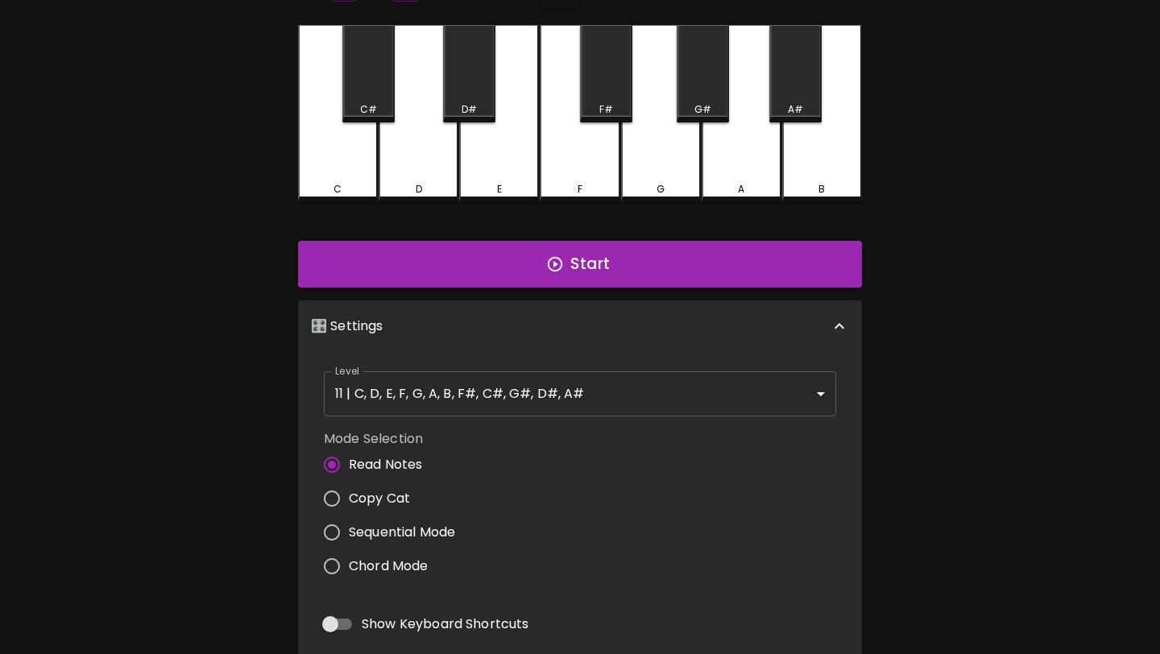
scroll to position [285, 0]
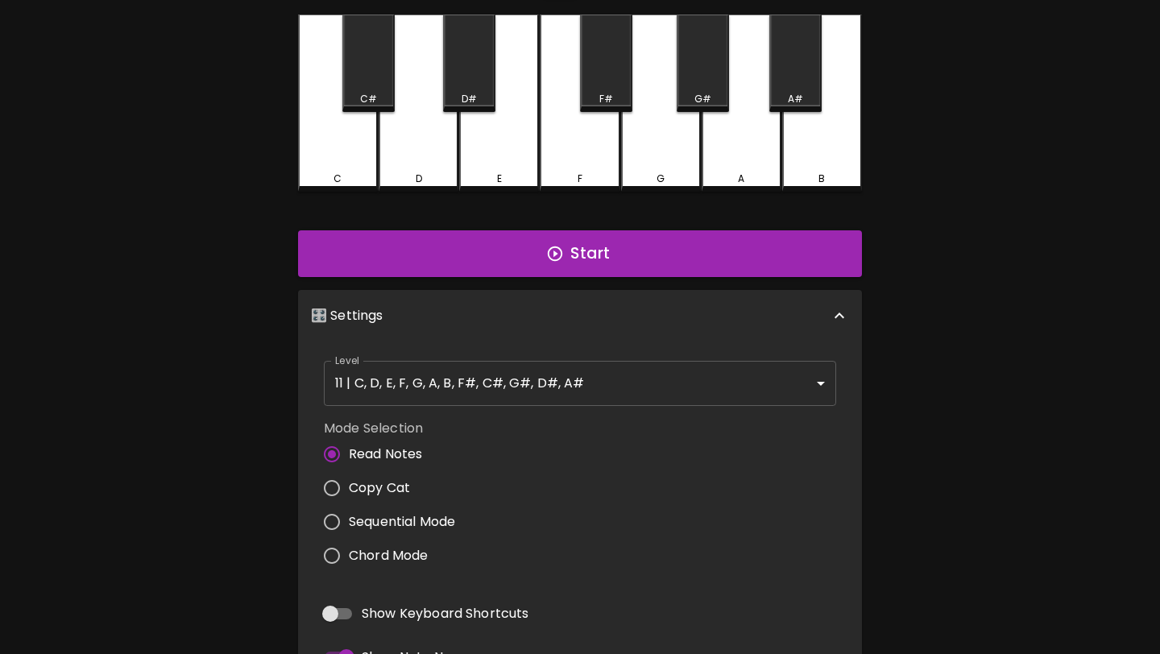
click at [649, 388] on body "🎹 PitchCraft About Badges Wizard Reading Pro Log Out 8va – 4 + Mic Off MIDI: Co…" at bounding box center [580, 296] width 1160 height 1163
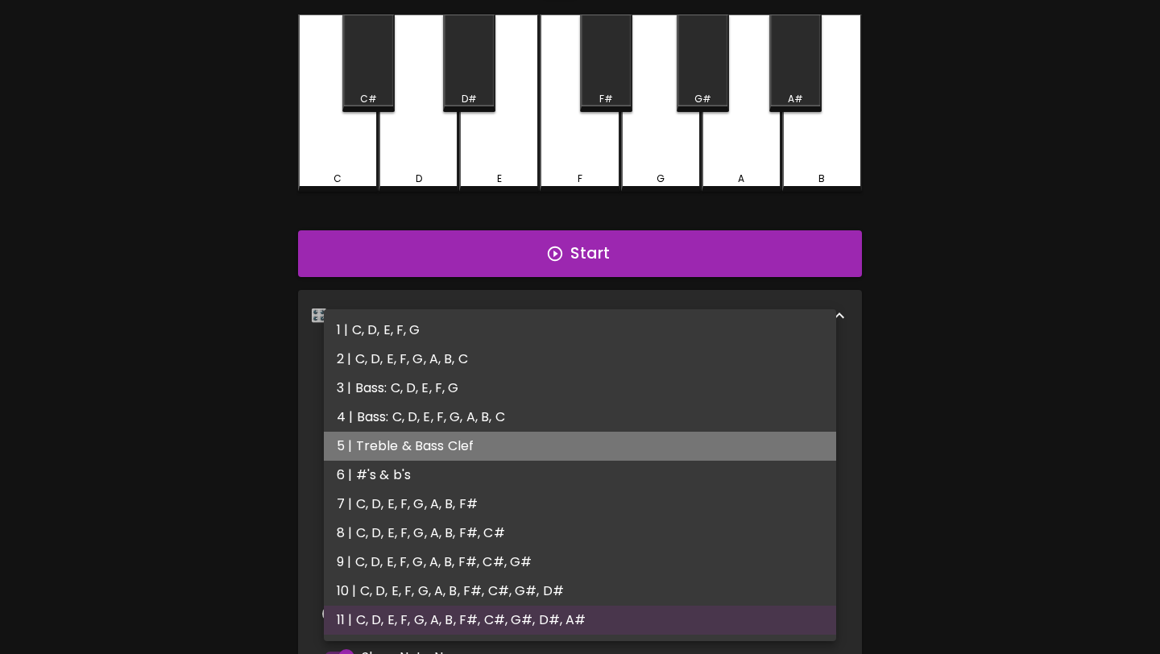
click at [628, 445] on li "5 | Treble & Bass Clef" at bounding box center [580, 446] width 512 height 29
type input "9"
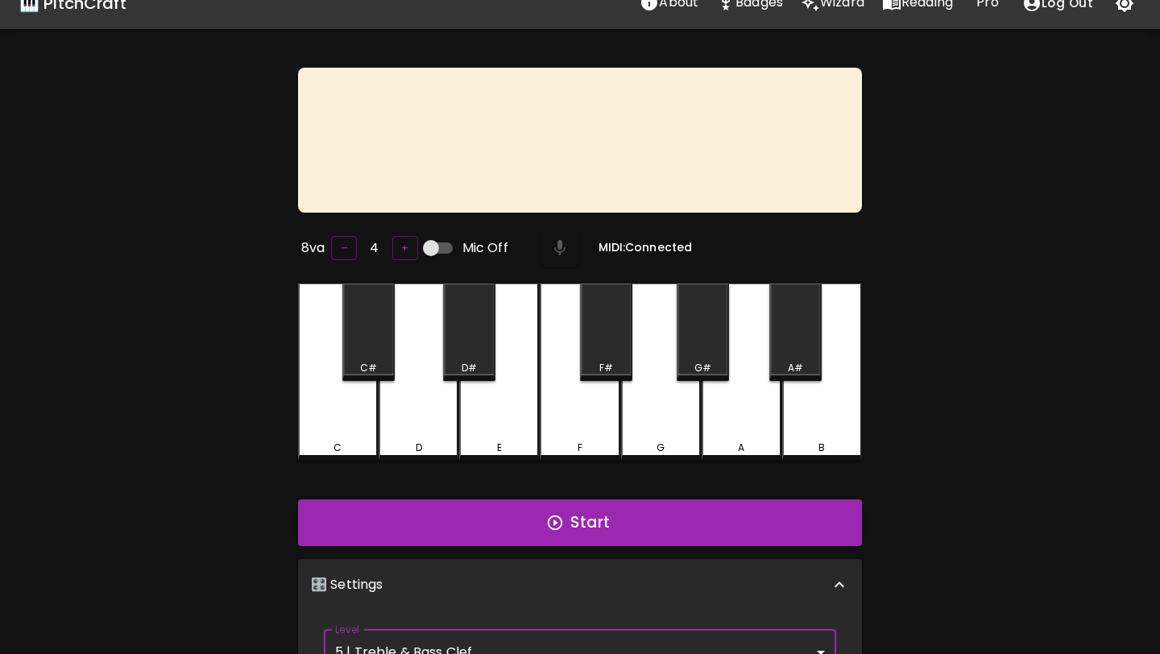
scroll to position [0, 0]
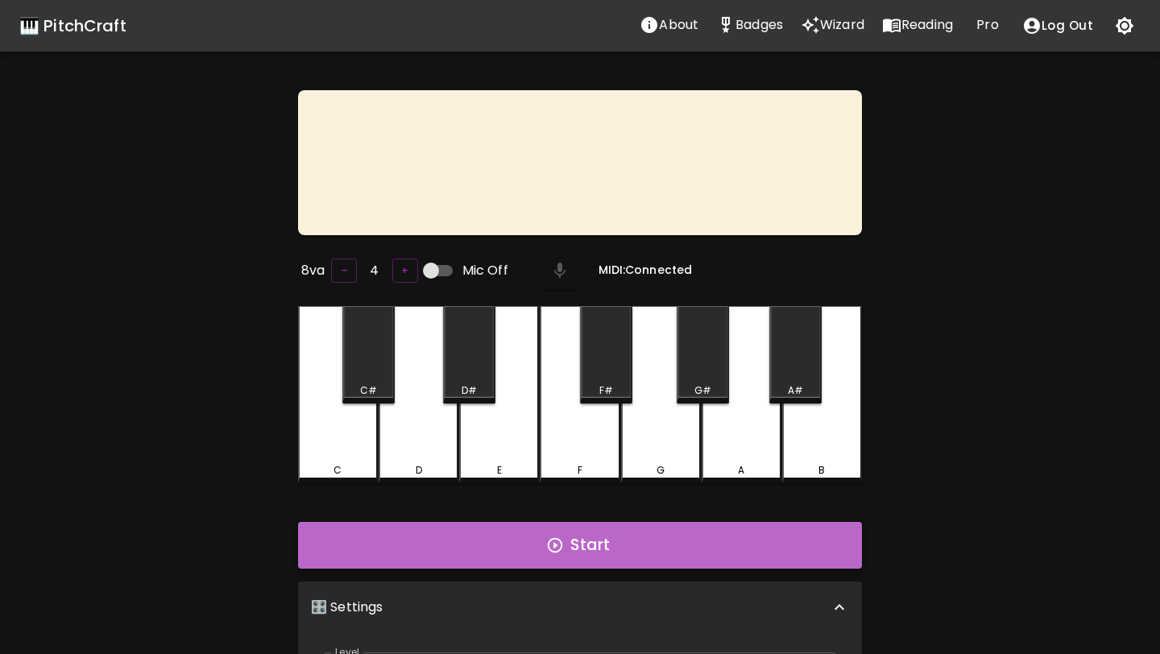
click at [581, 543] on button "Start" at bounding box center [580, 545] width 564 height 47
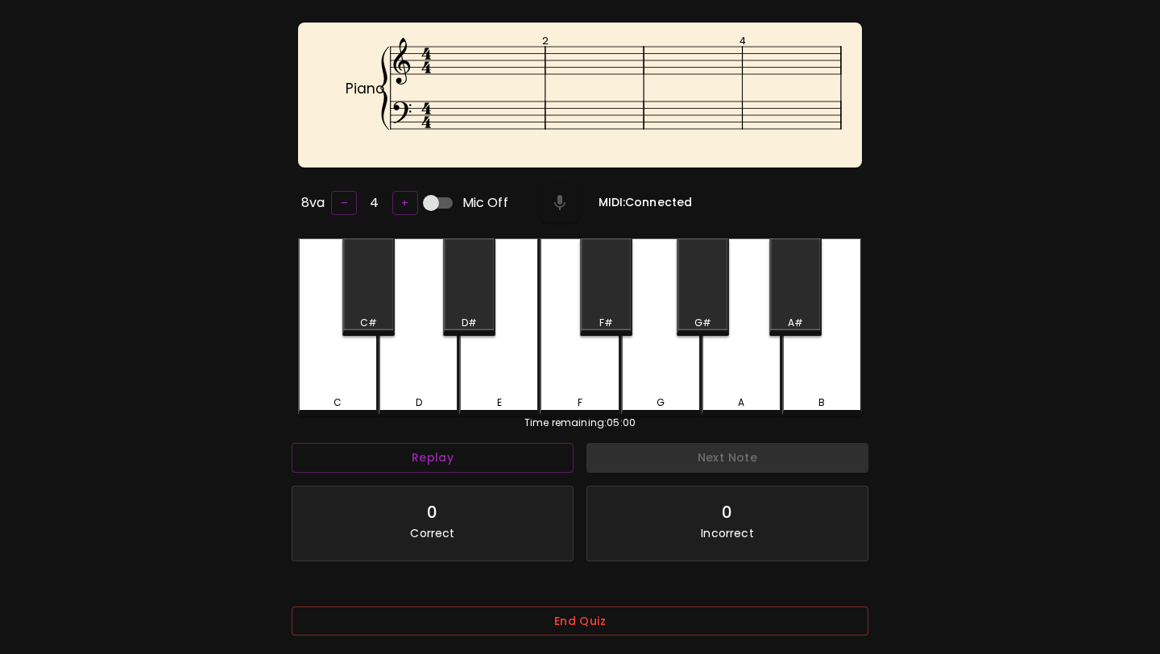
scroll to position [47, 0]
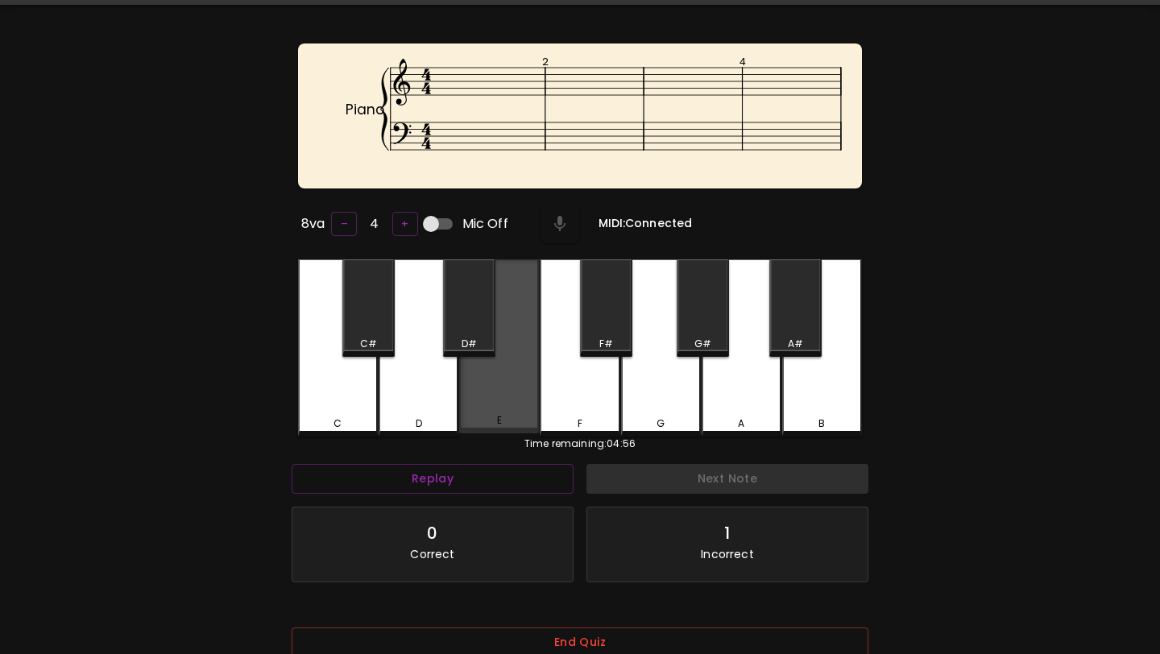
click at [525, 418] on div "E" at bounding box center [499, 420] width 77 height 15
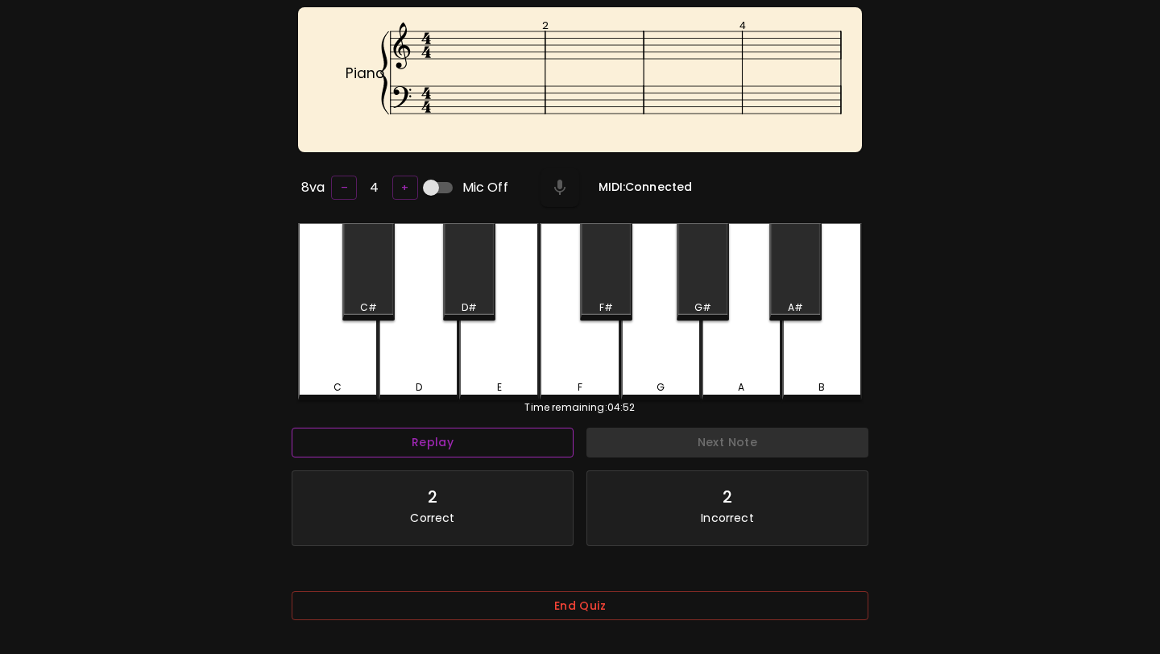
scroll to position [161, 0]
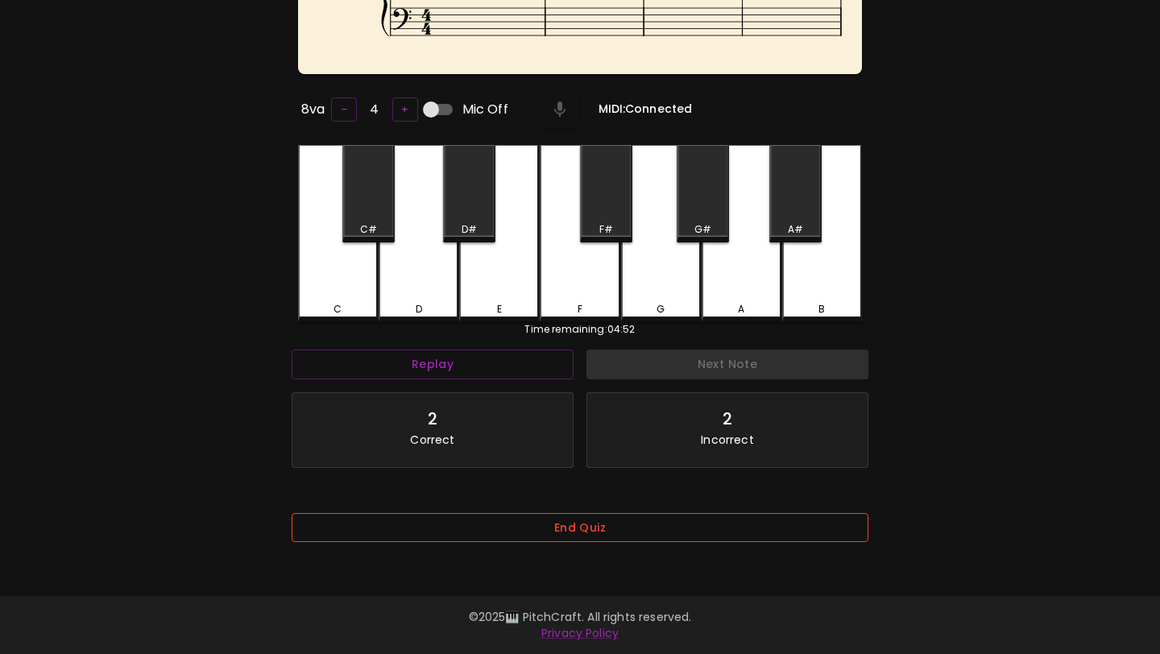
click at [544, 529] on button "End Quiz" at bounding box center [580, 528] width 577 height 30
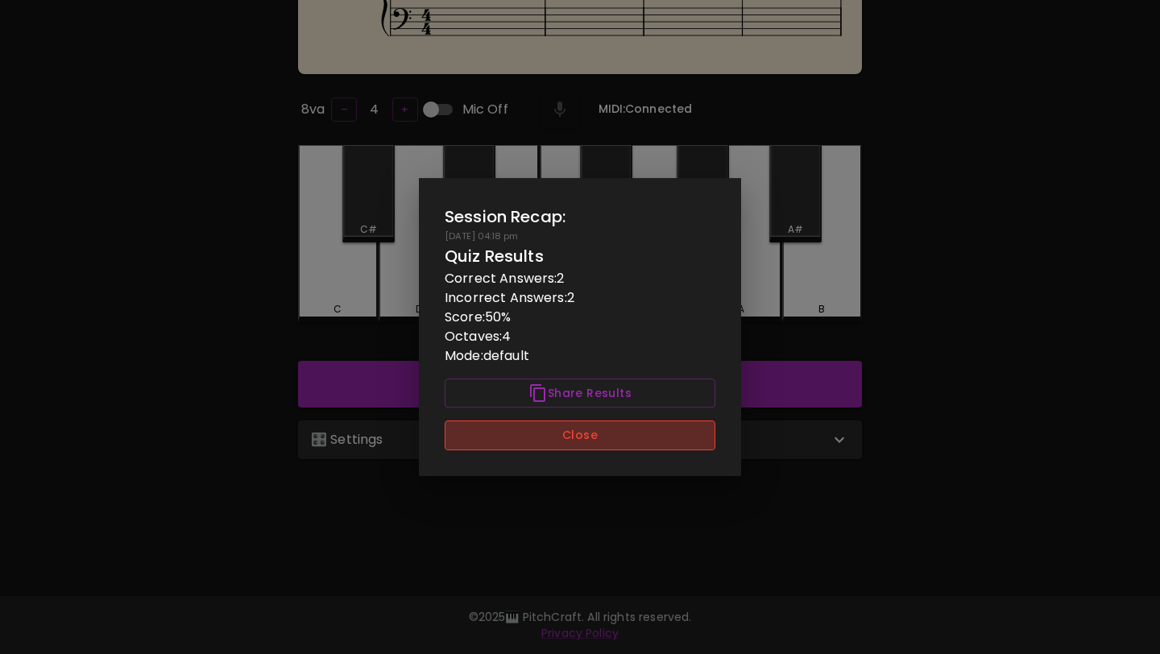
click at [582, 431] on button "Close" at bounding box center [580, 436] width 271 height 30
